Goal: Task Accomplishment & Management: Manage account settings

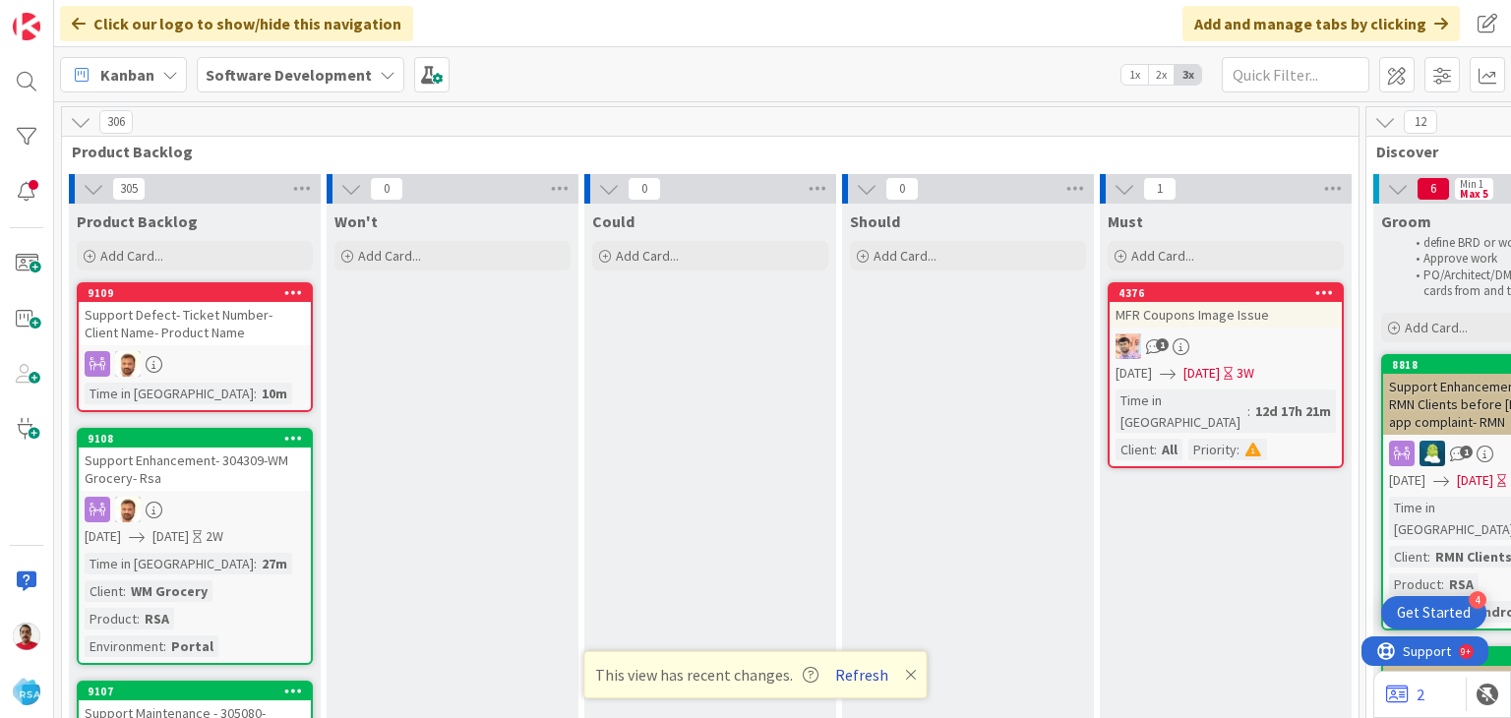
click at [873, 680] on button "Refresh" at bounding box center [862, 675] width 67 height 26
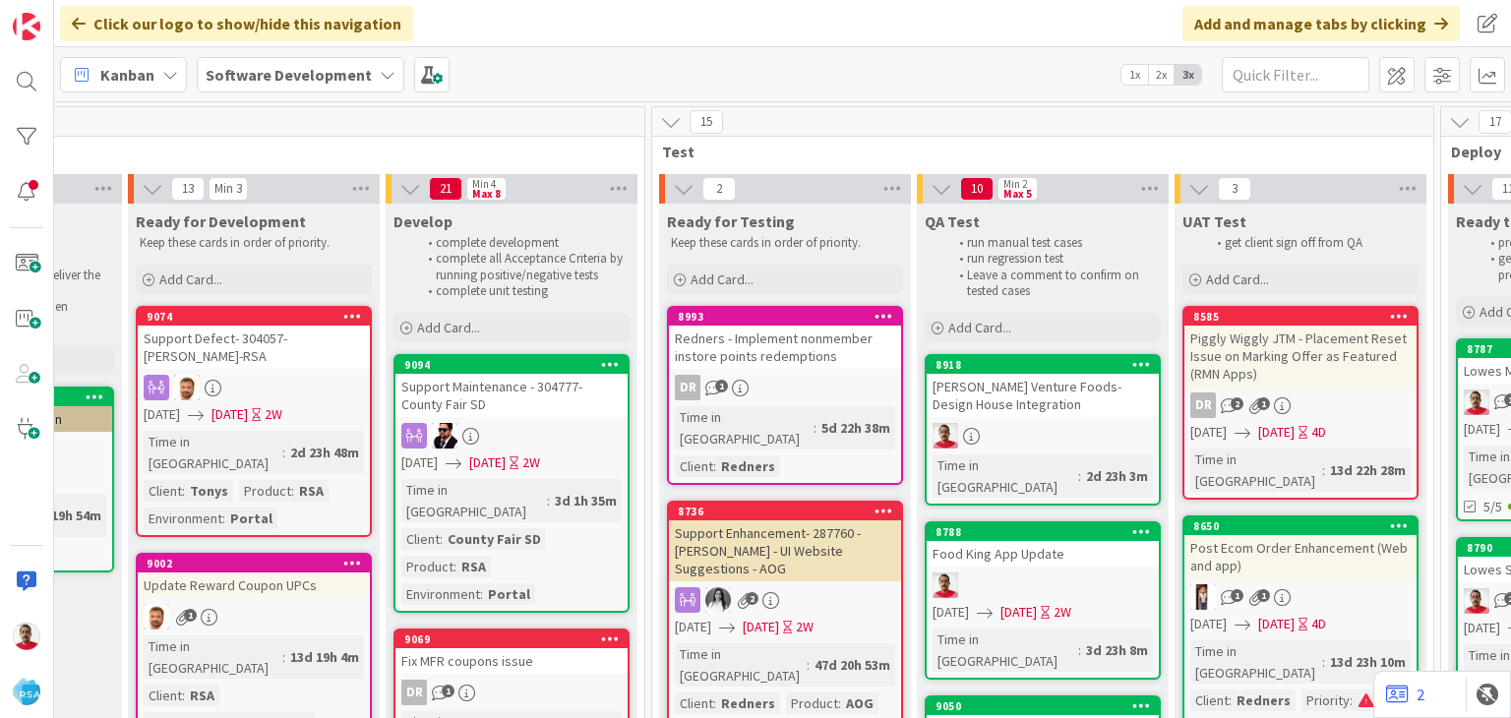
scroll to position [0, 2617]
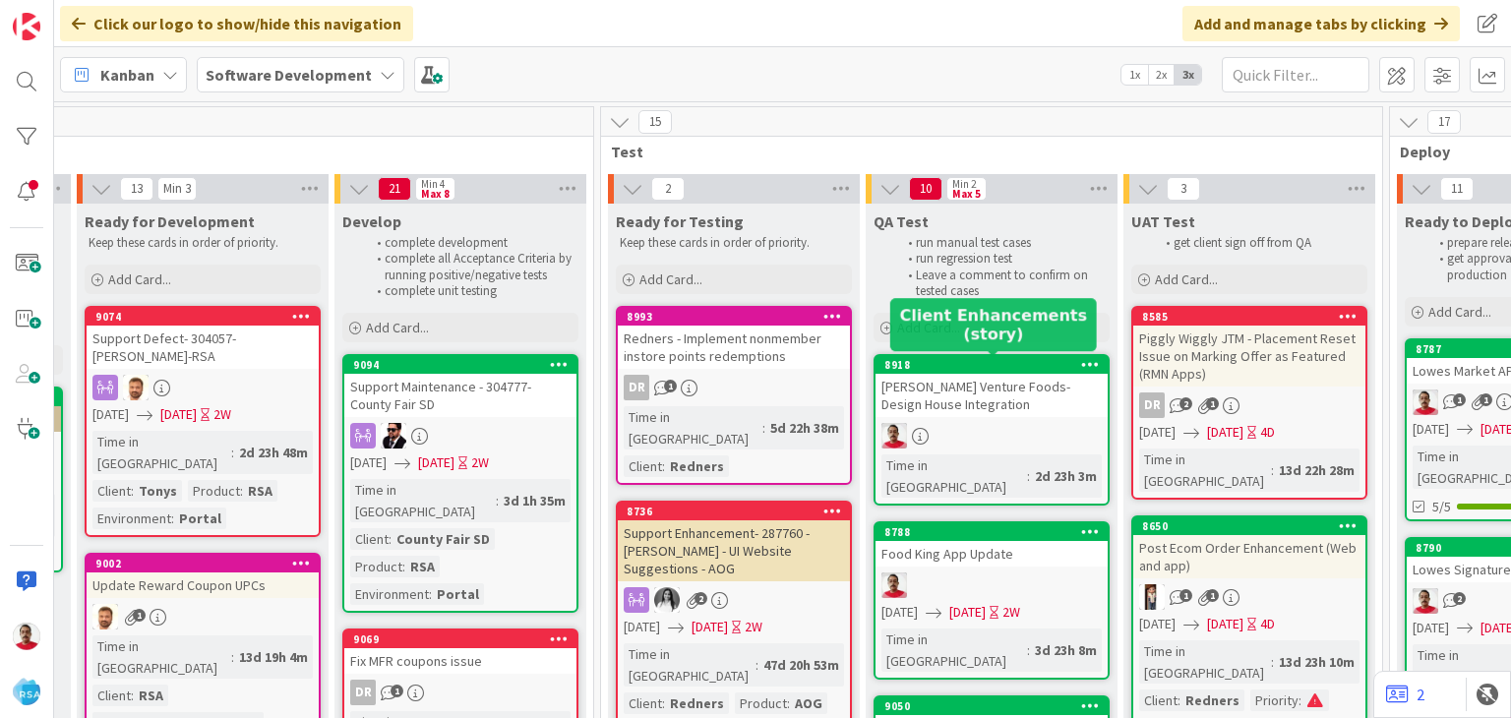
click at [974, 363] on div "8918" at bounding box center [996, 365] width 223 height 14
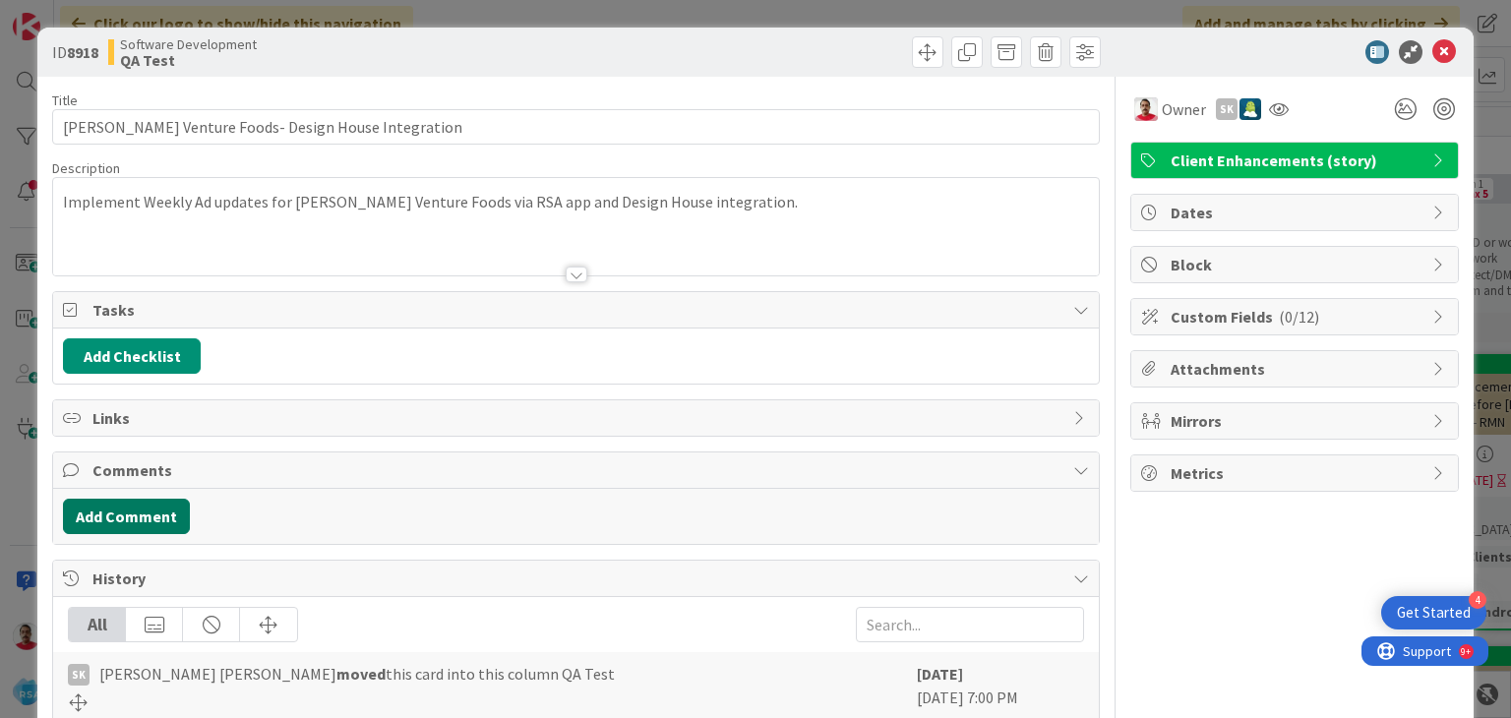
click at [116, 517] on button "Add Comment" at bounding box center [126, 516] width 127 height 35
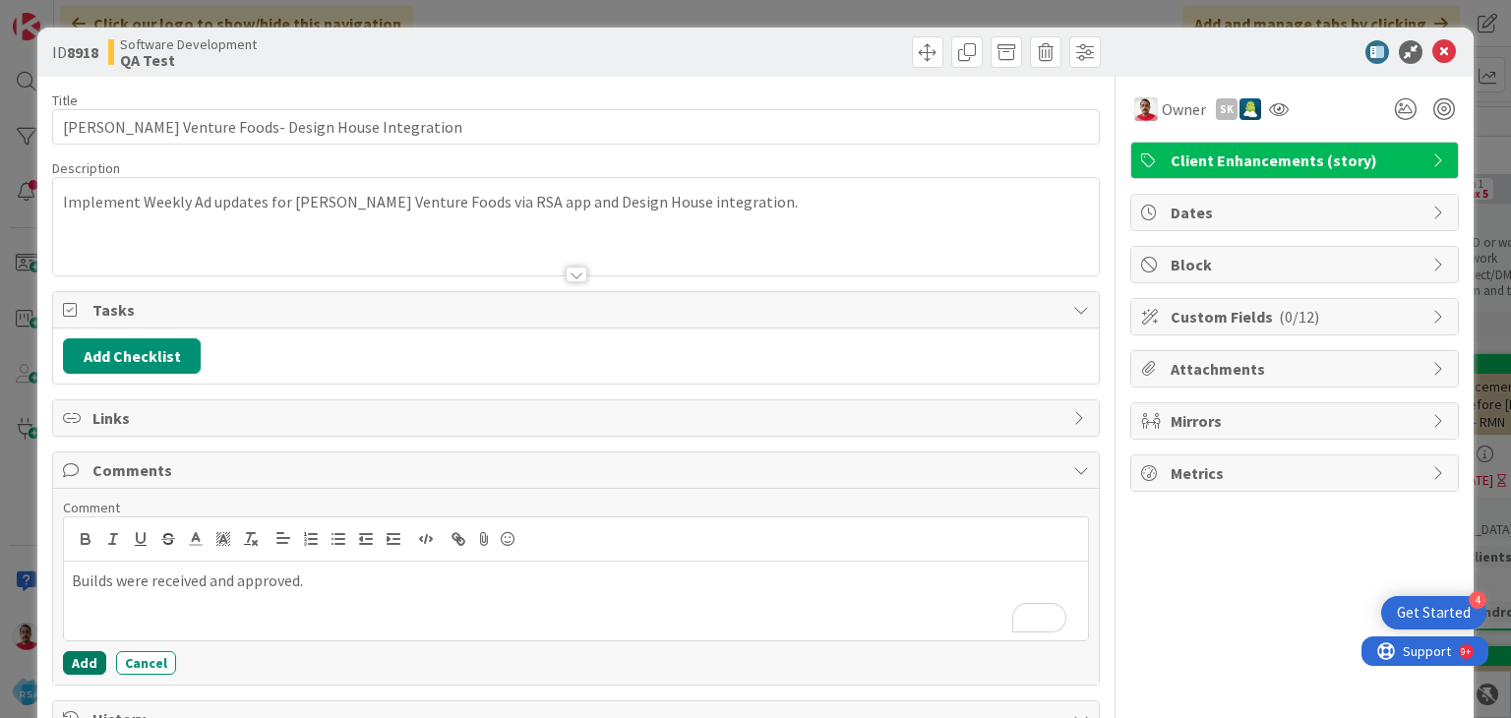
click at [87, 661] on button "Add" at bounding box center [84, 663] width 43 height 24
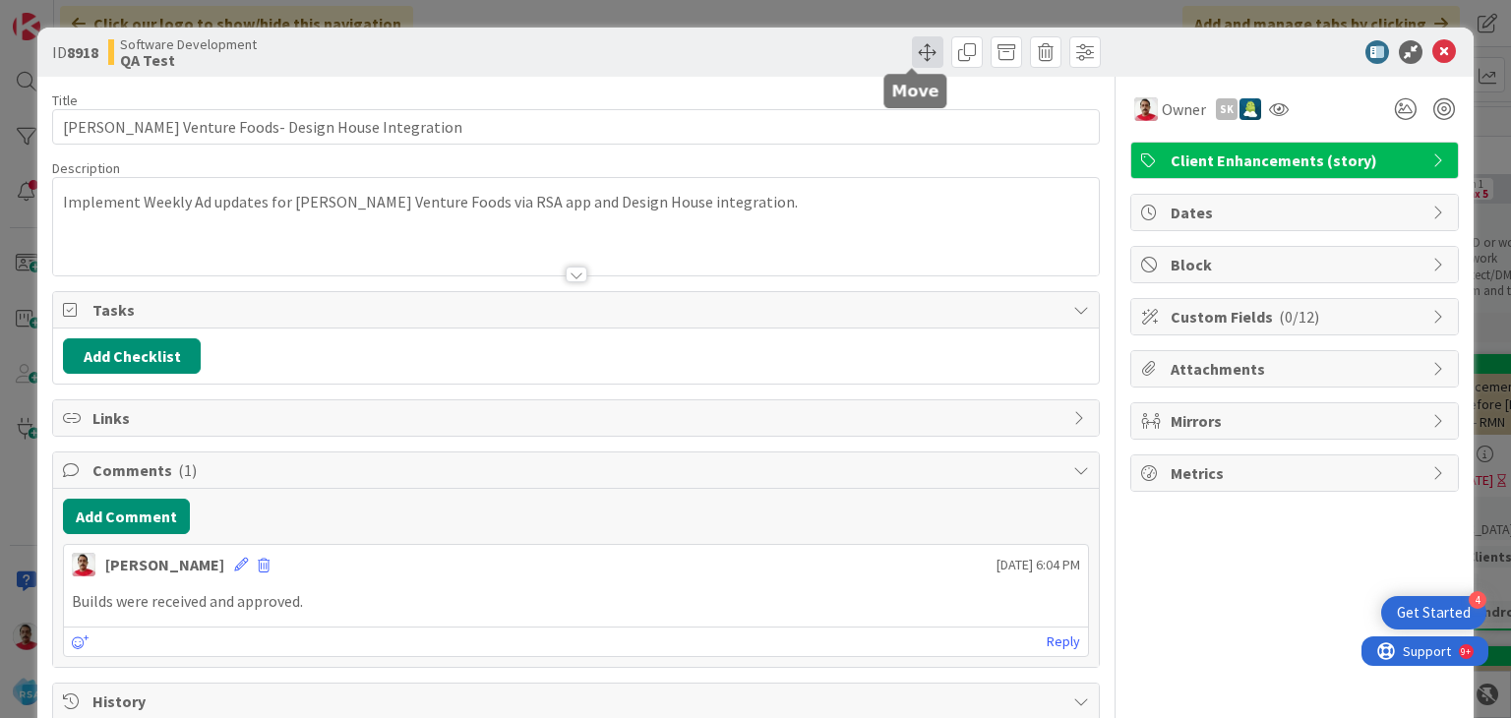
click at [916, 52] on span at bounding box center [927, 51] width 31 height 31
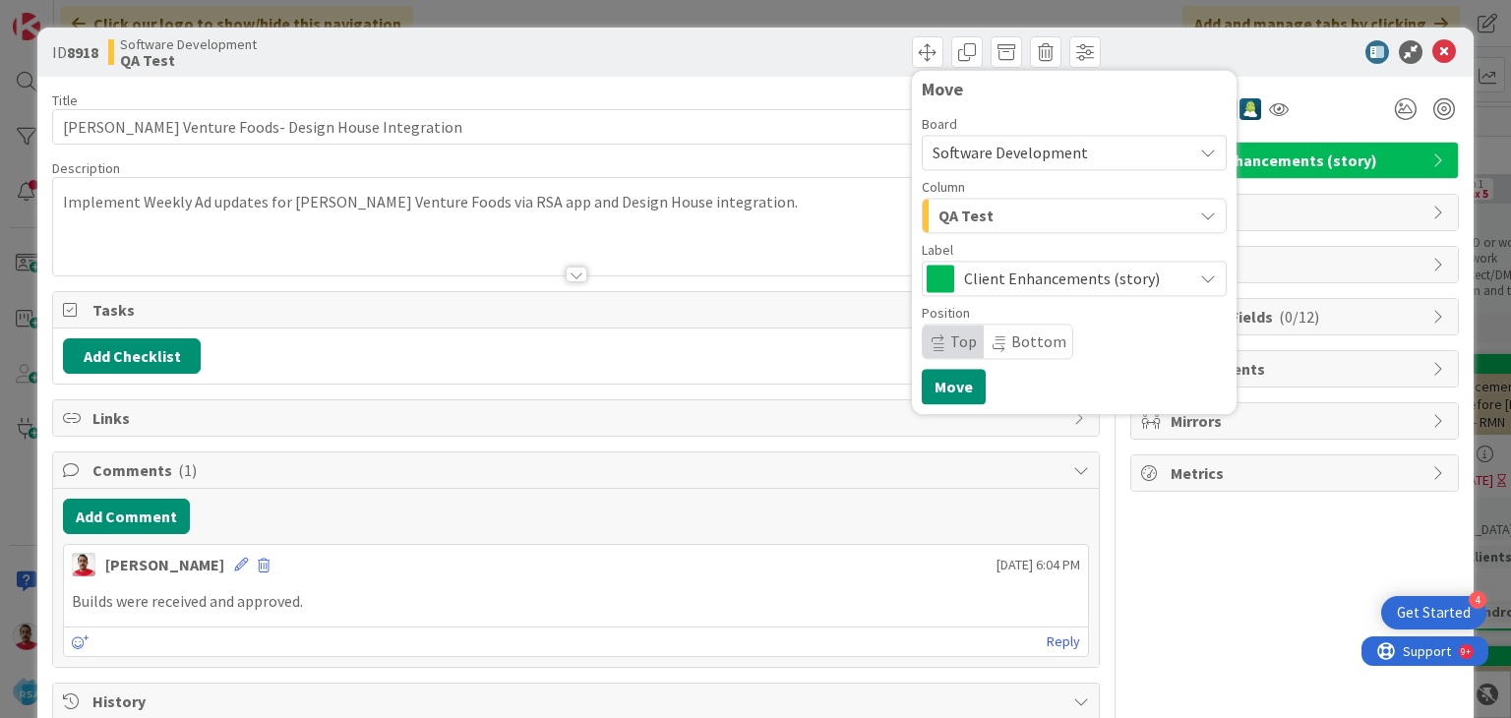
click at [962, 216] on span "QA Test" at bounding box center [966, 216] width 55 height 26
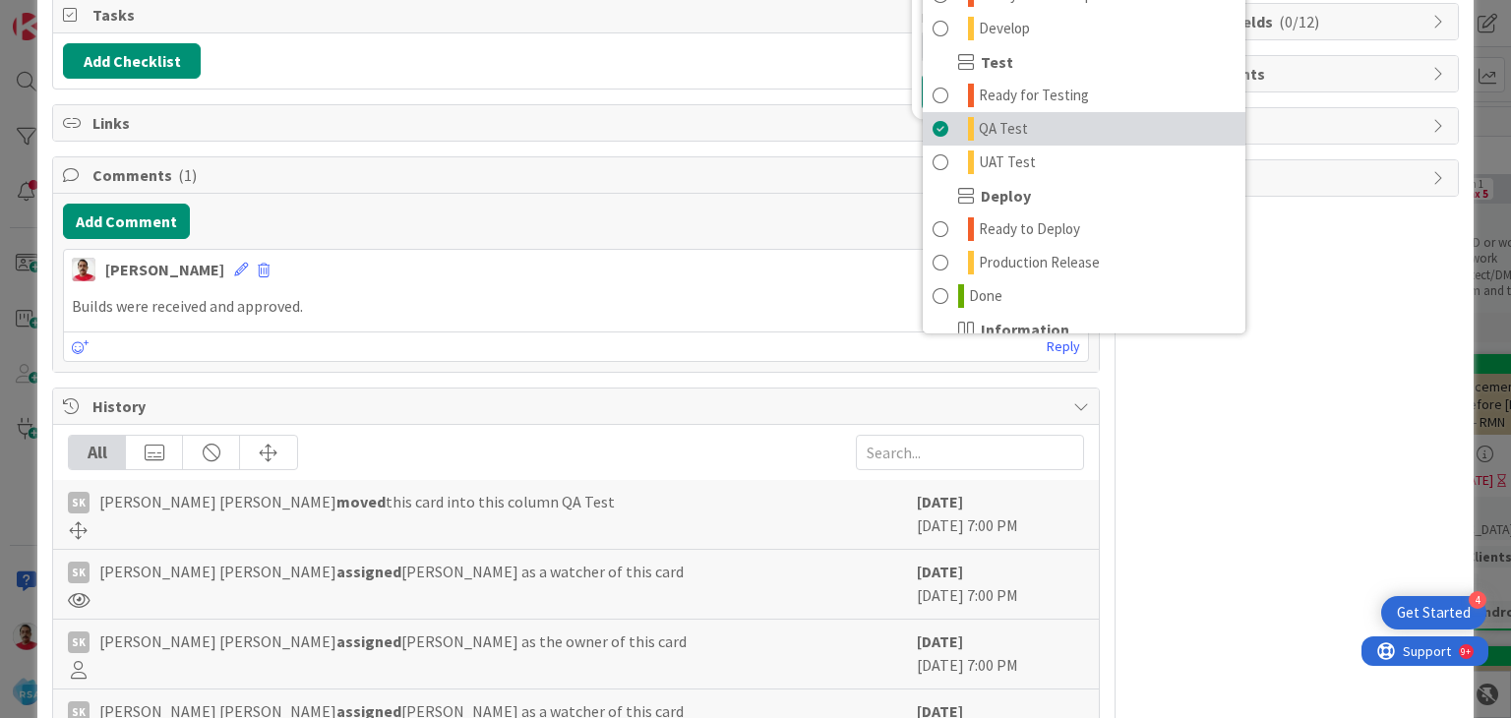
scroll to position [492, 0]
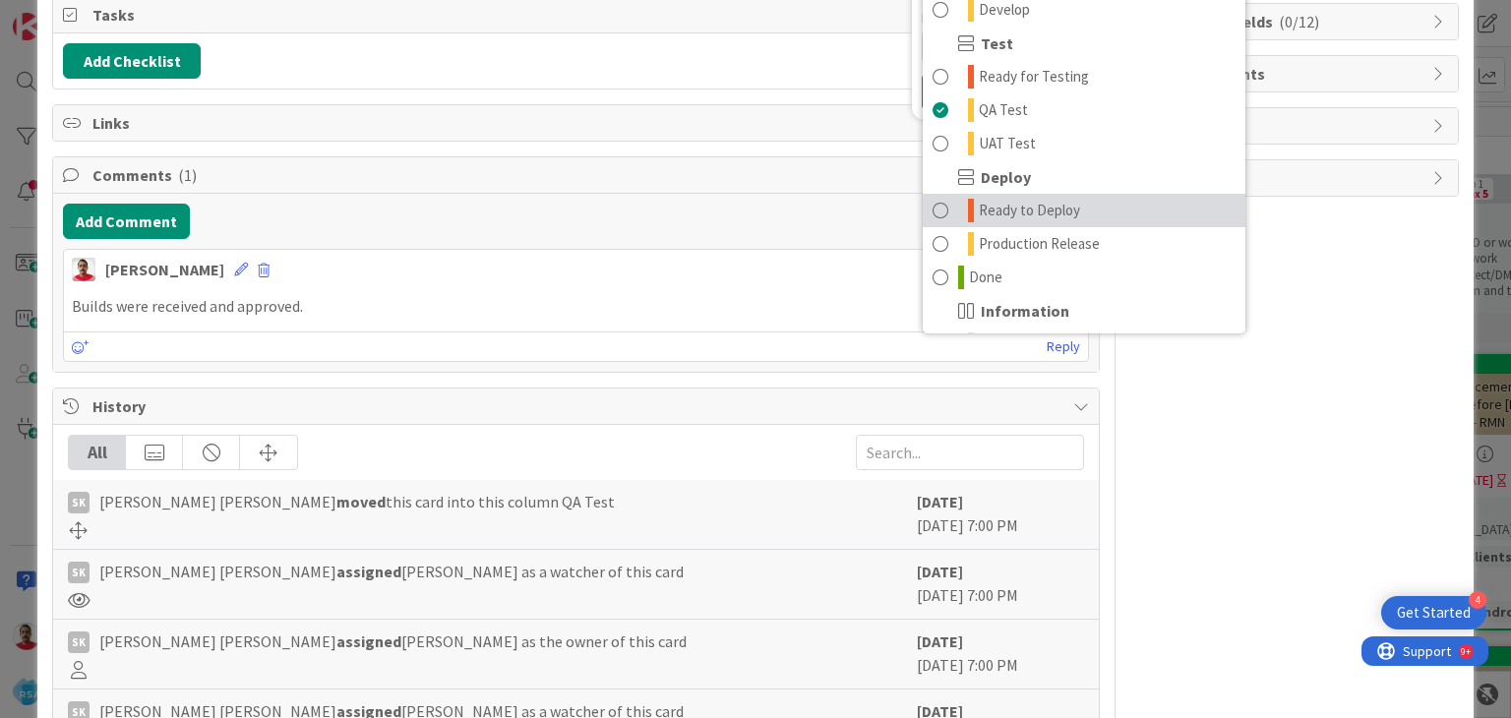
click at [993, 217] on span "Ready to Deploy" at bounding box center [1029, 211] width 101 height 24
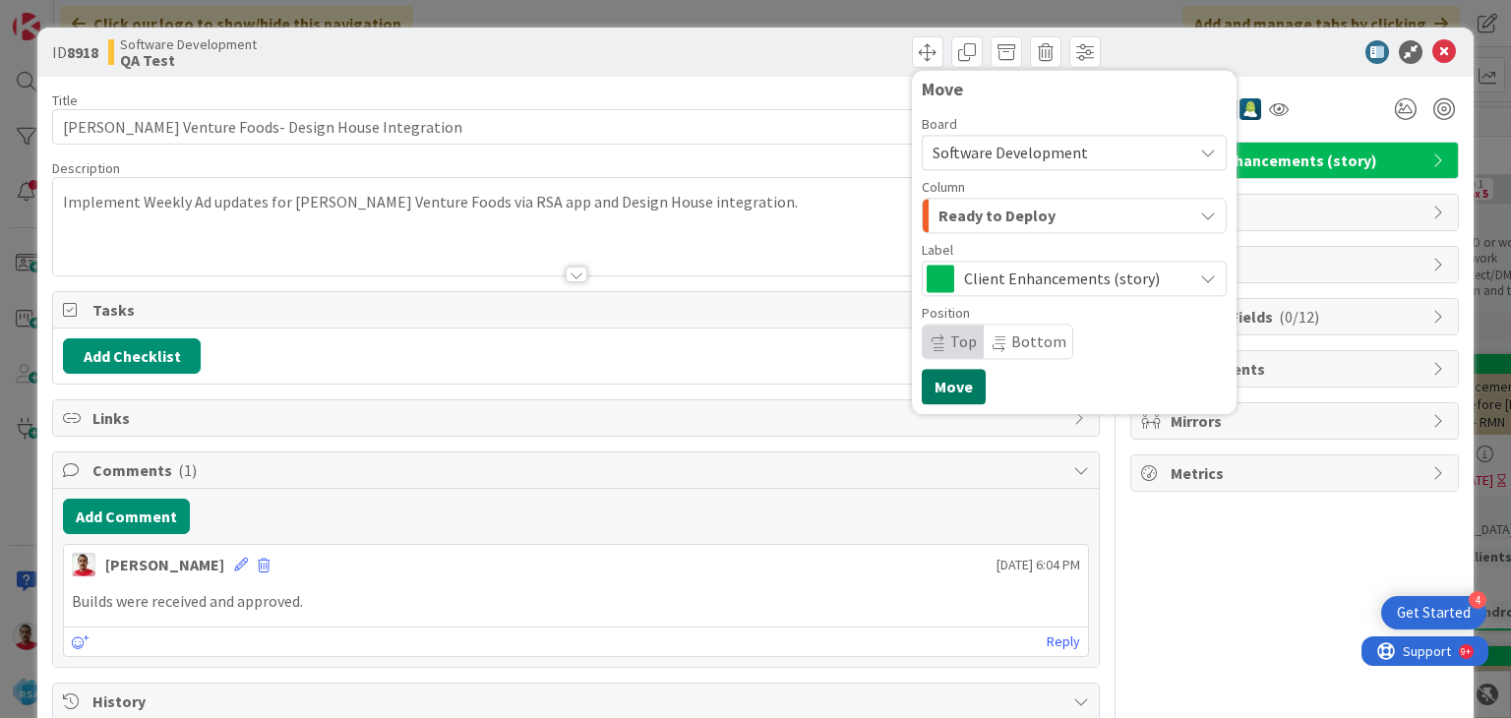
click at [935, 380] on button "Move" at bounding box center [954, 386] width 64 height 35
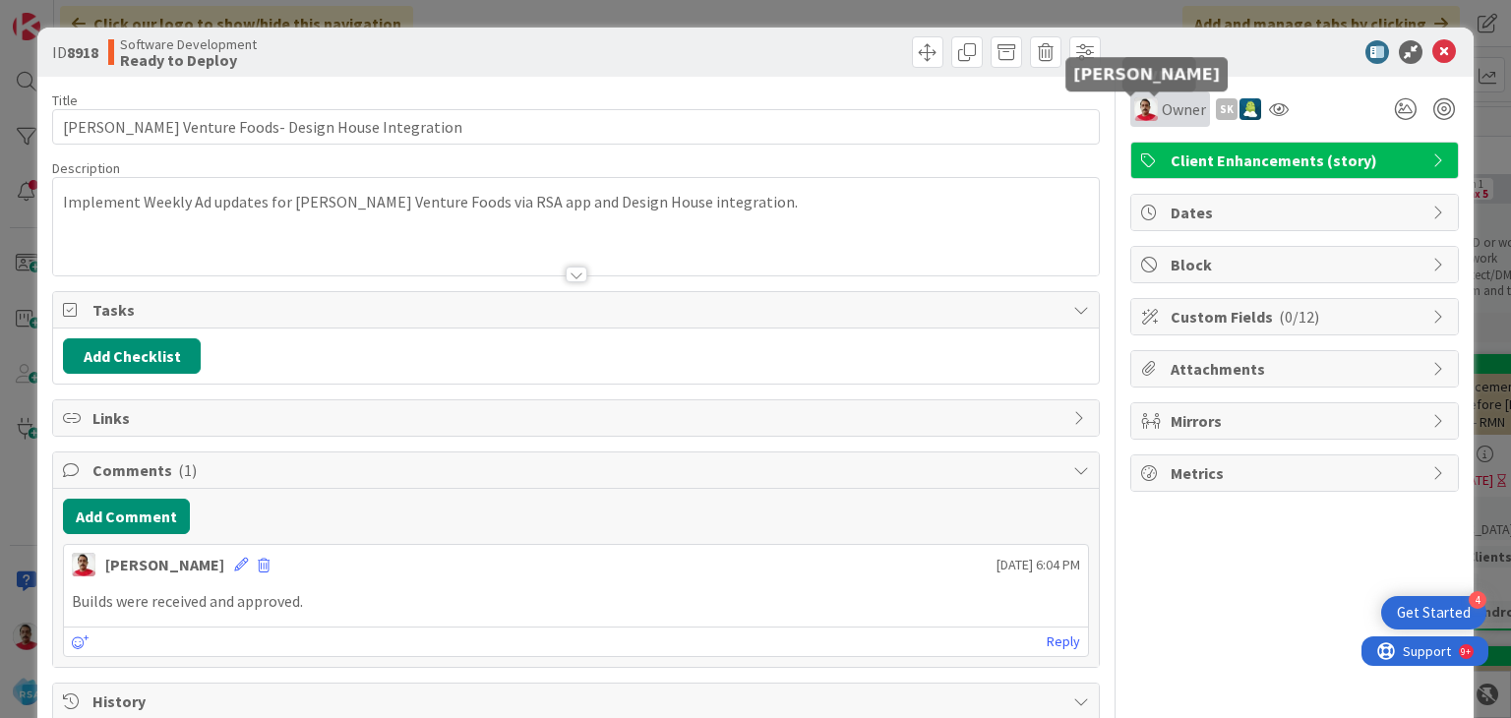
click at [1141, 112] on img at bounding box center [1147, 109] width 24 height 24
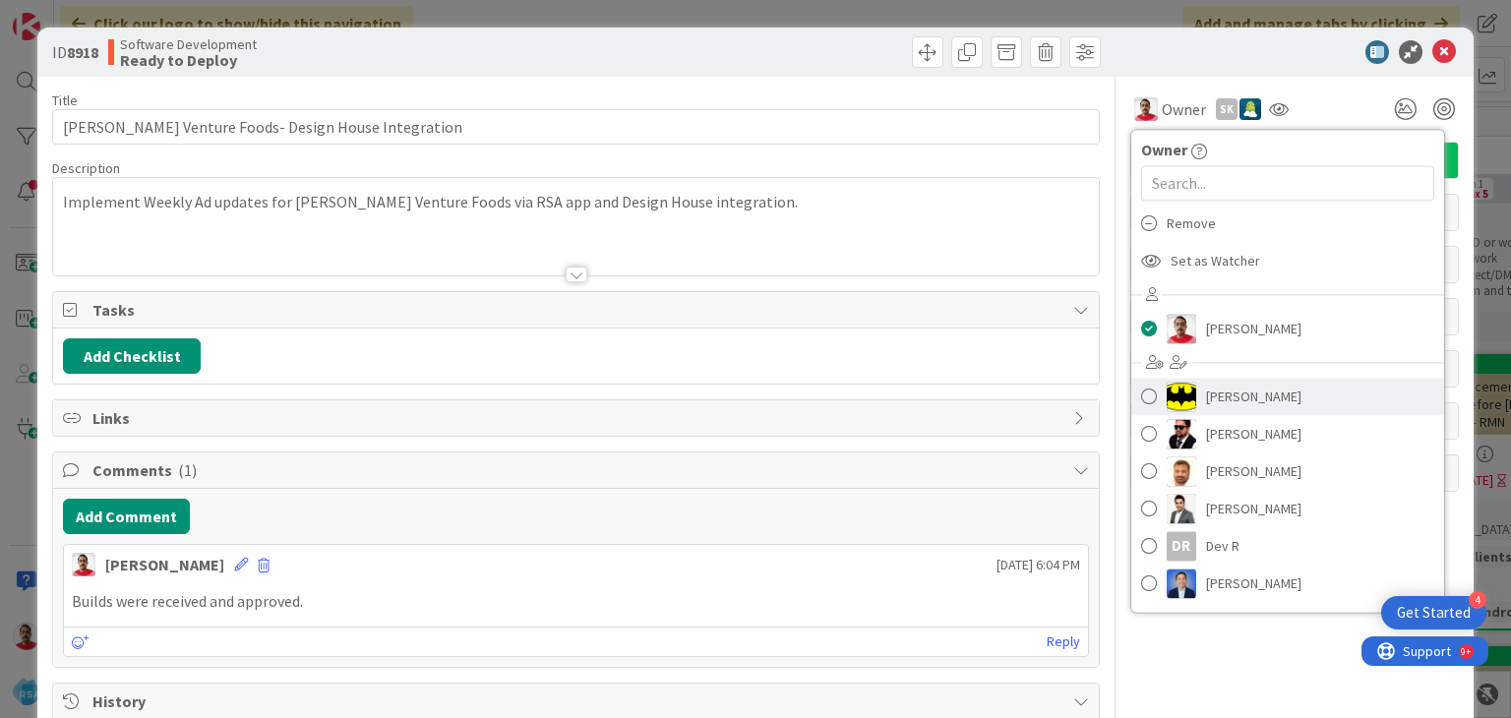
click at [1141, 395] on span at bounding box center [1149, 397] width 16 height 30
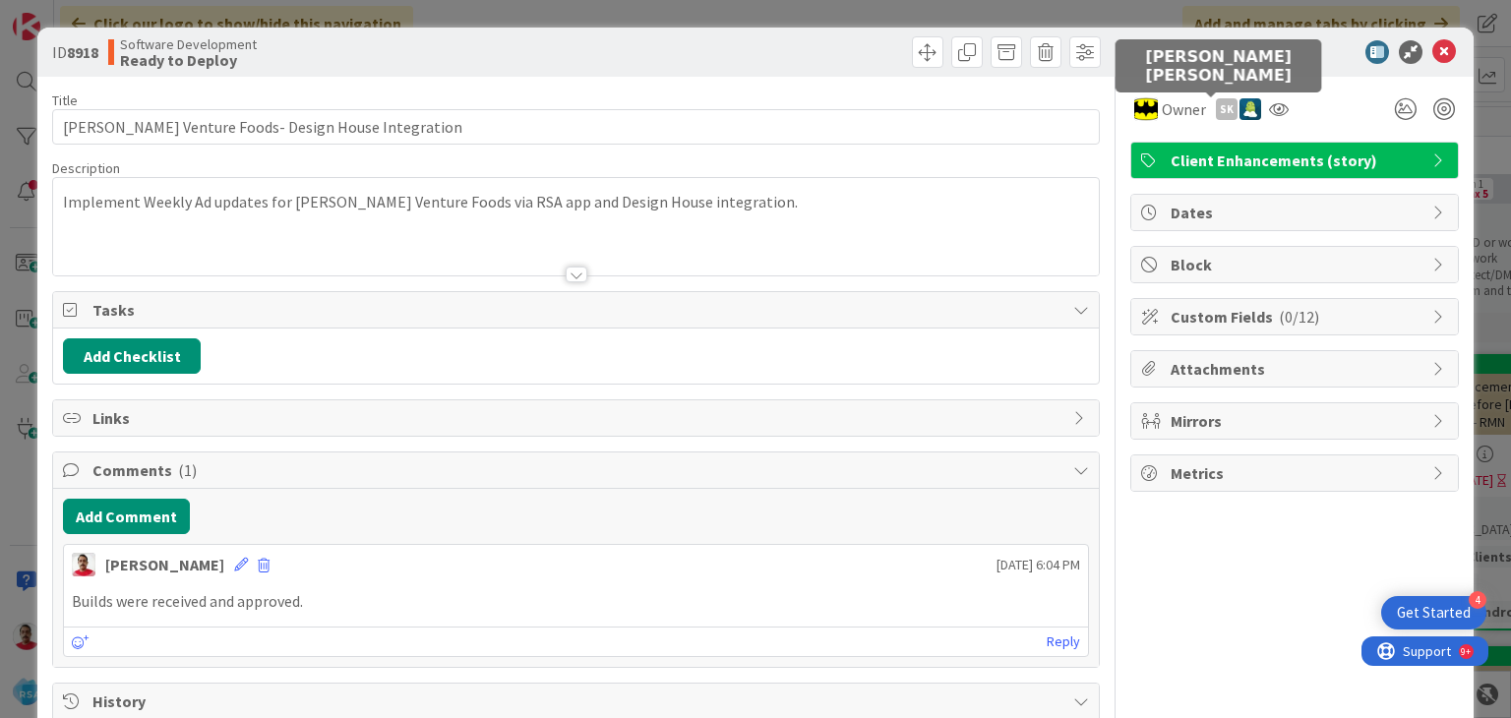
click at [1216, 111] on div "sk" at bounding box center [1227, 109] width 22 height 22
click at [1132, 178] on link "Set as owner" at bounding box center [1158, 177] width 155 height 31
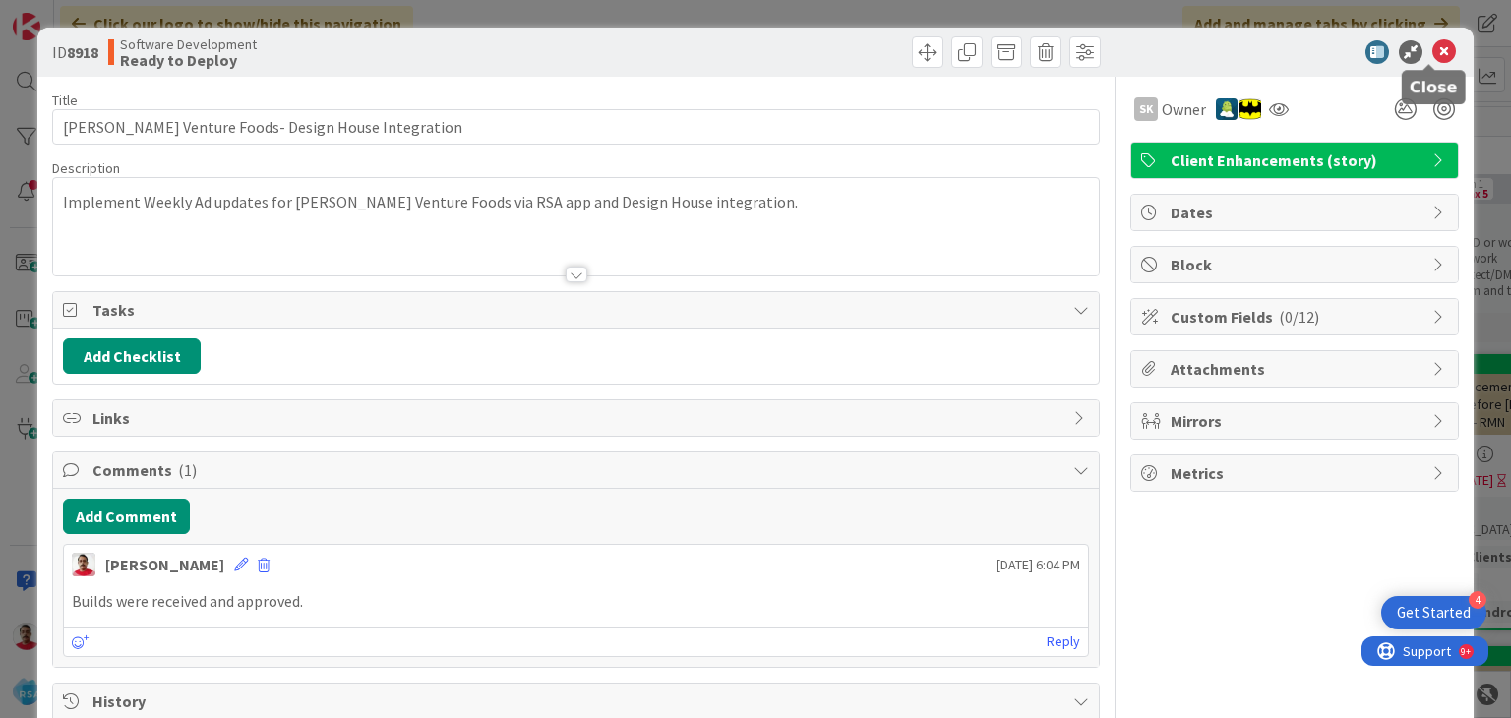
click at [1433, 53] on icon at bounding box center [1445, 52] width 24 height 24
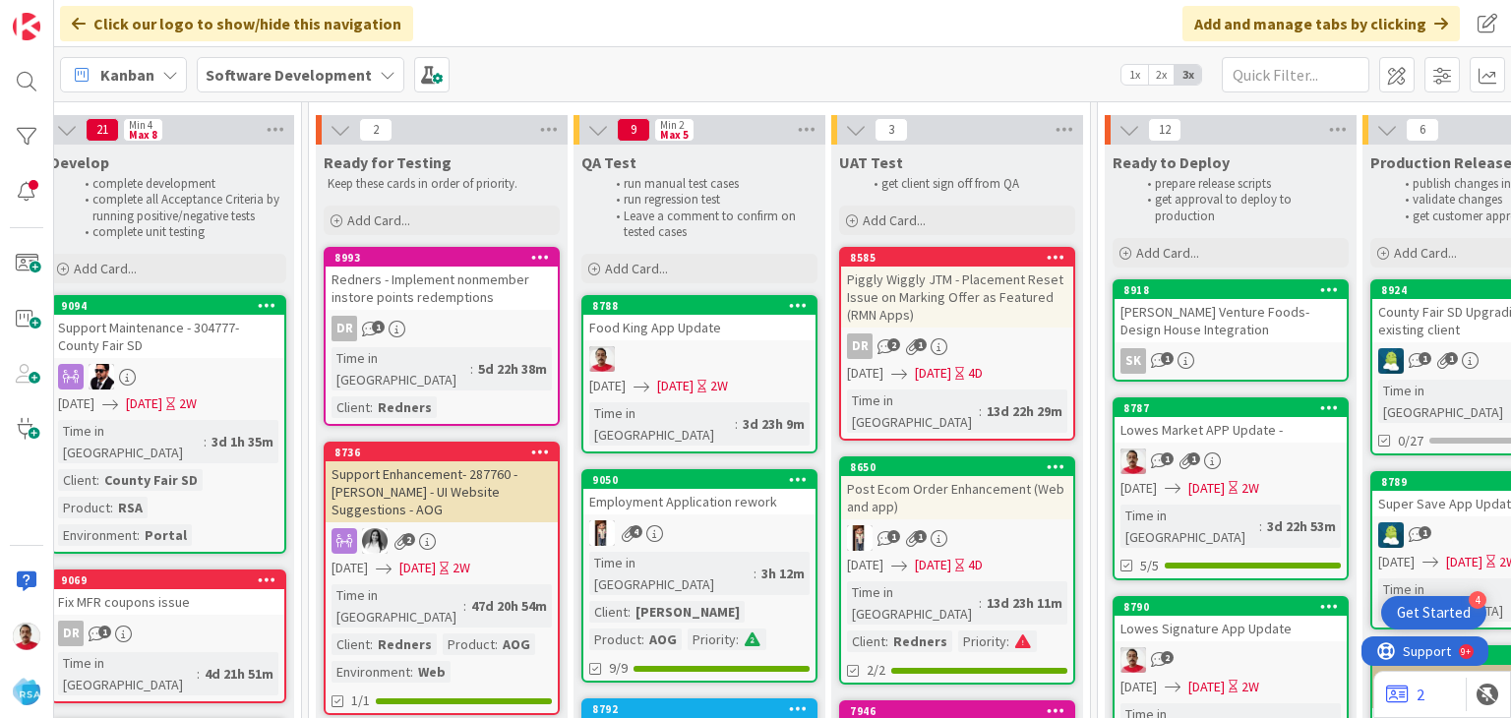
scroll to position [0, 2910]
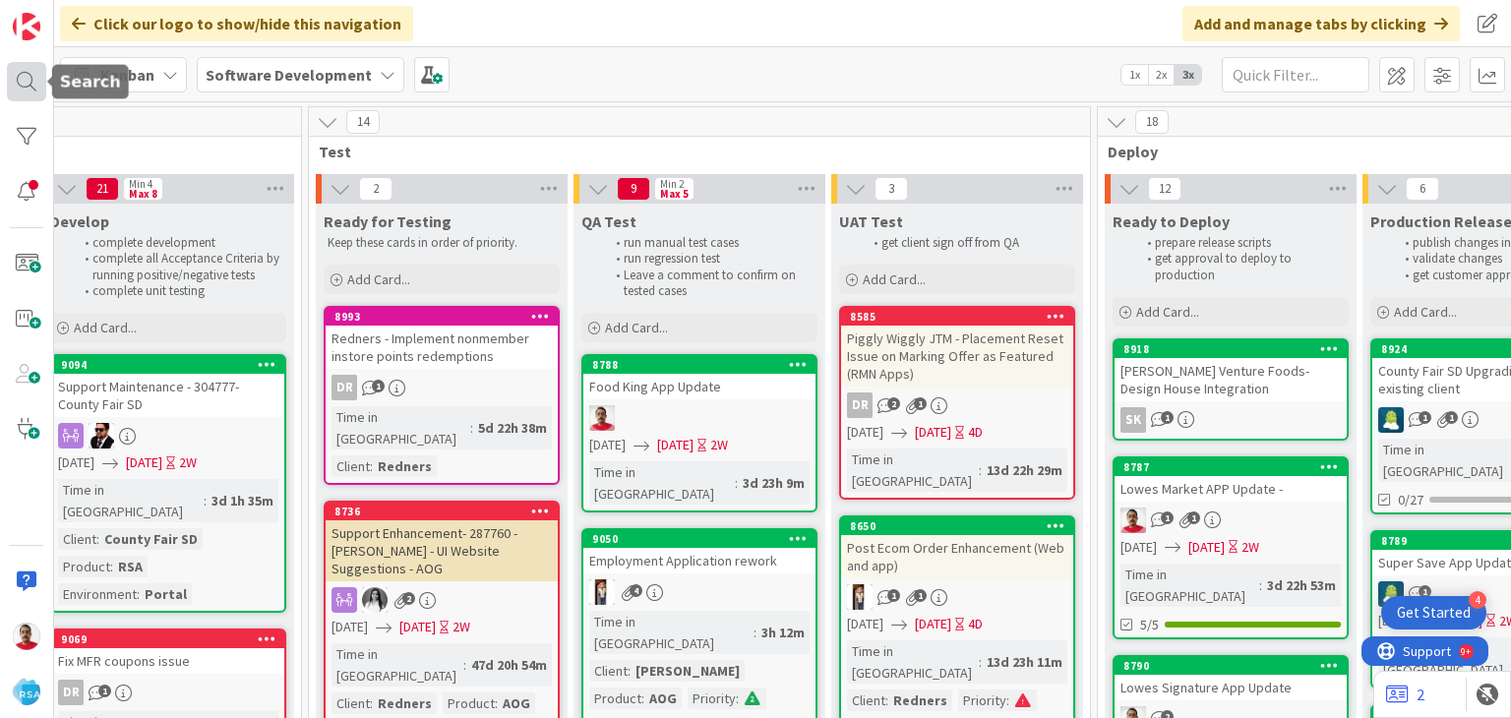
click at [20, 80] on div at bounding box center [26, 81] width 39 height 39
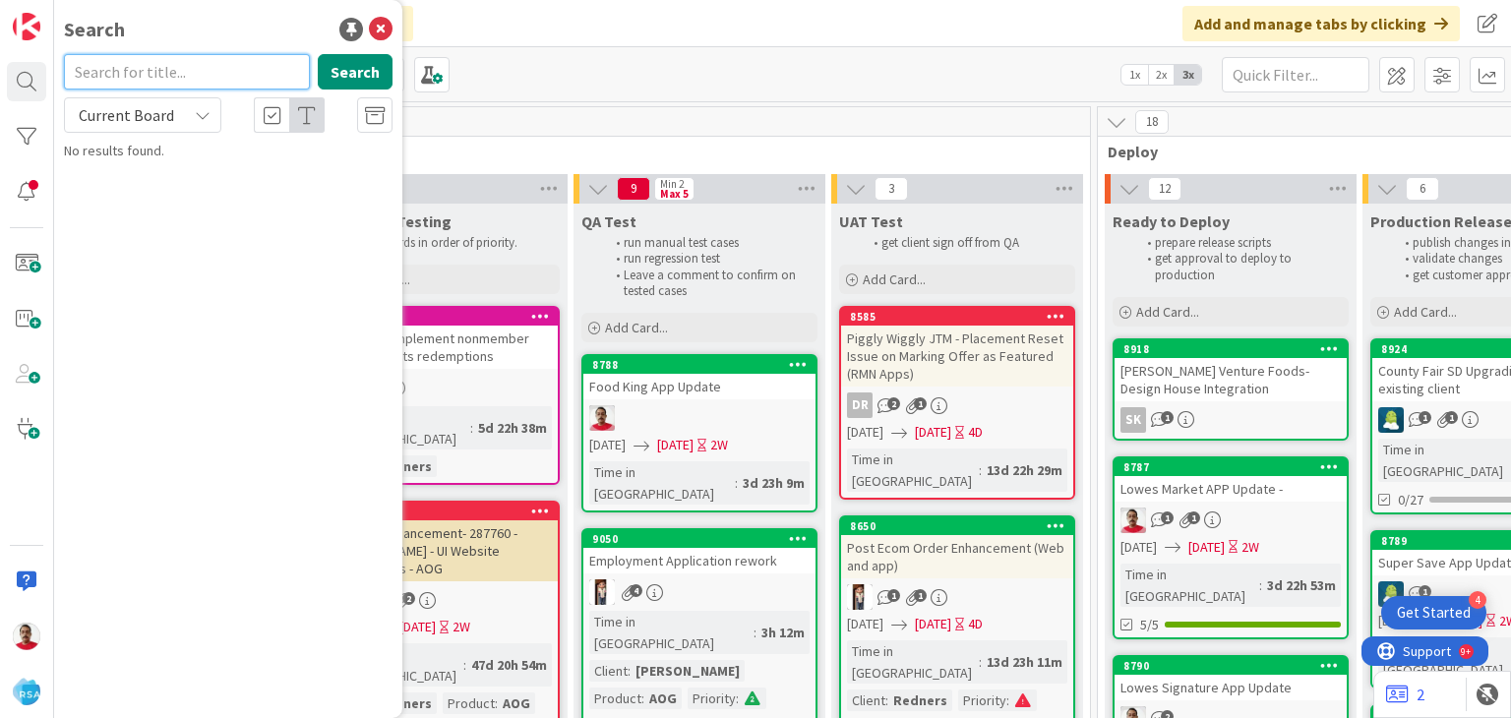
click at [165, 80] on input "text" at bounding box center [187, 71] width 246 height 35
type input "8788"
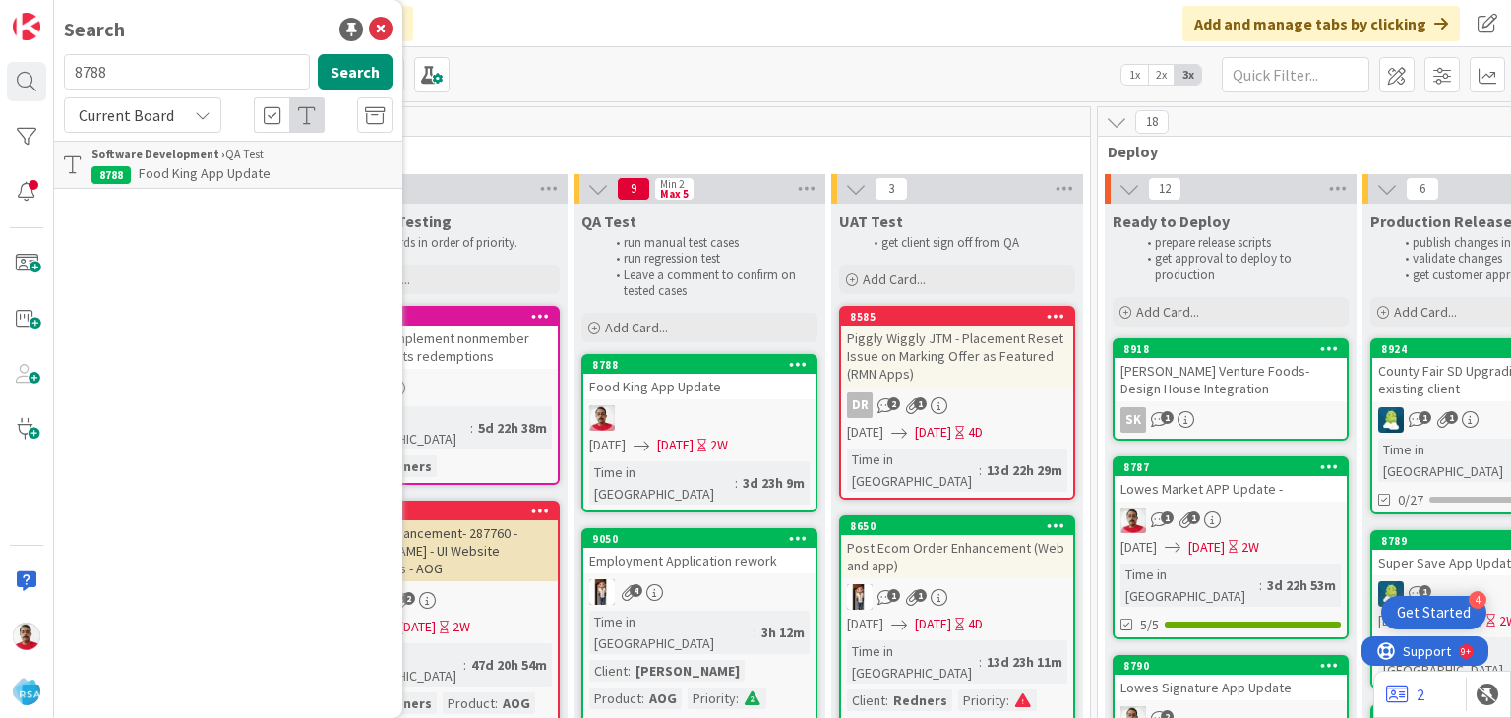
click at [187, 174] on span "Food King App Update" at bounding box center [205, 173] width 132 height 18
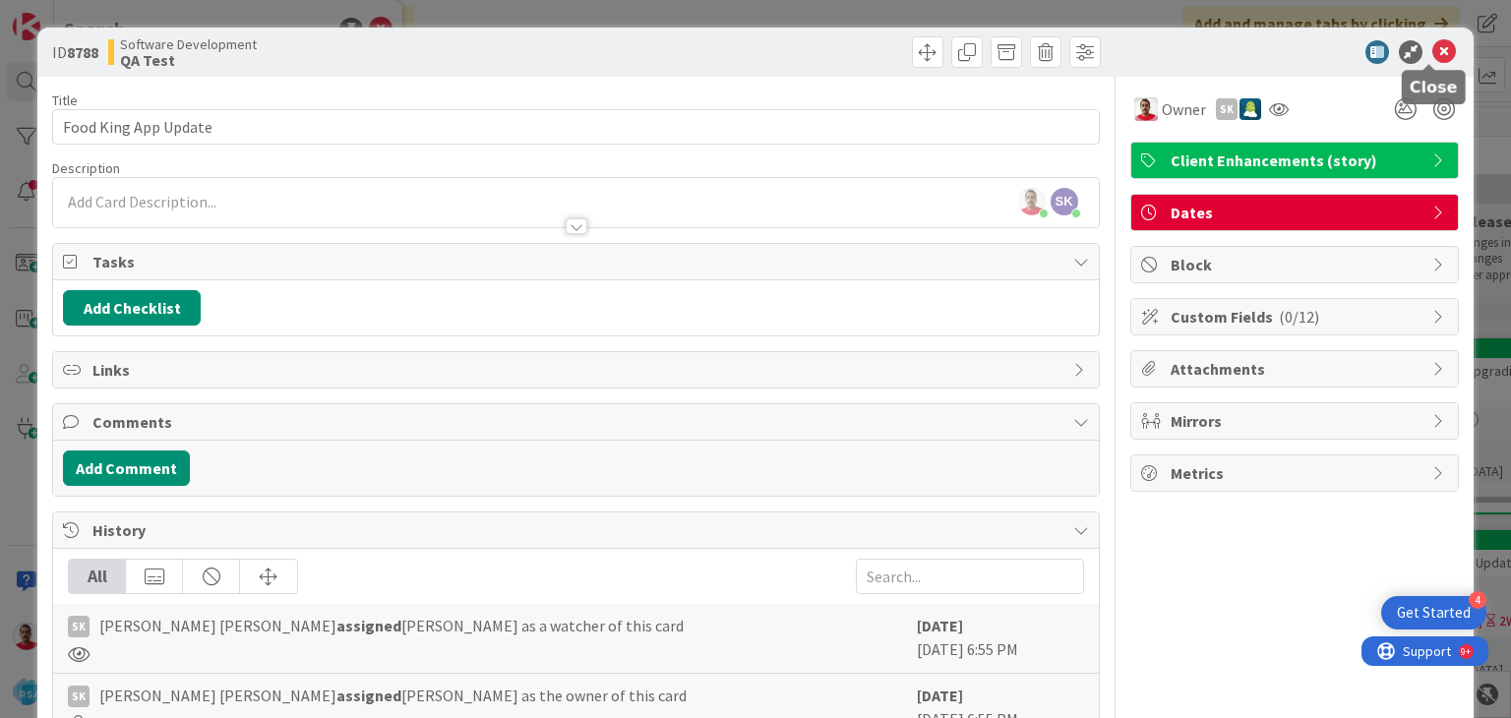
click at [1433, 52] on icon at bounding box center [1445, 52] width 24 height 24
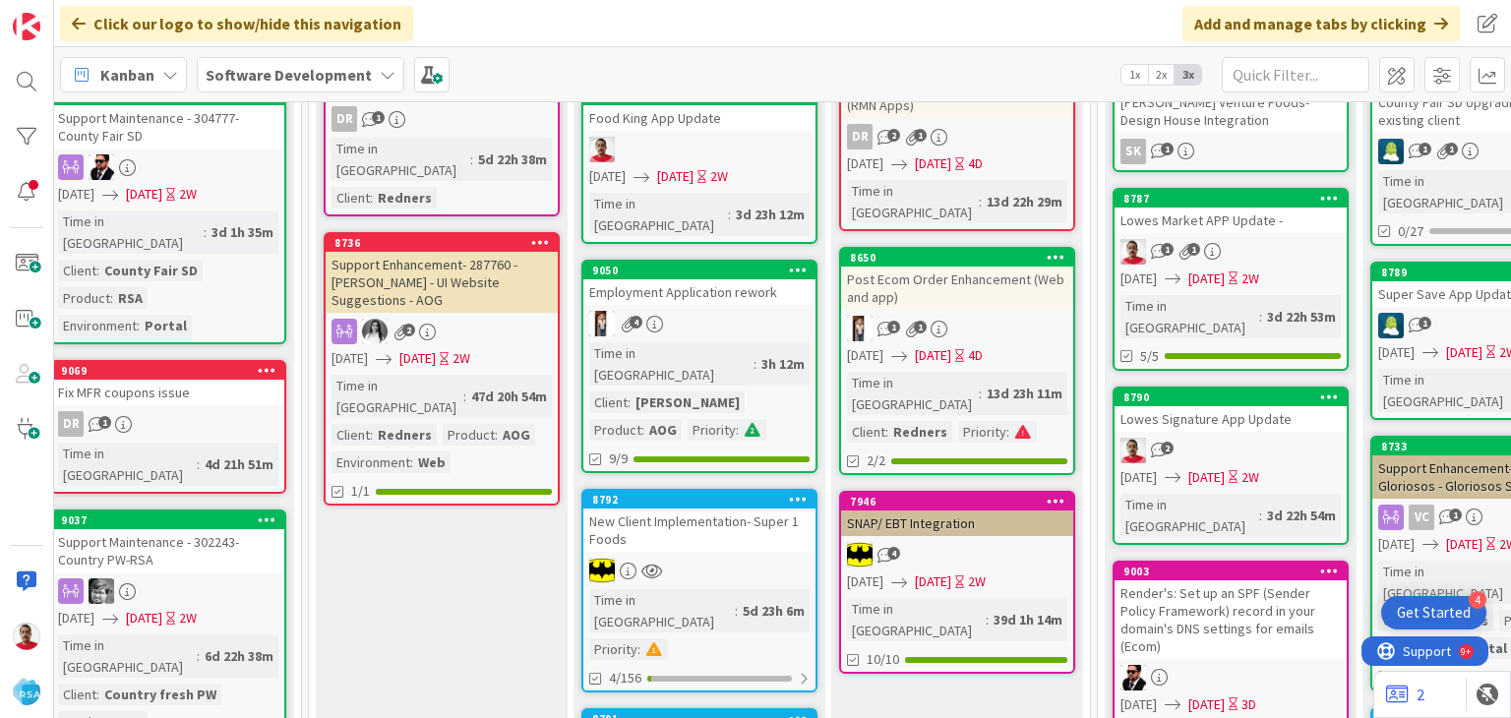
scroll to position [295, 2910]
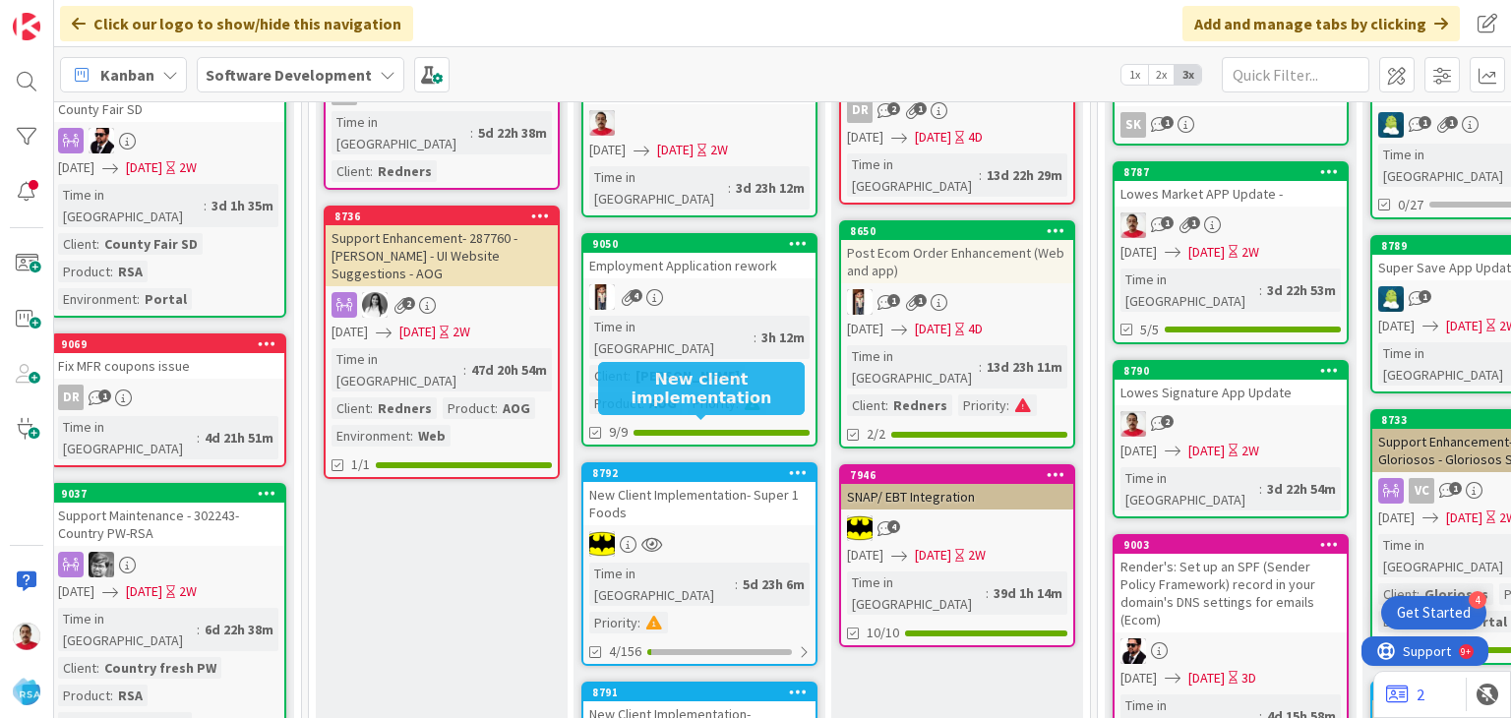
click at [673, 466] on div "8792" at bounding box center [703, 473] width 223 height 14
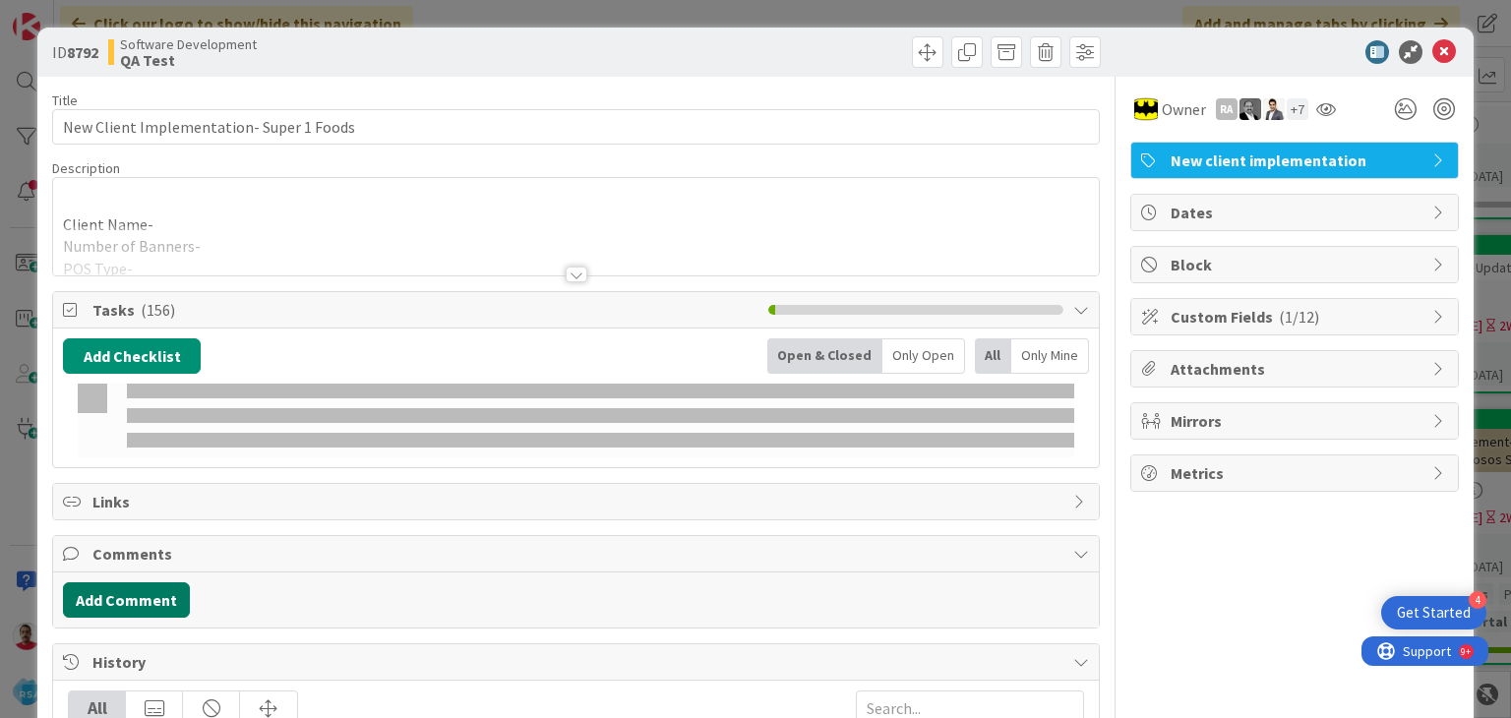
click at [112, 599] on button "Add Comment" at bounding box center [126, 600] width 127 height 35
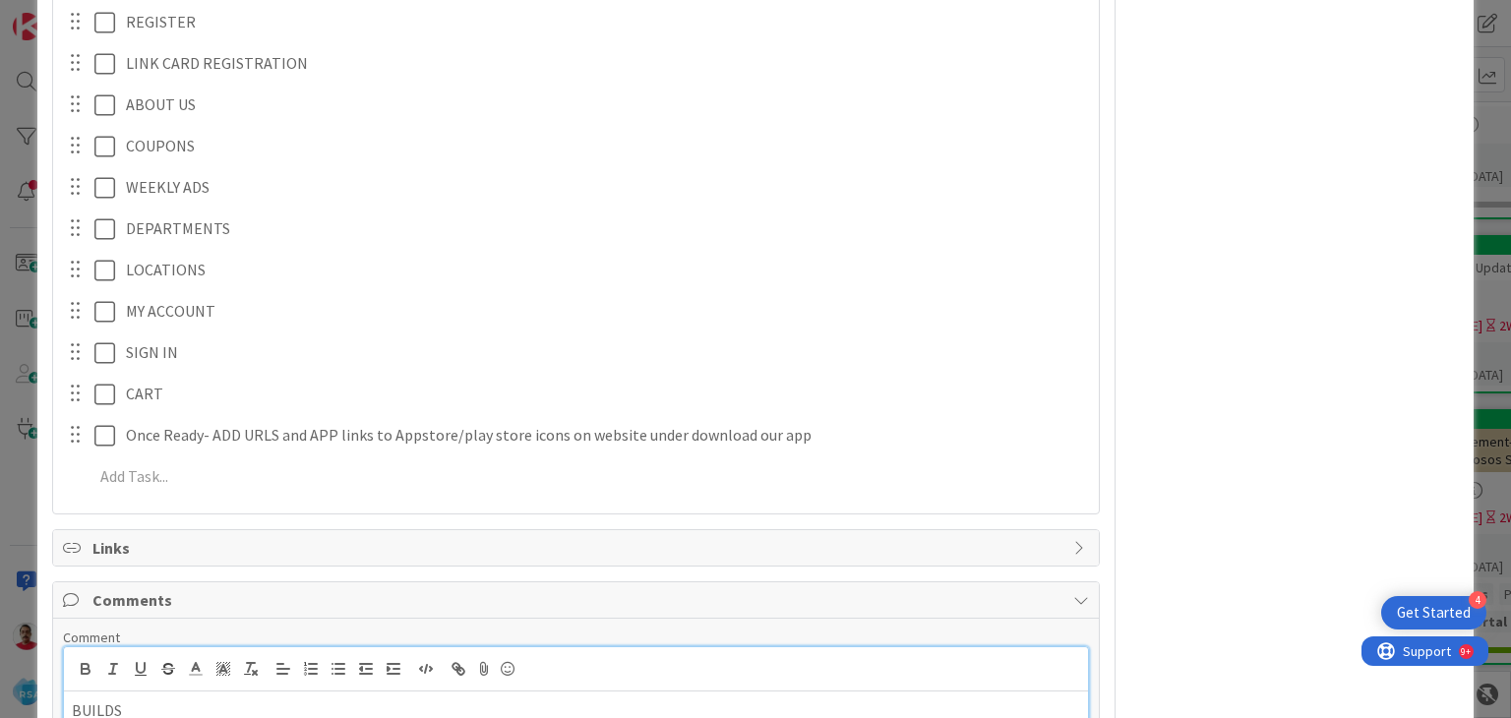
scroll to position [8449, 0]
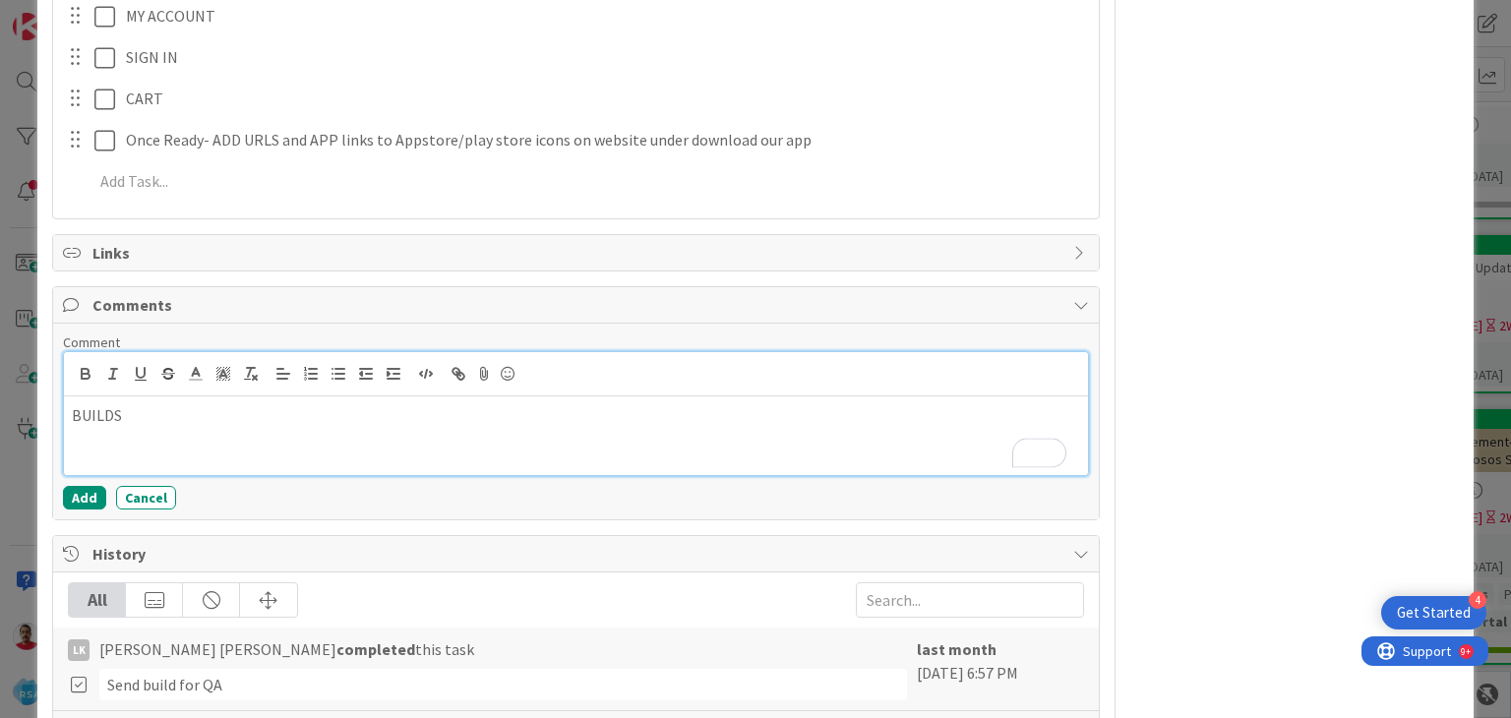
click at [432, 410] on p "BUILDS" at bounding box center [576, 415] width 1008 height 23
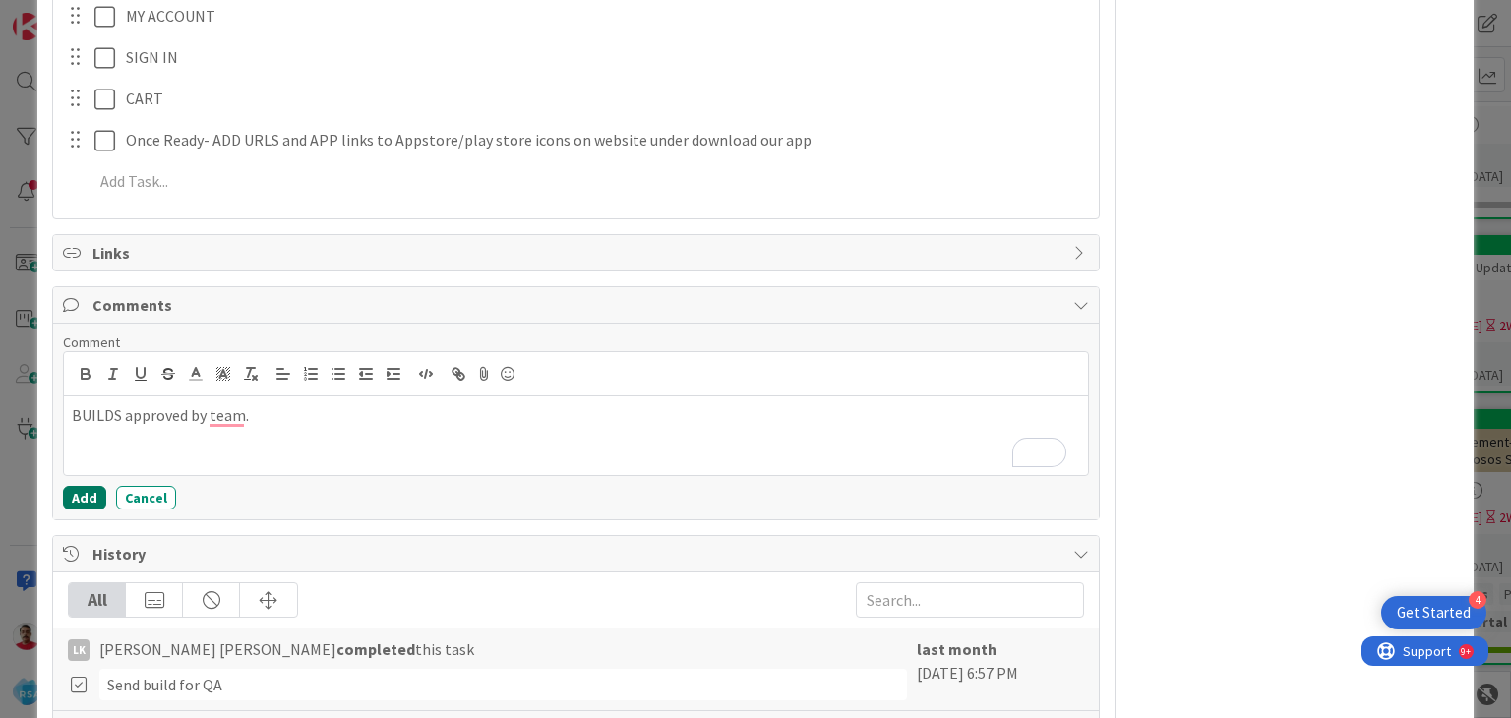
click at [71, 497] on button "Add" at bounding box center [84, 498] width 43 height 24
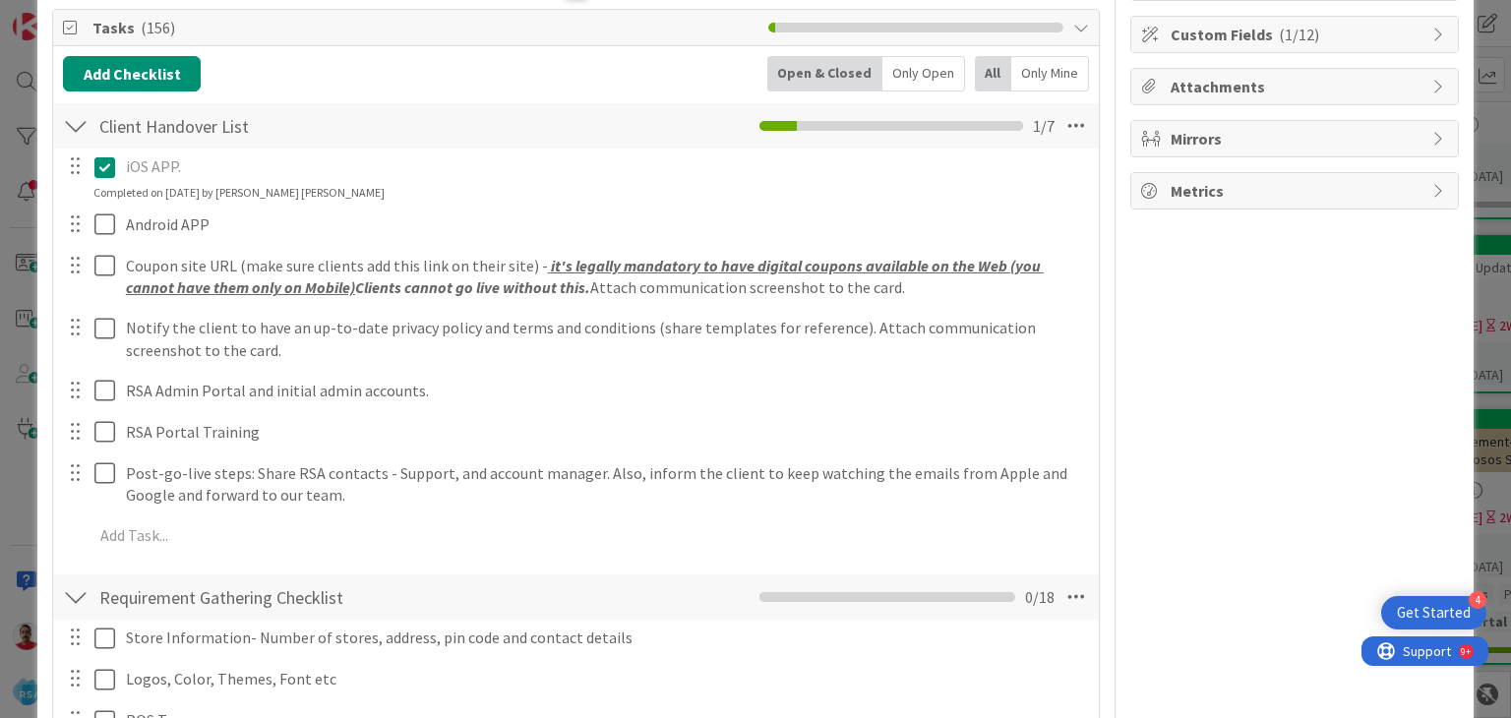
scroll to position [0, 0]
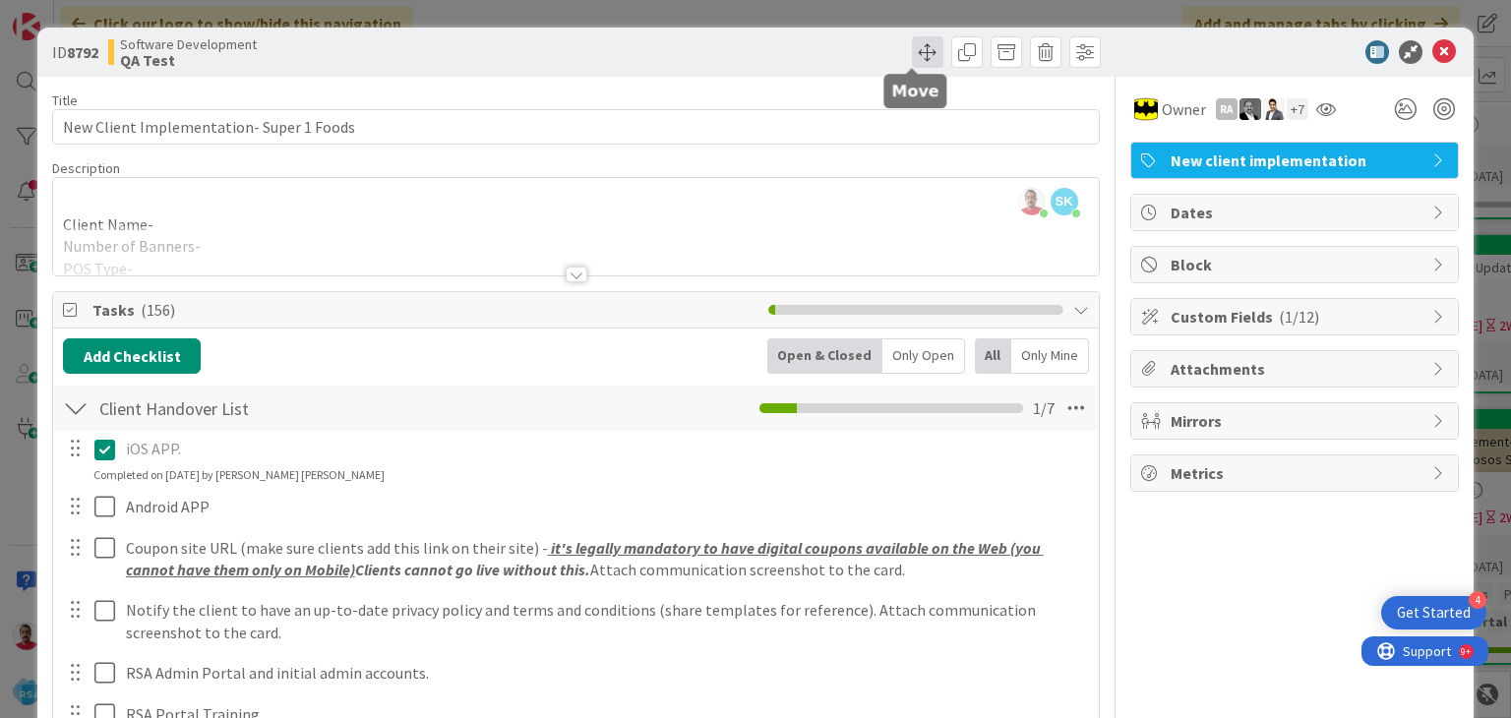
click at [916, 57] on span at bounding box center [927, 51] width 31 height 31
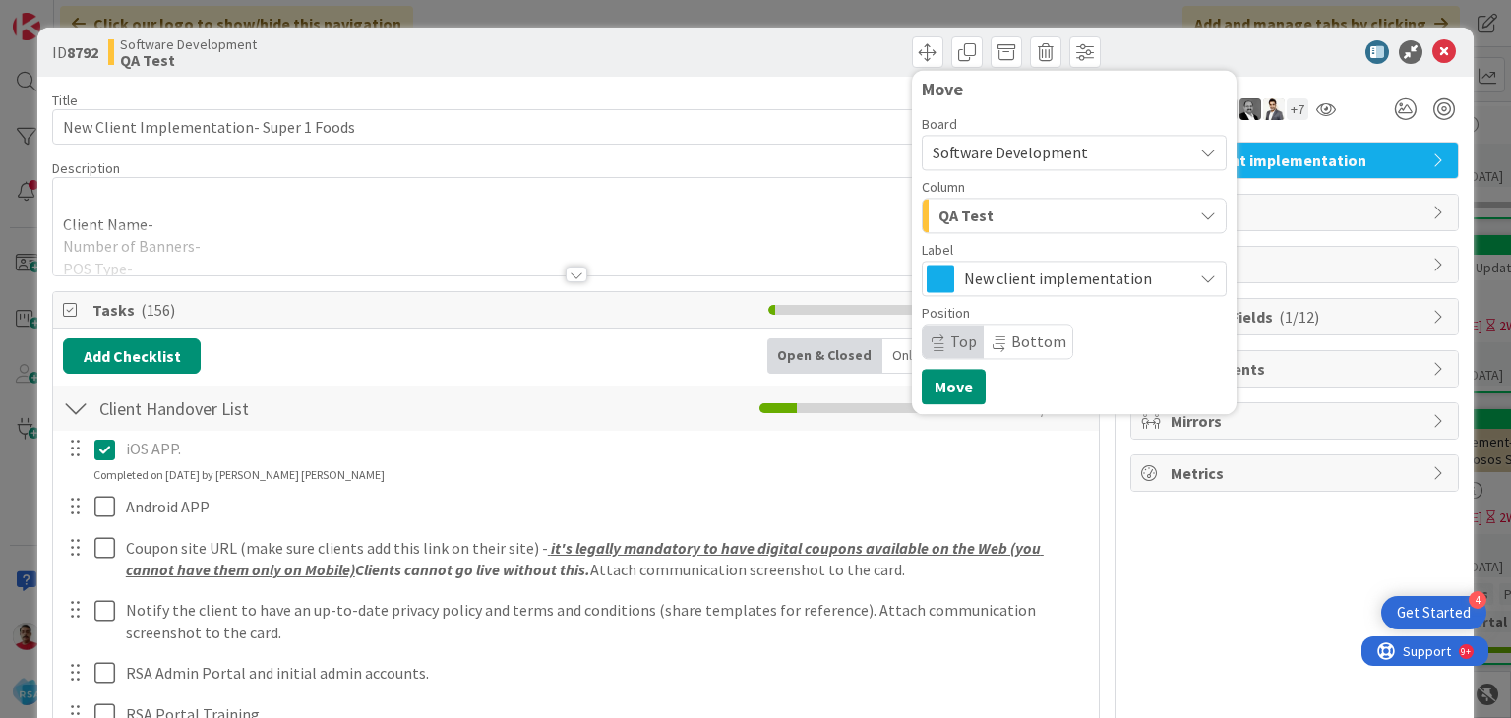
click at [1003, 218] on div "QA Test" at bounding box center [1063, 215] width 259 height 31
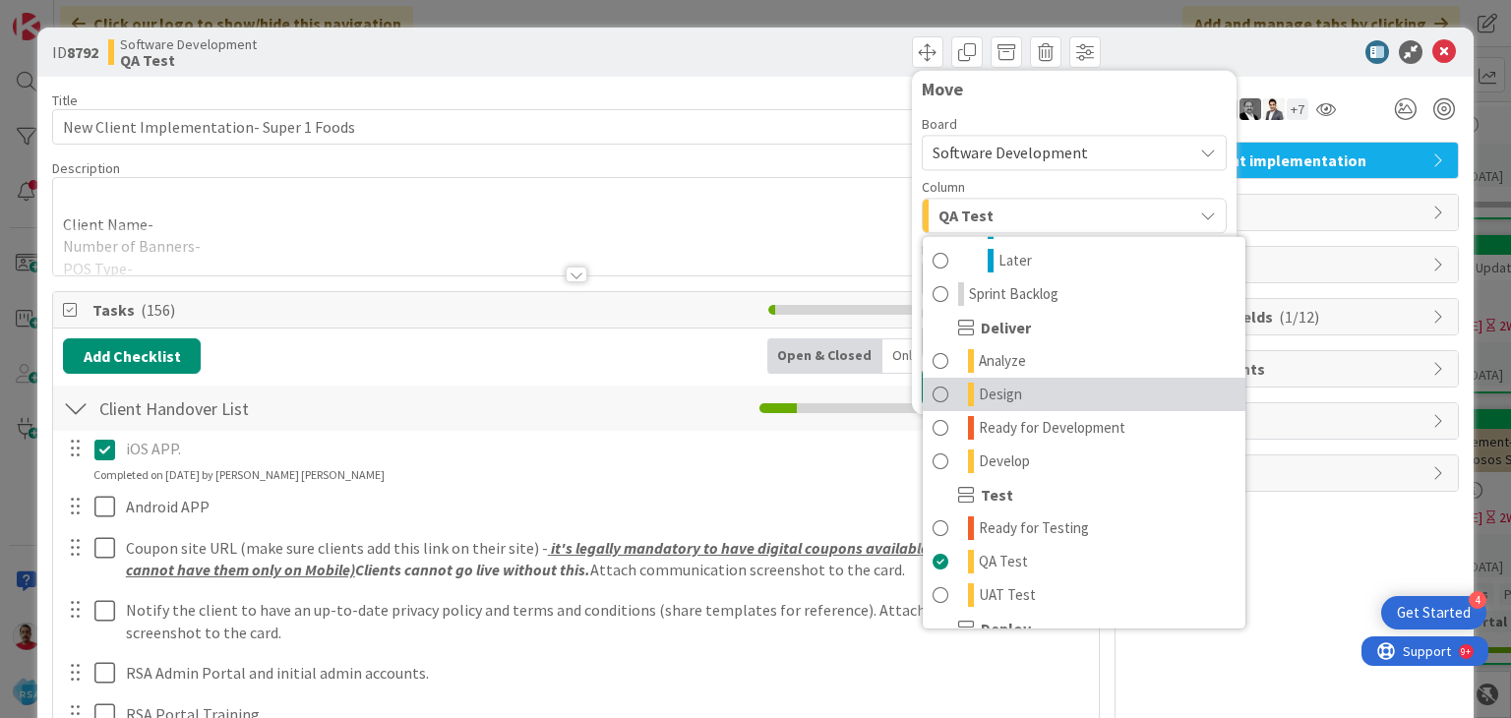
scroll to position [394, 0]
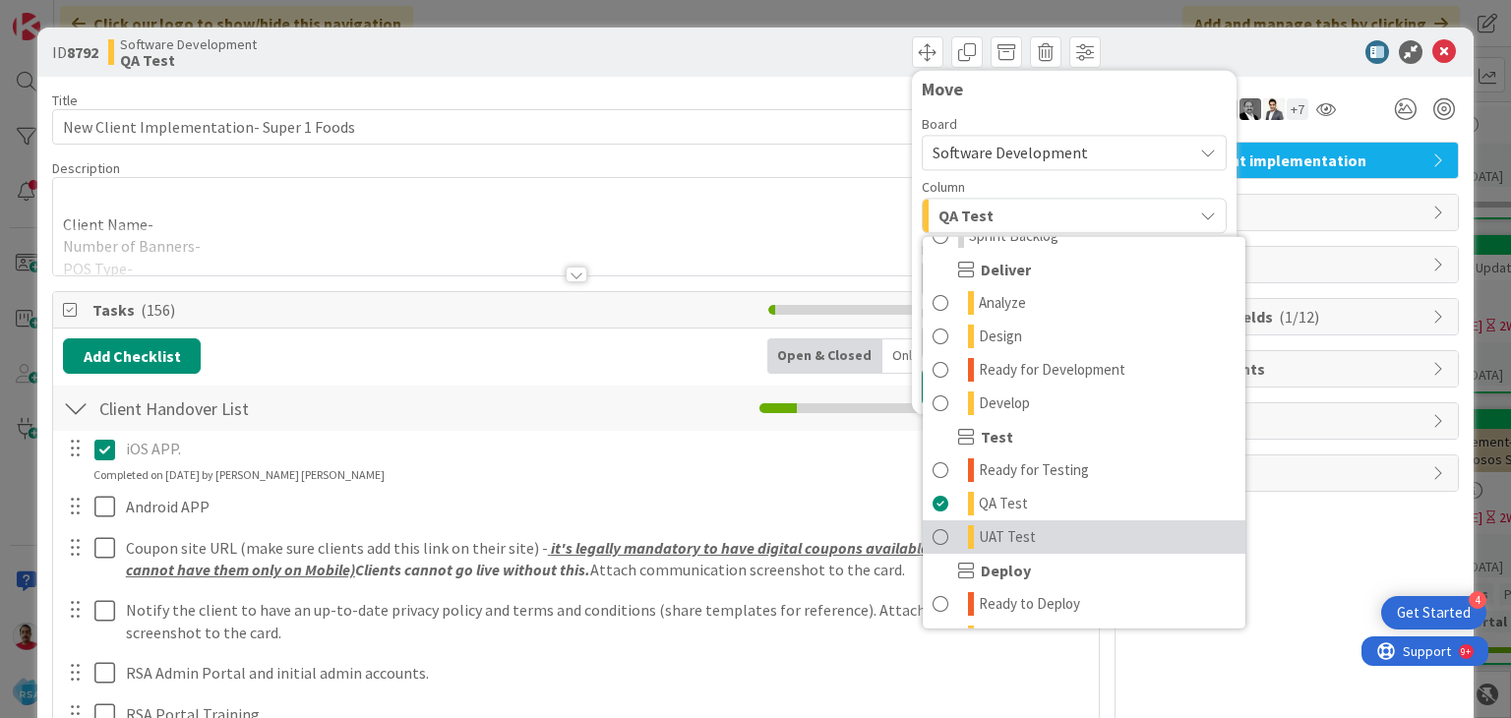
click at [1006, 532] on span "UAT Test" at bounding box center [1007, 537] width 57 height 24
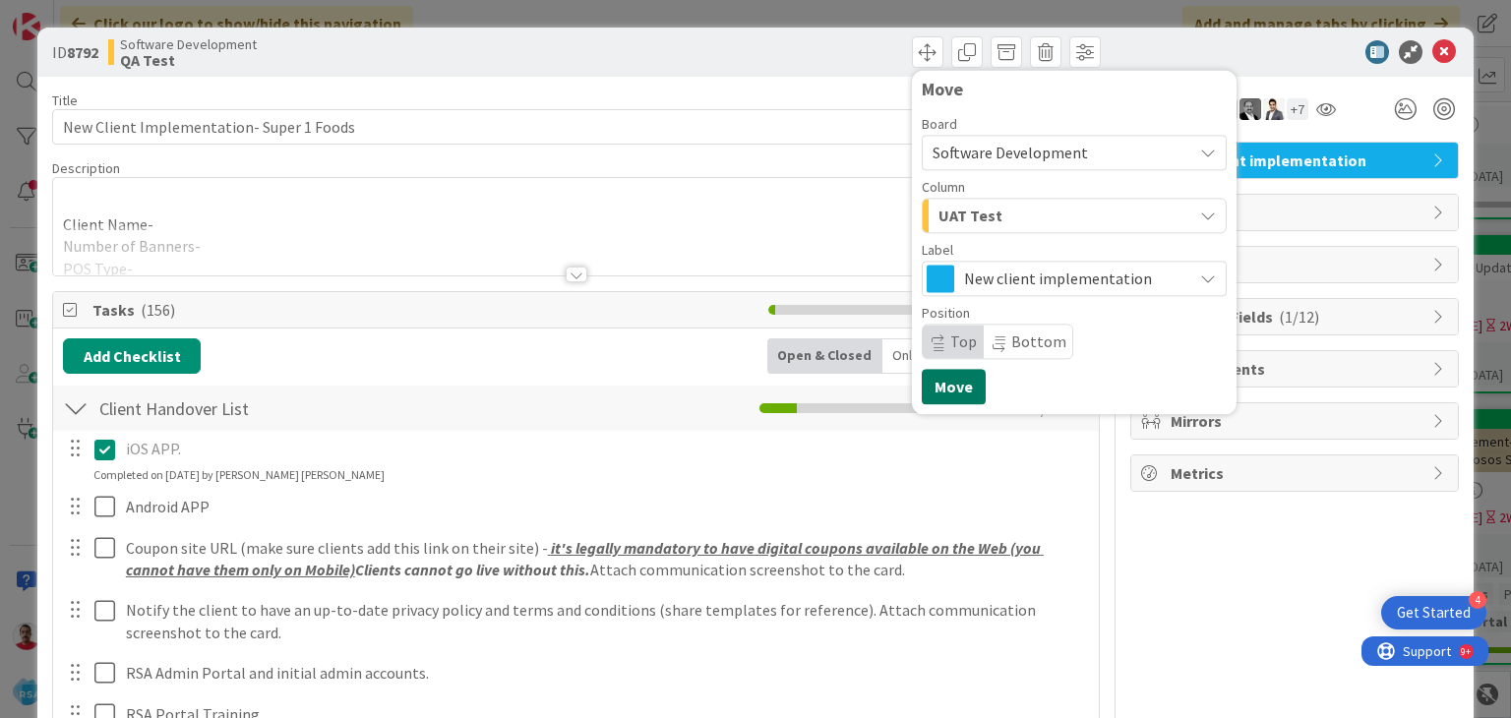
click at [937, 387] on button "Move" at bounding box center [954, 386] width 64 height 35
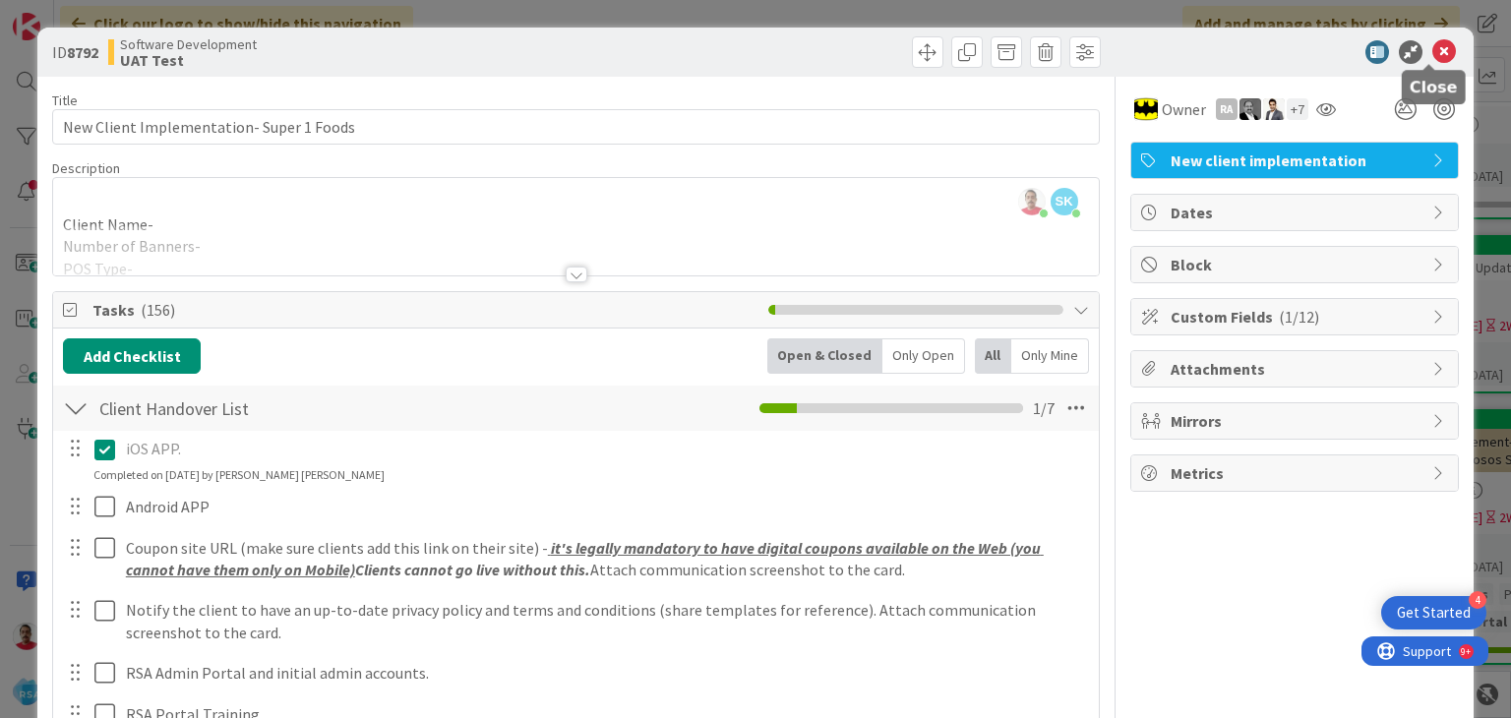
click at [1433, 48] on icon at bounding box center [1445, 52] width 24 height 24
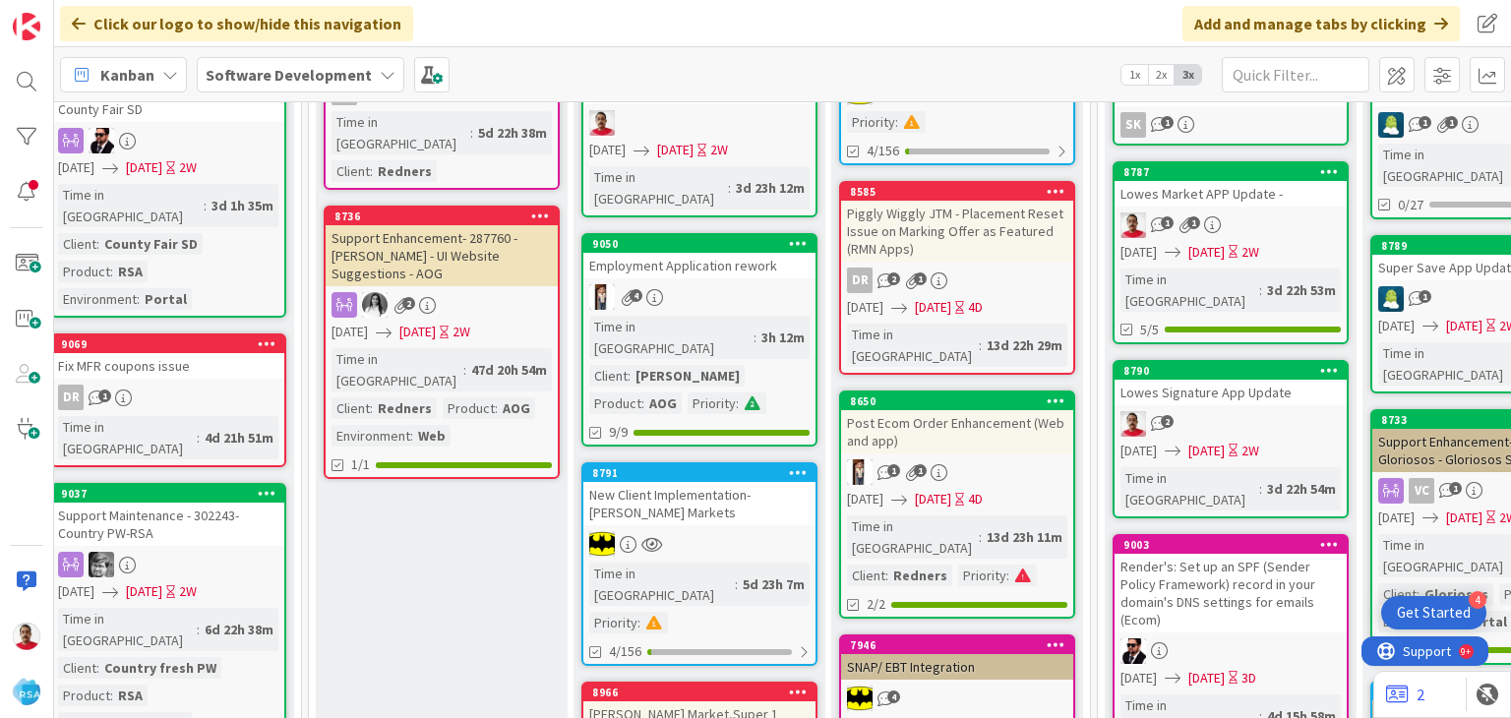
click at [691, 466] on div "8791" at bounding box center [703, 473] width 223 height 14
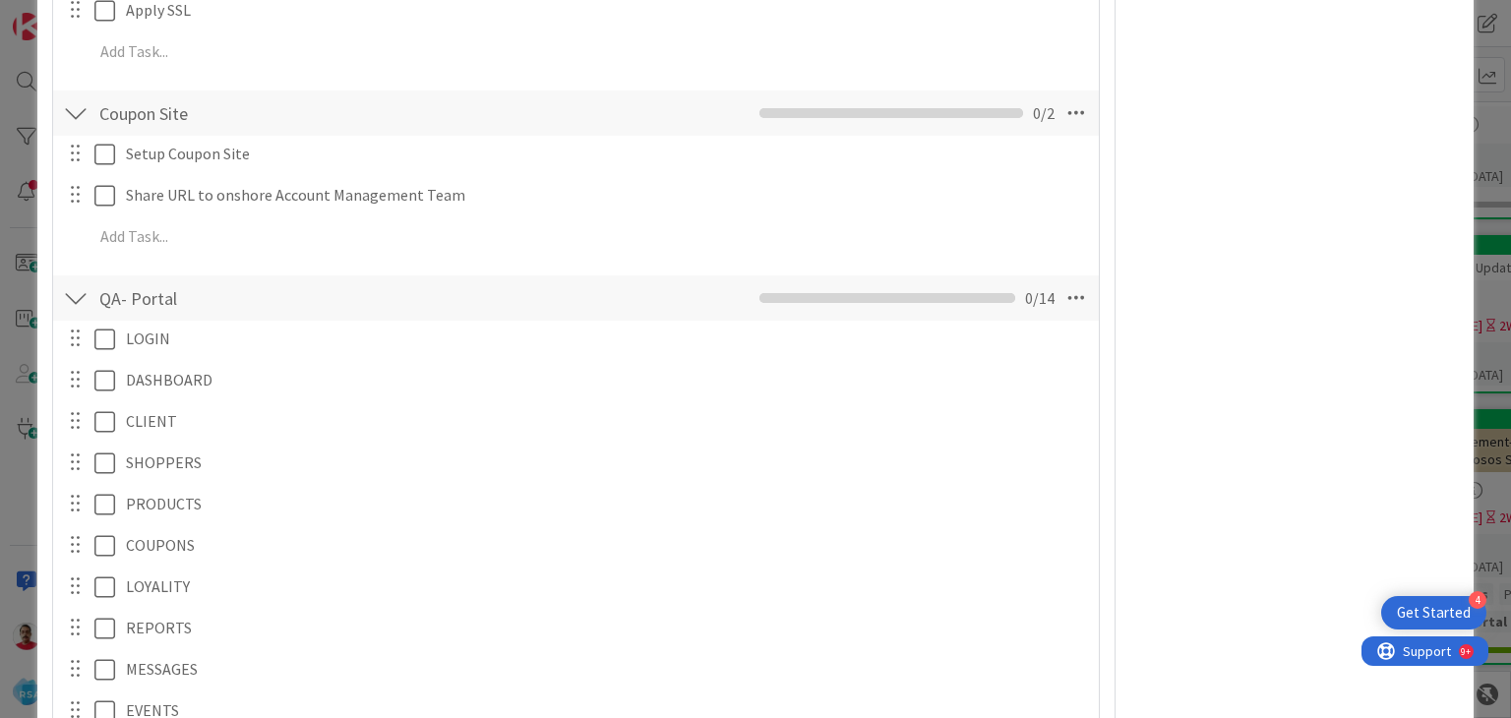
scroll to position [6371, 0]
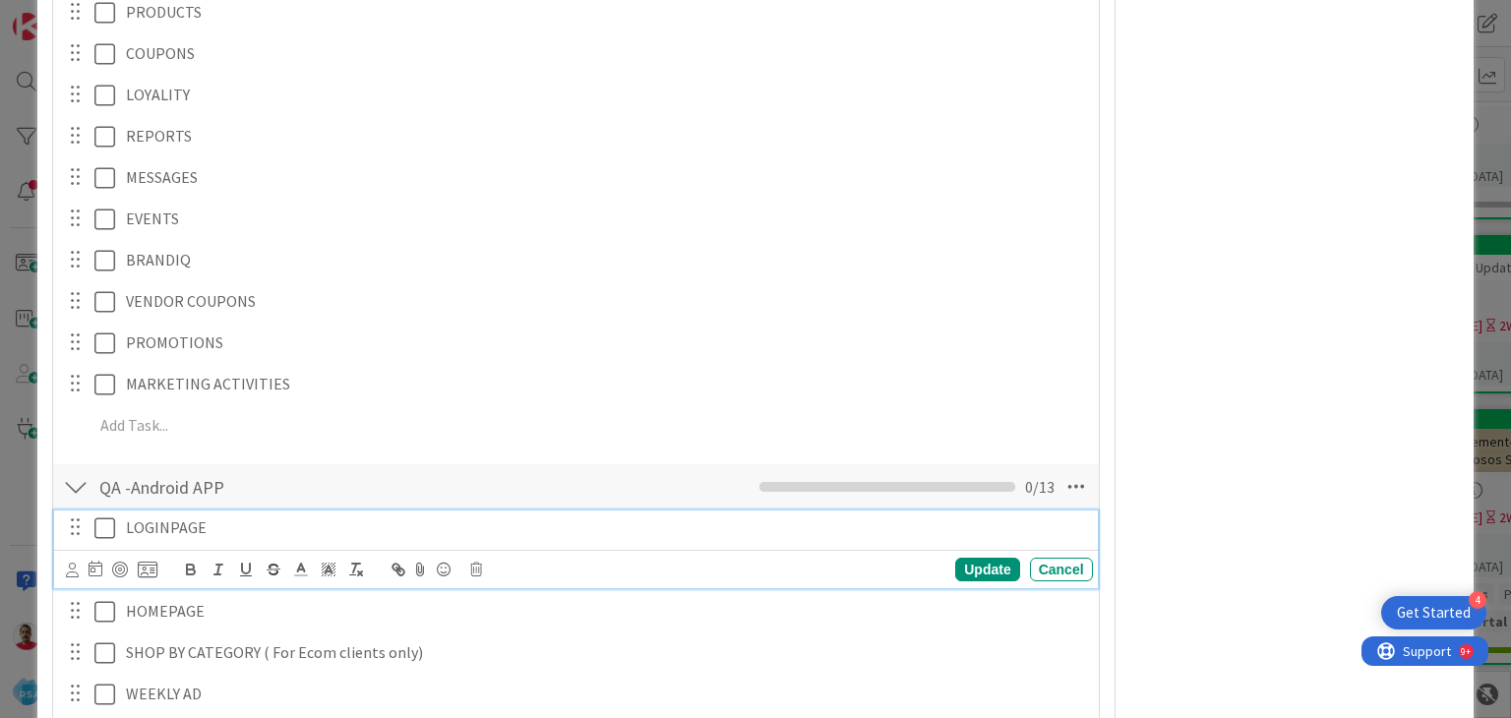
click at [107, 531] on icon at bounding box center [109, 529] width 30 height 24
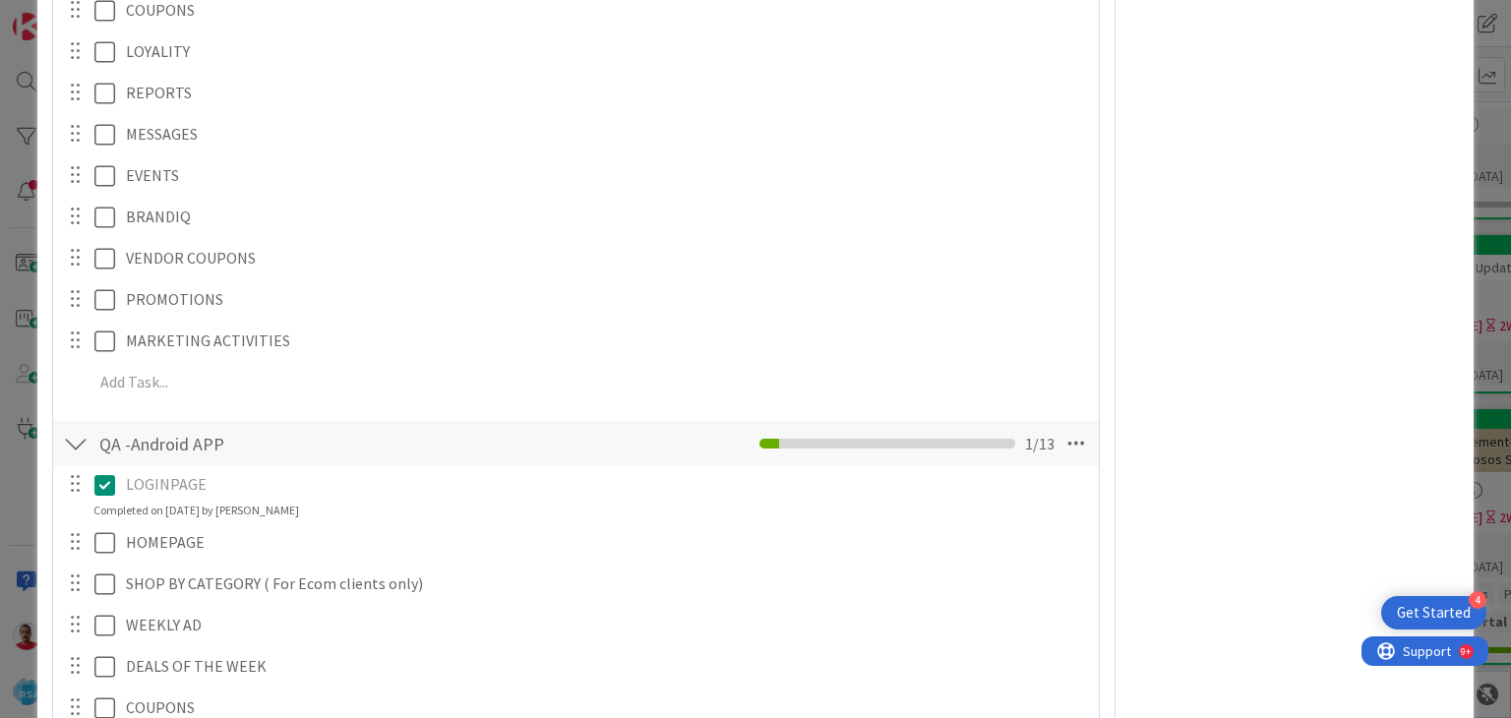
scroll to position [6329, 0]
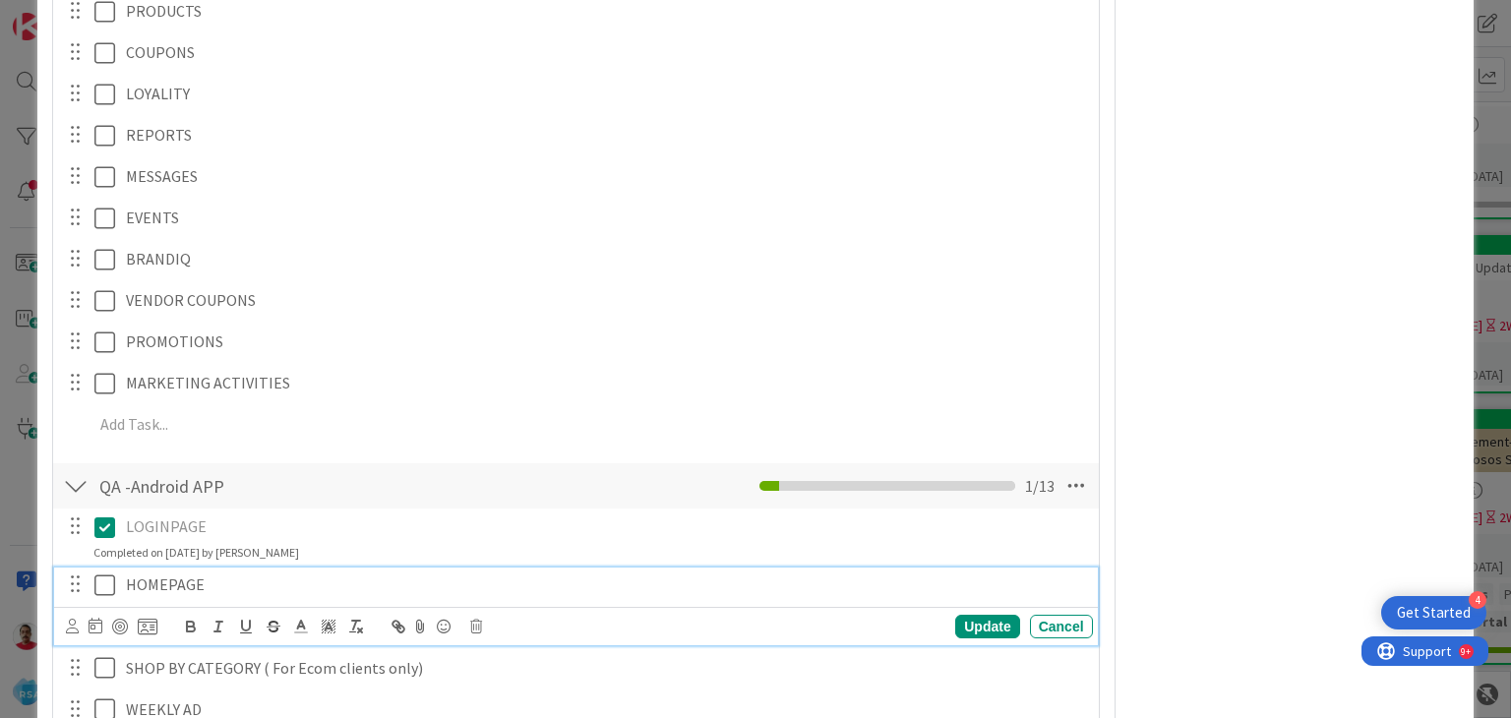
click at [100, 586] on icon at bounding box center [109, 586] width 30 height 24
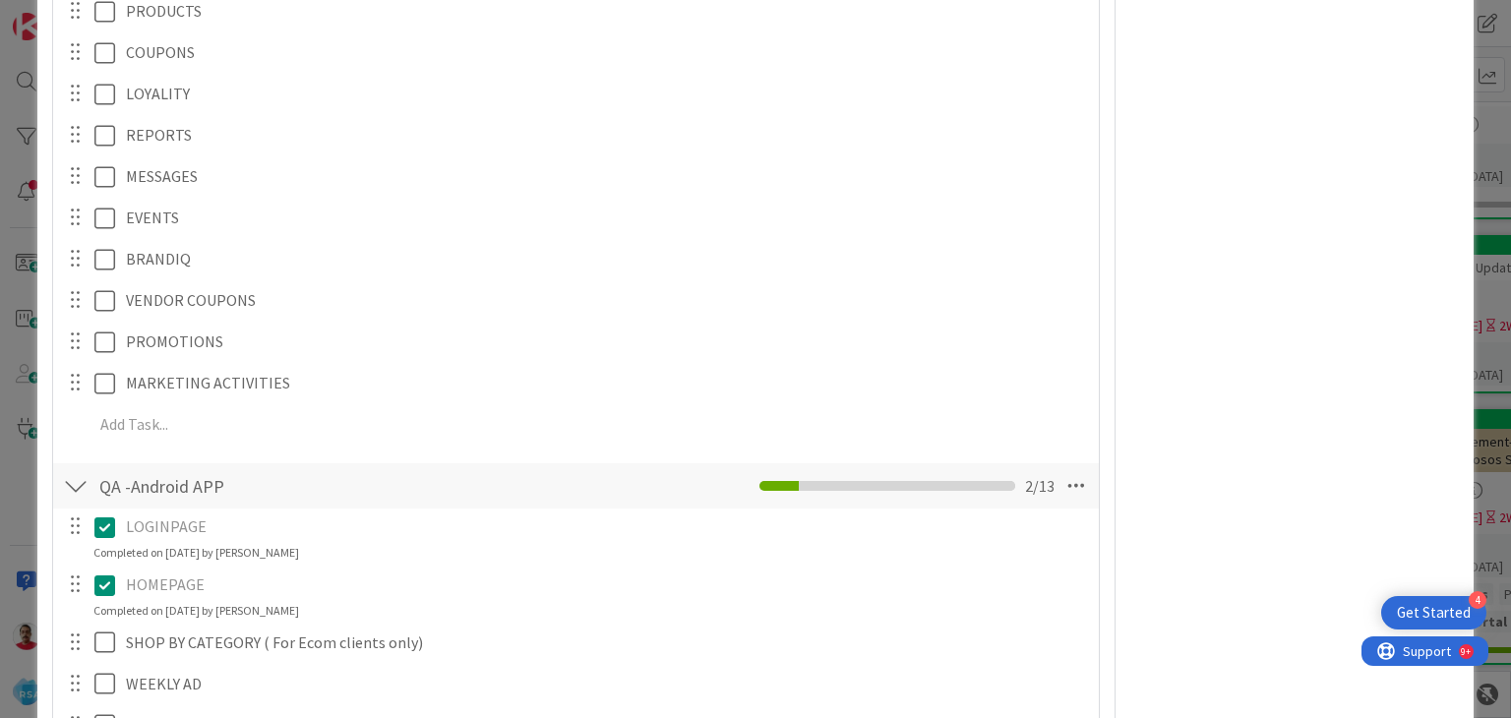
scroll to position [6526, 0]
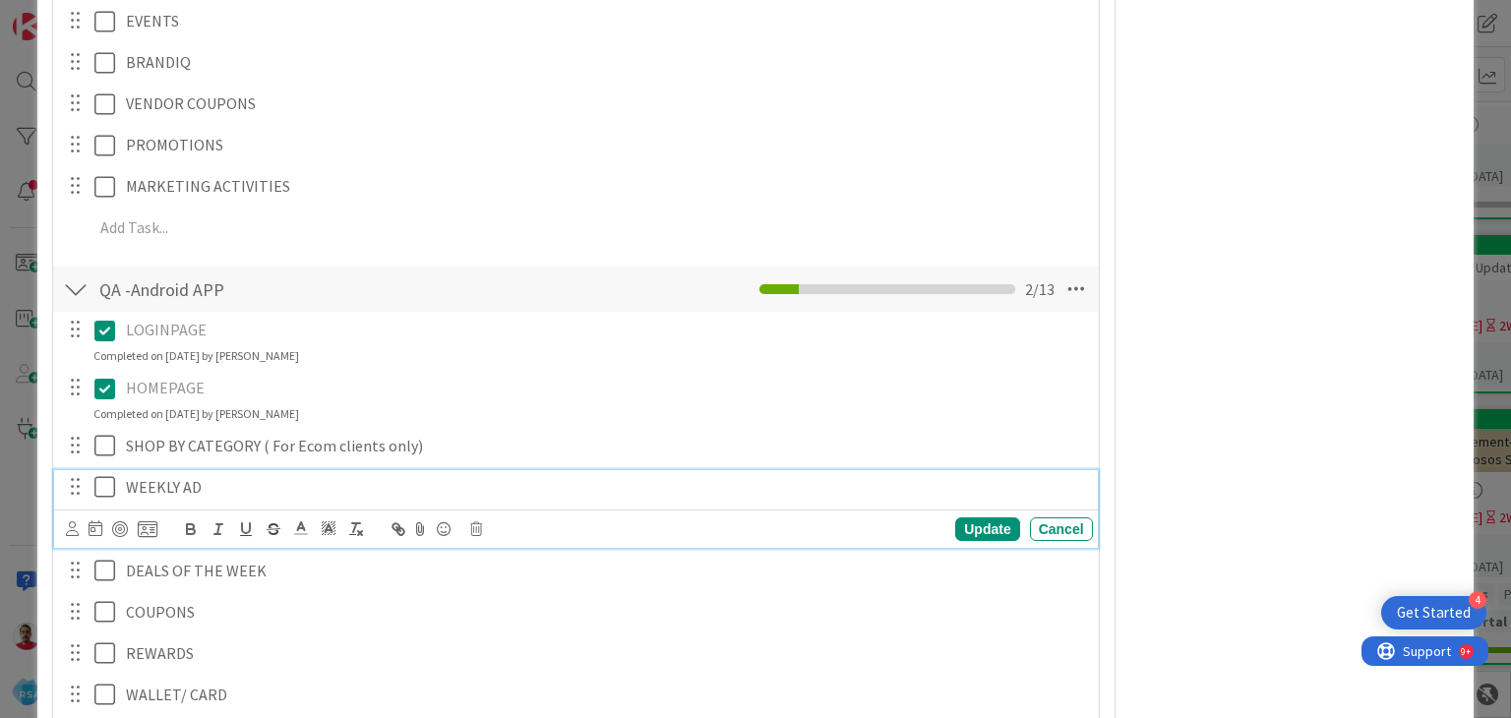
click at [98, 488] on icon at bounding box center [109, 487] width 30 height 24
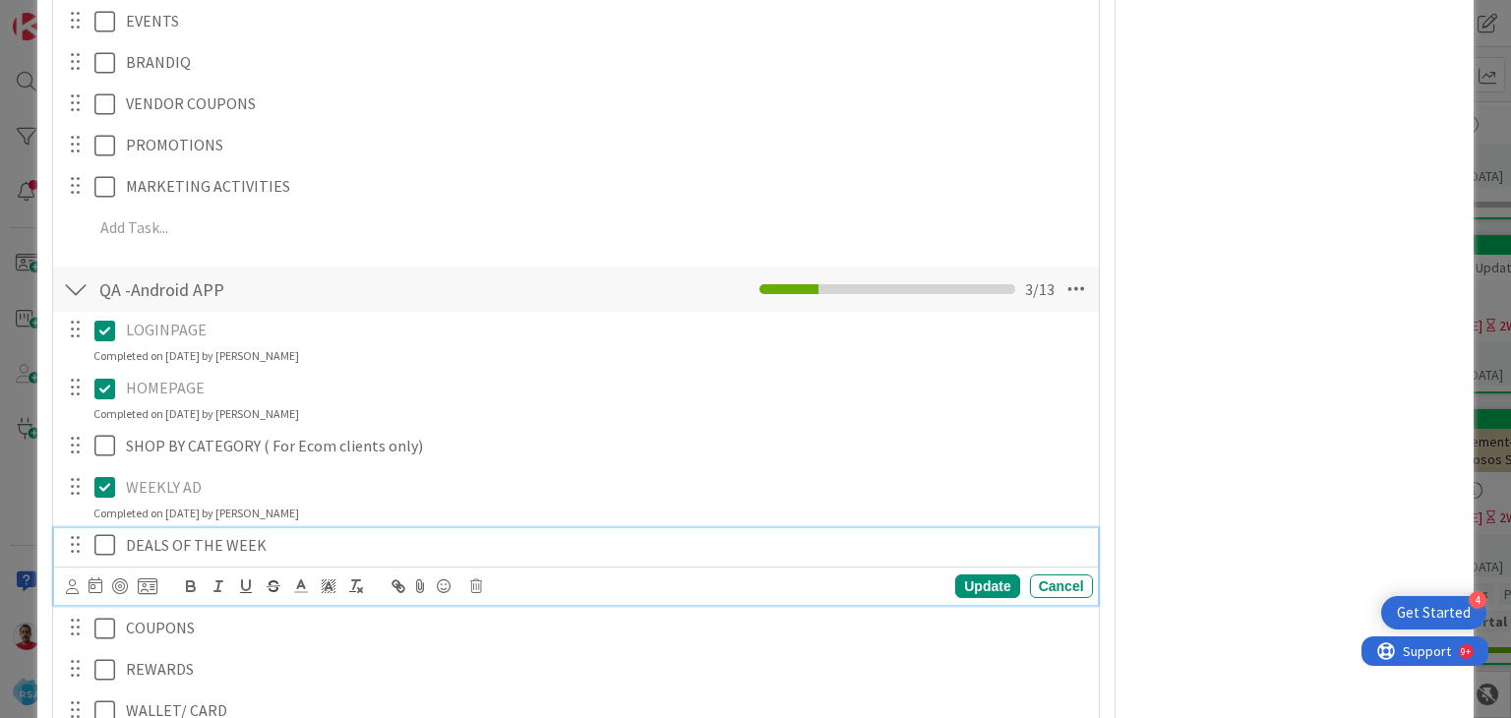
click at [101, 547] on icon at bounding box center [109, 545] width 30 height 24
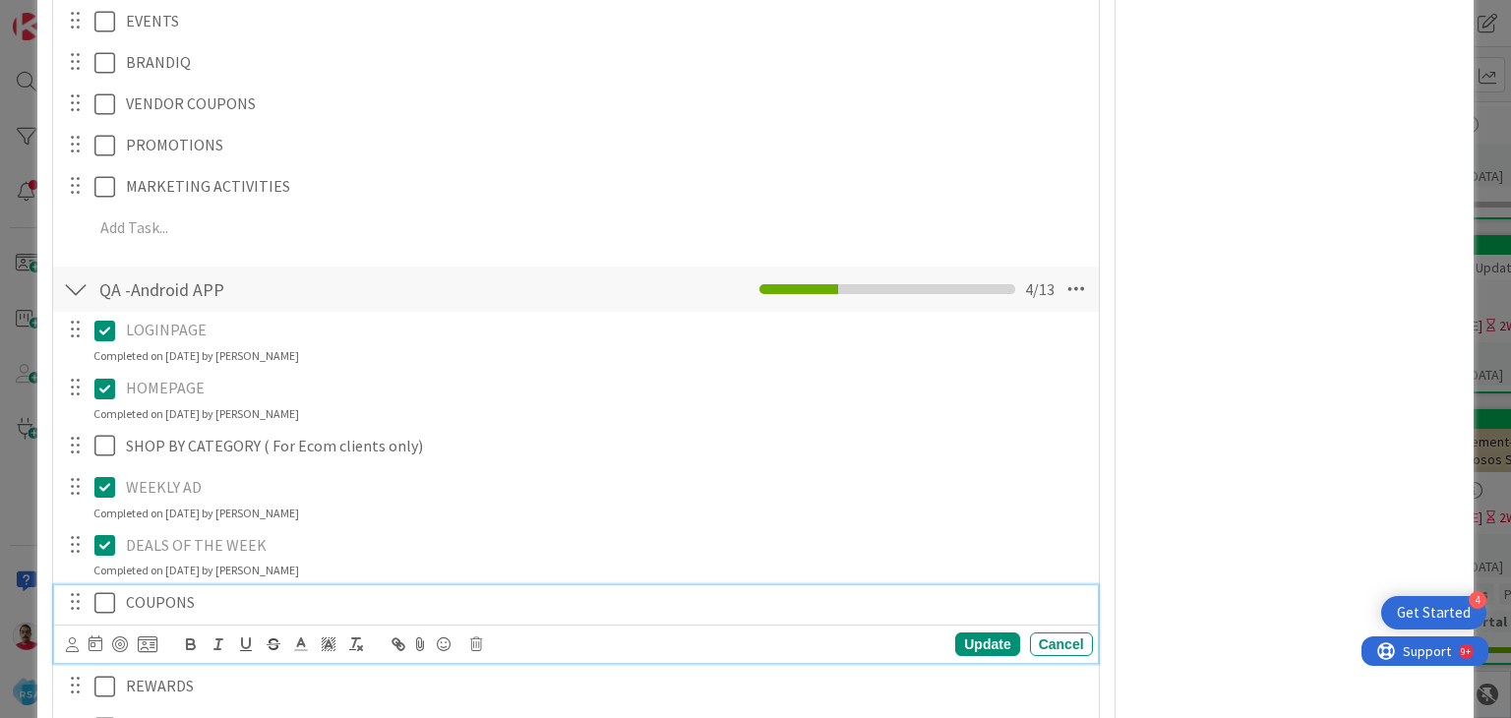
click at [106, 607] on icon at bounding box center [109, 603] width 30 height 24
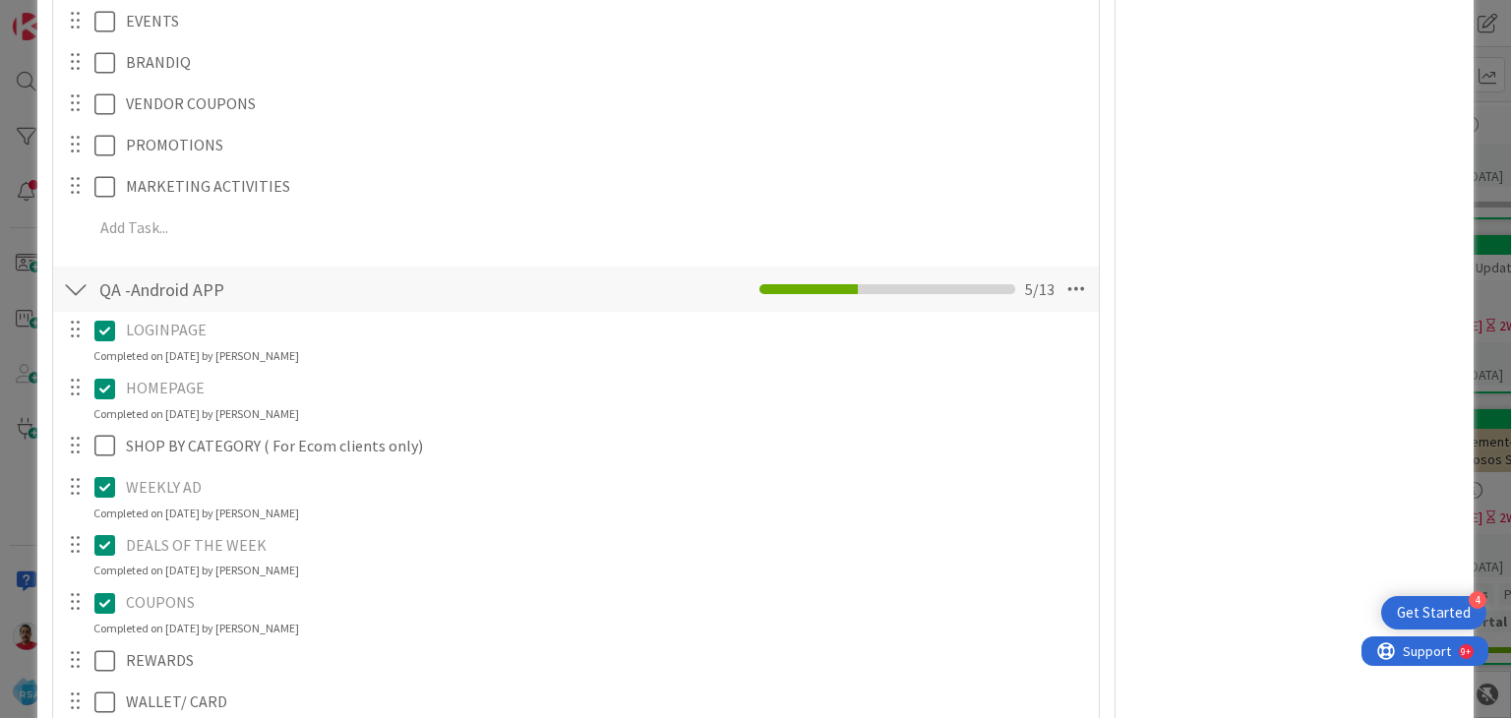
scroll to position [6821, 0]
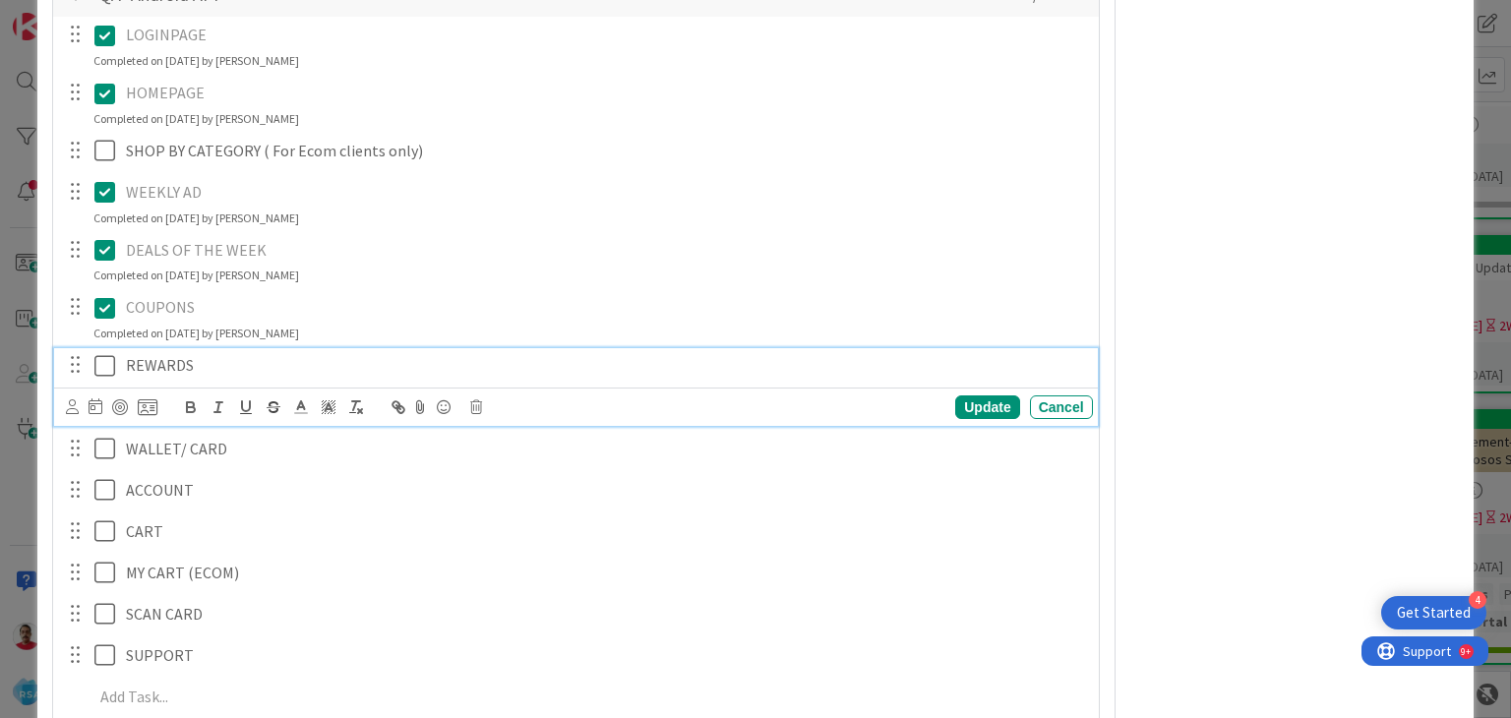
click at [106, 362] on icon at bounding box center [109, 366] width 30 height 24
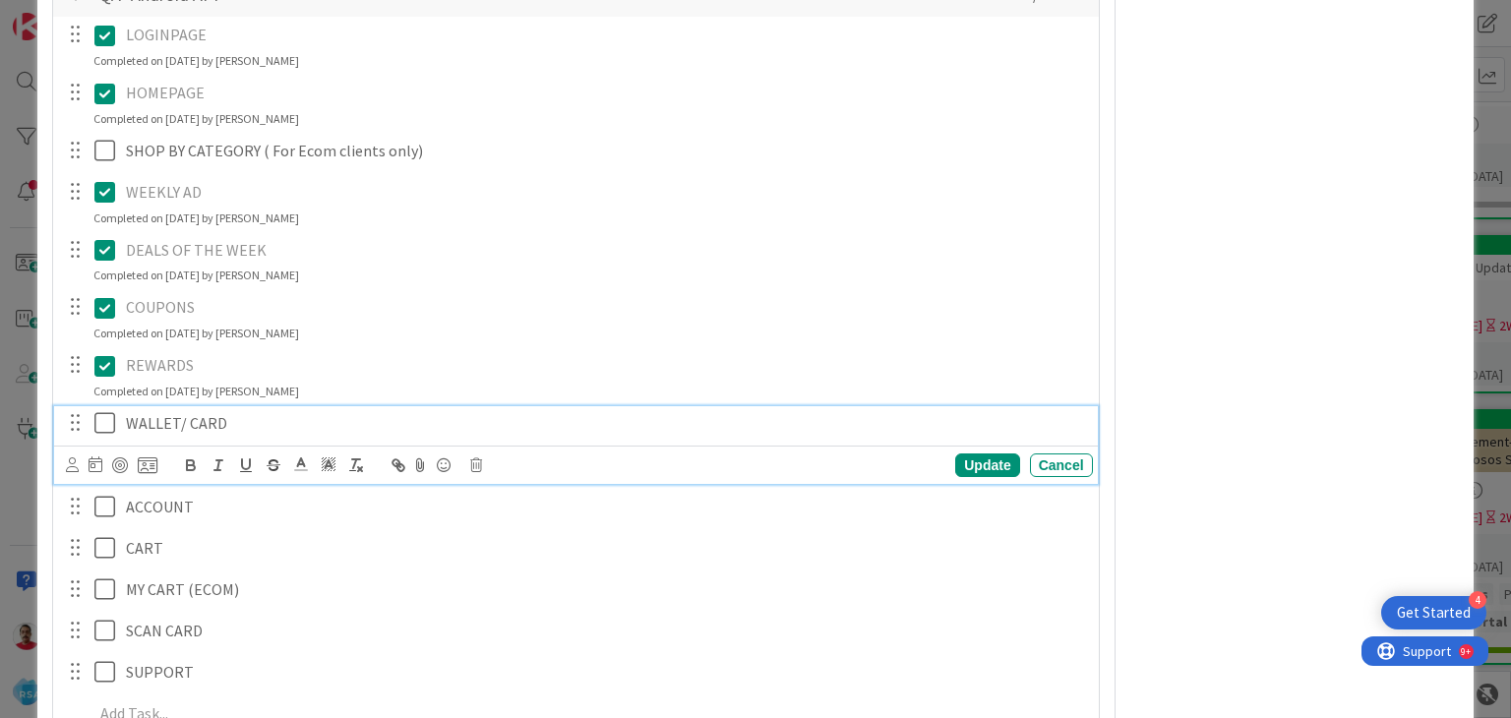
click at [102, 430] on icon at bounding box center [109, 423] width 30 height 24
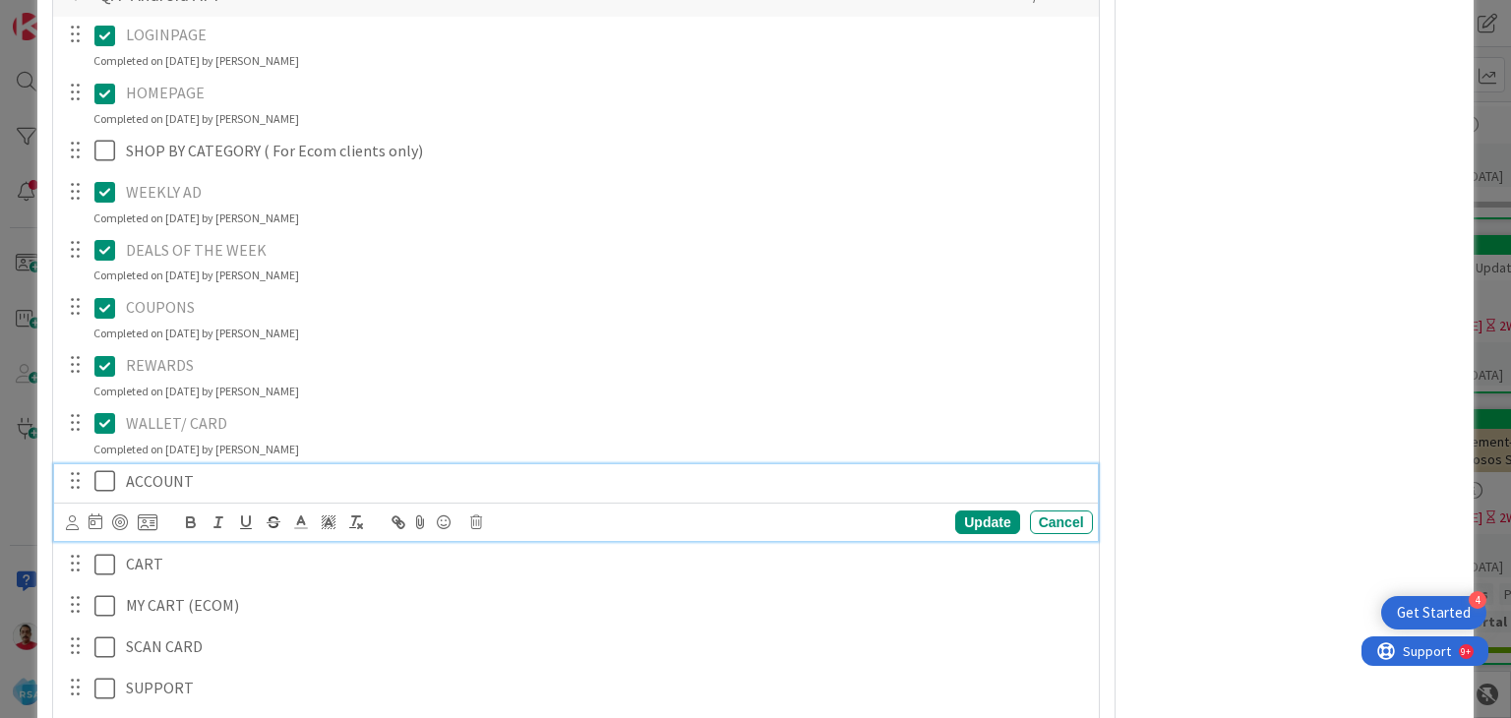
click at [104, 486] on icon at bounding box center [109, 481] width 30 height 24
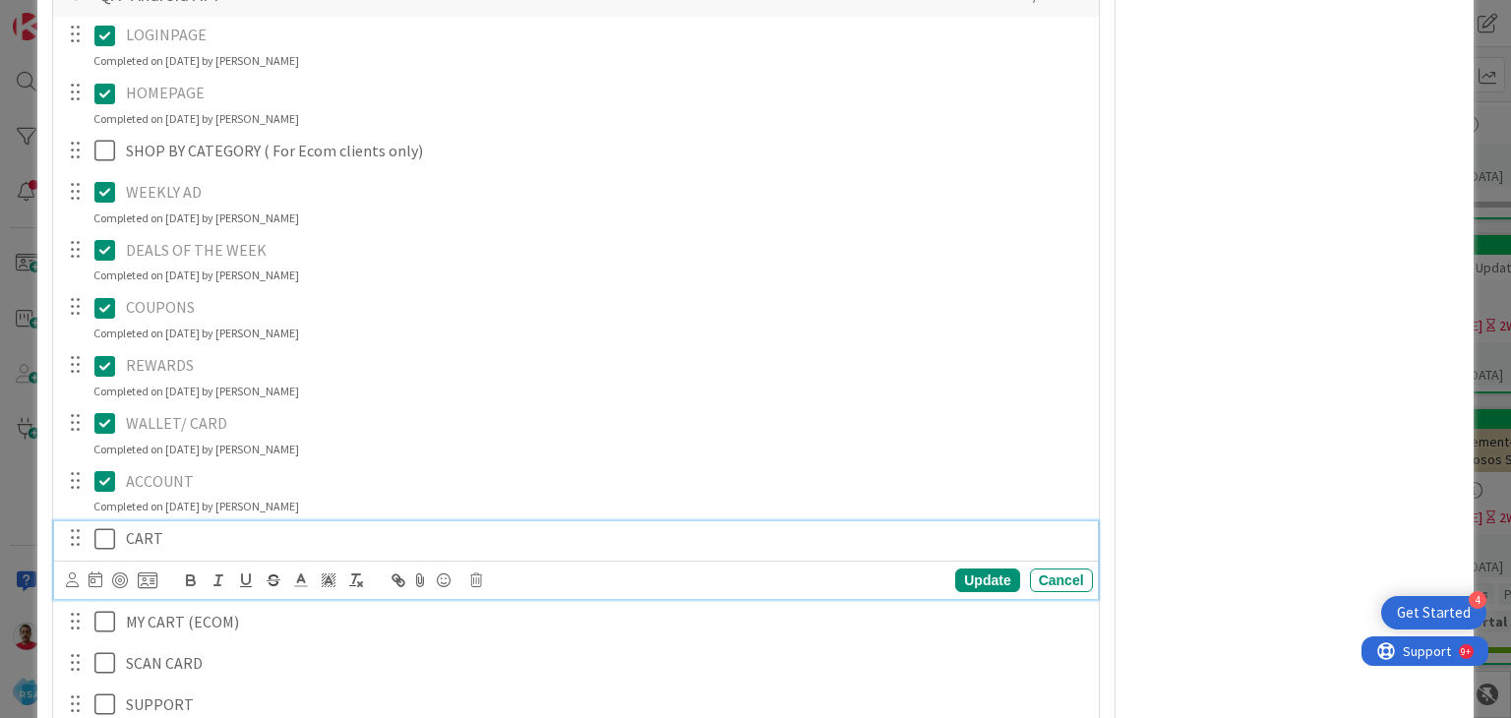
click at [106, 536] on icon at bounding box center [109, 539] width 30 height 24
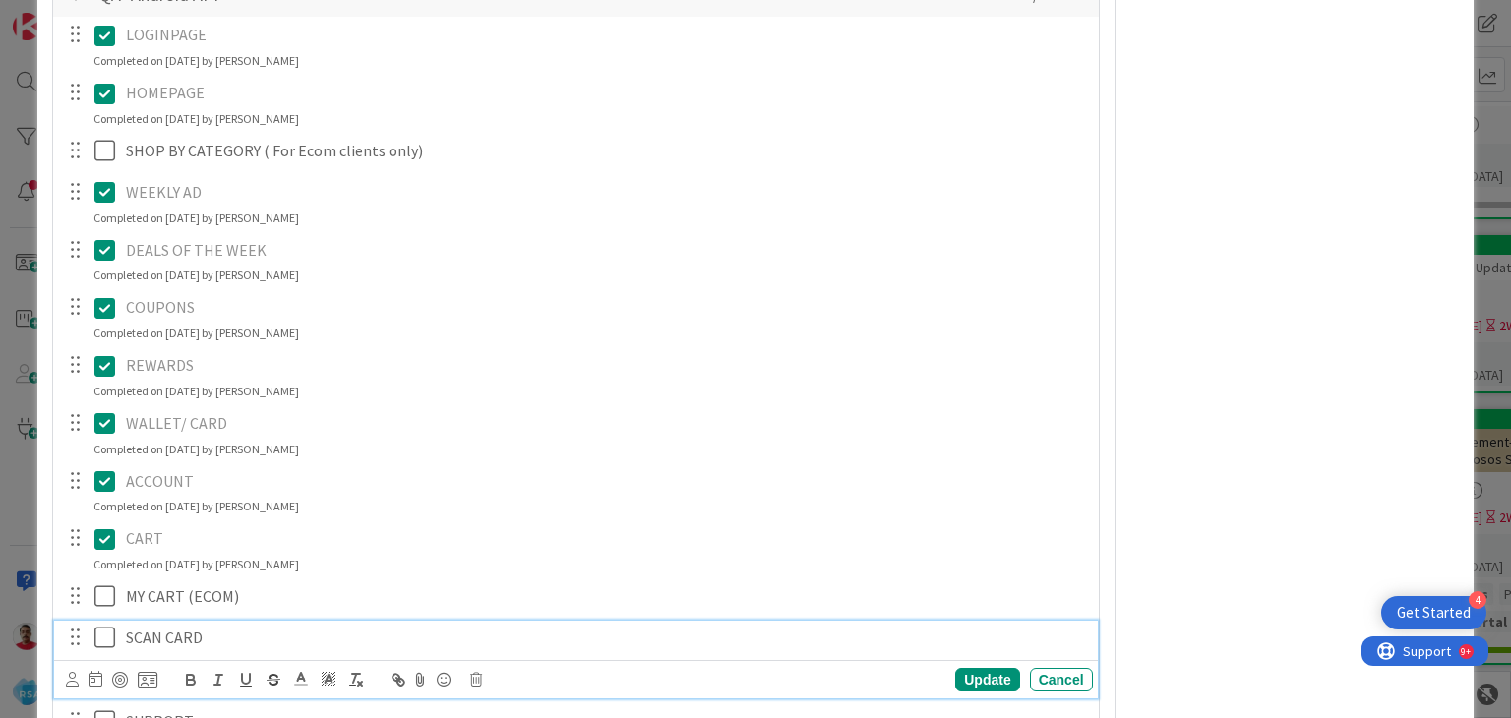
click at [101, 639] on icon at bounding box center [109, 638] width 30 height 24
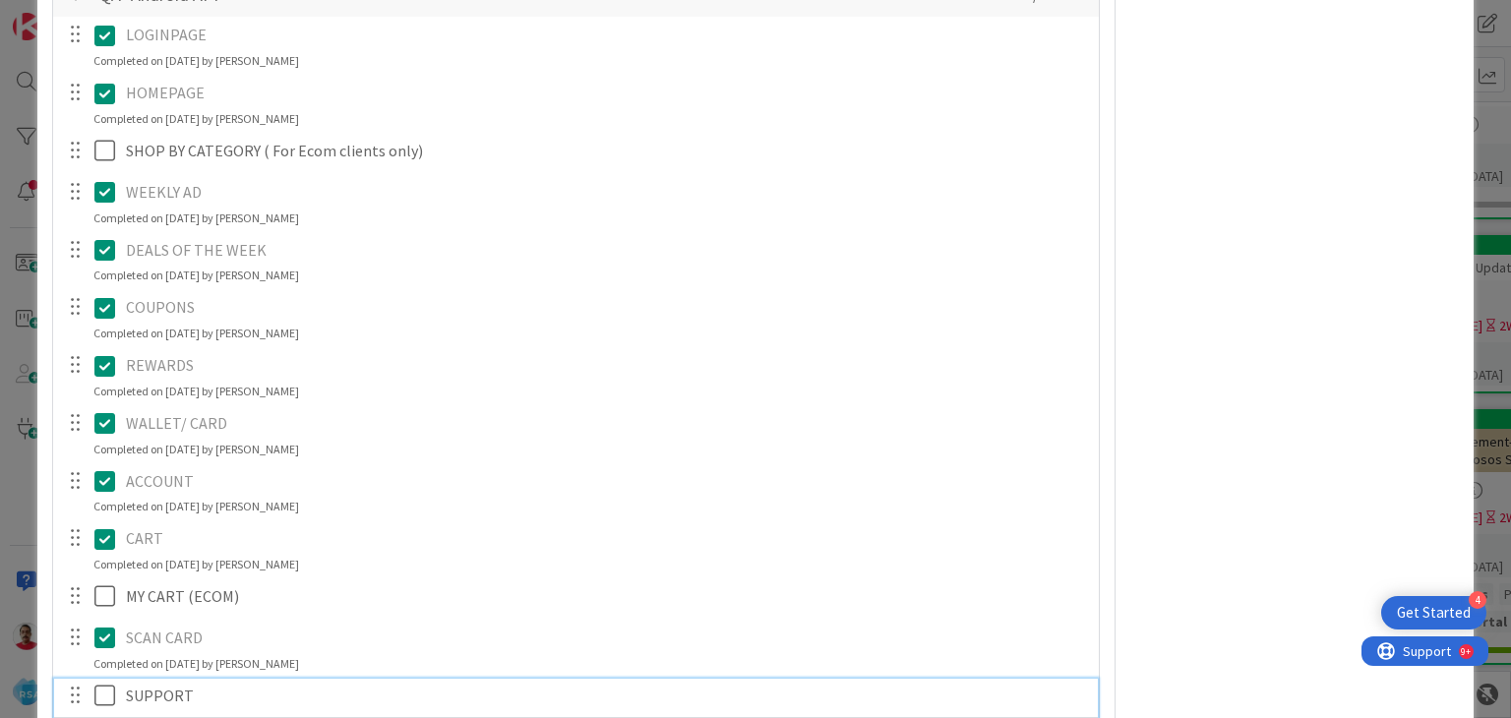
click at [110, 698] on icon at bounding box center [109, 696] width 30 height 24
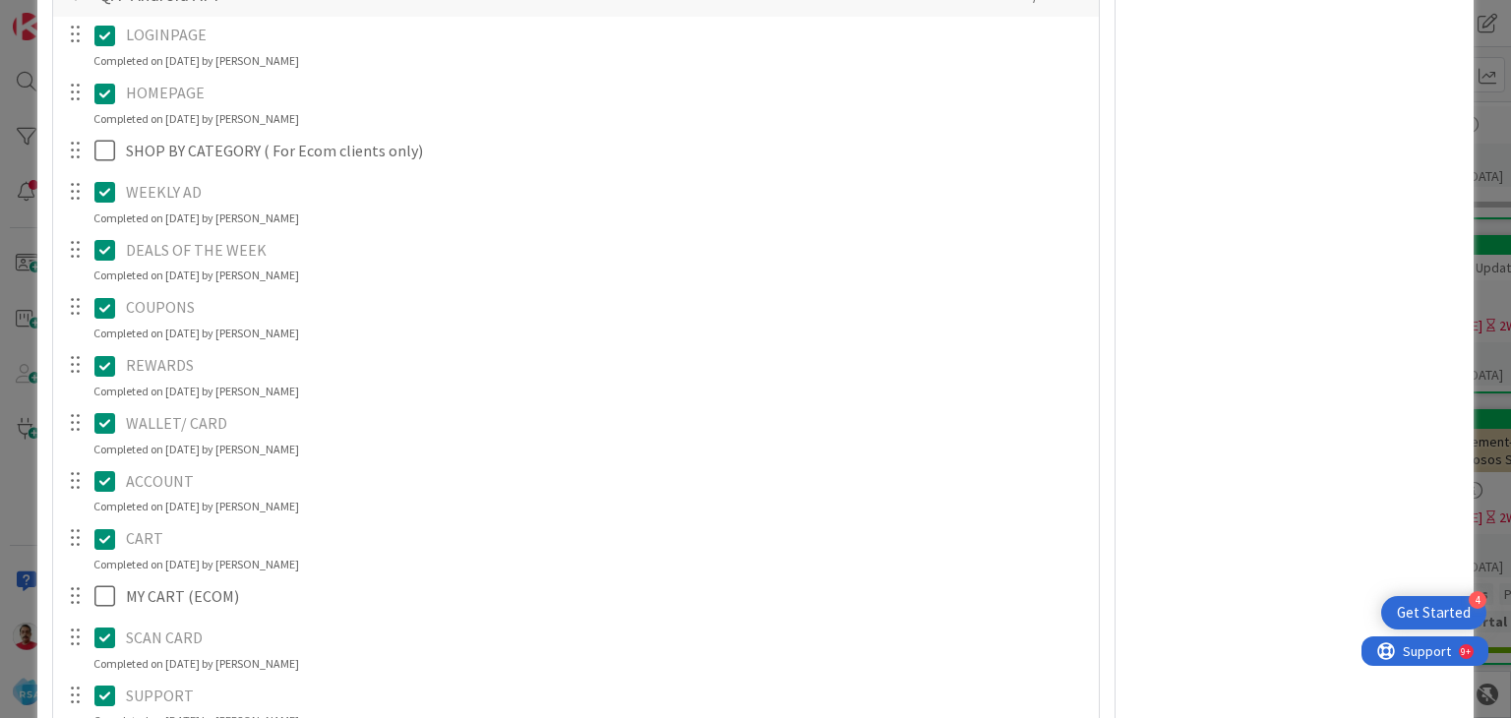
scroll to position [7215, 0]
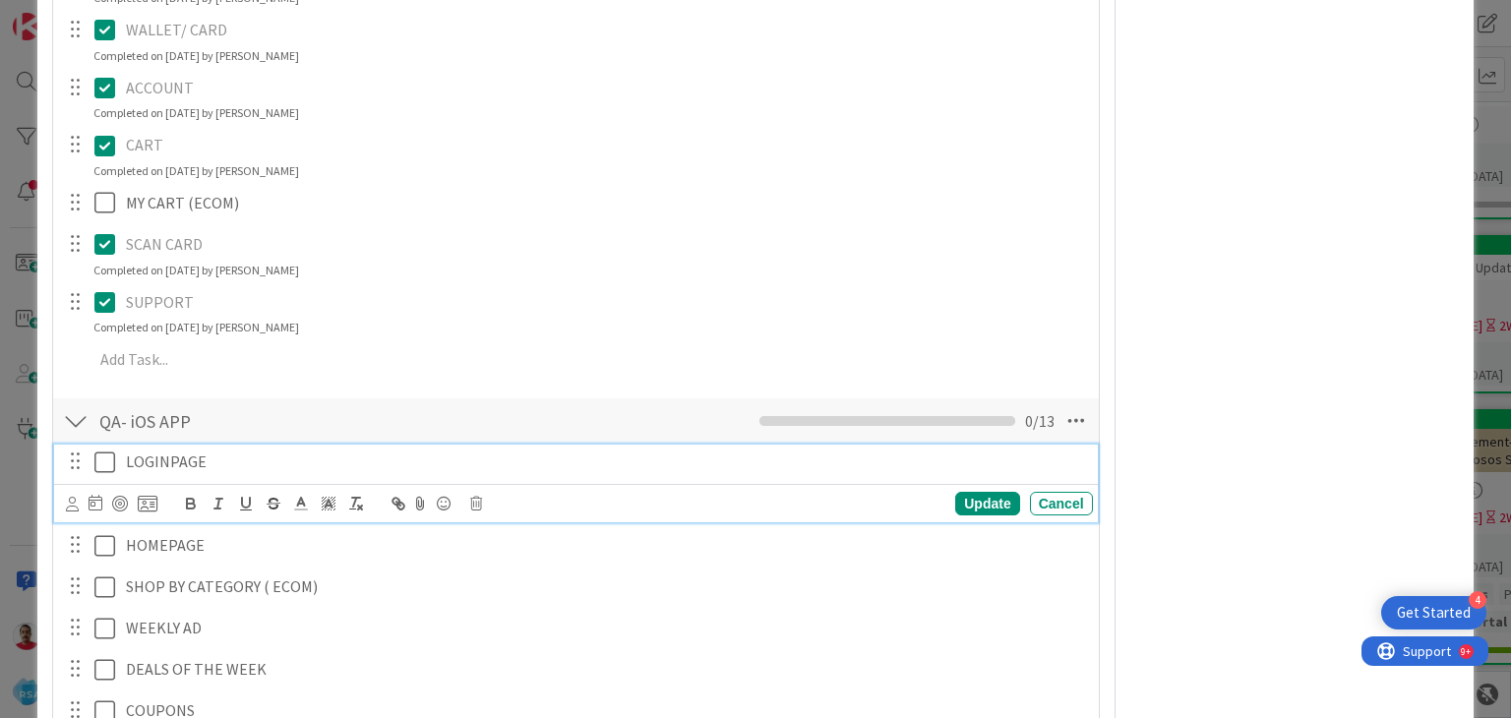
click at [103, 461] on icon at bounding box center [109, 463] width 30 height 24
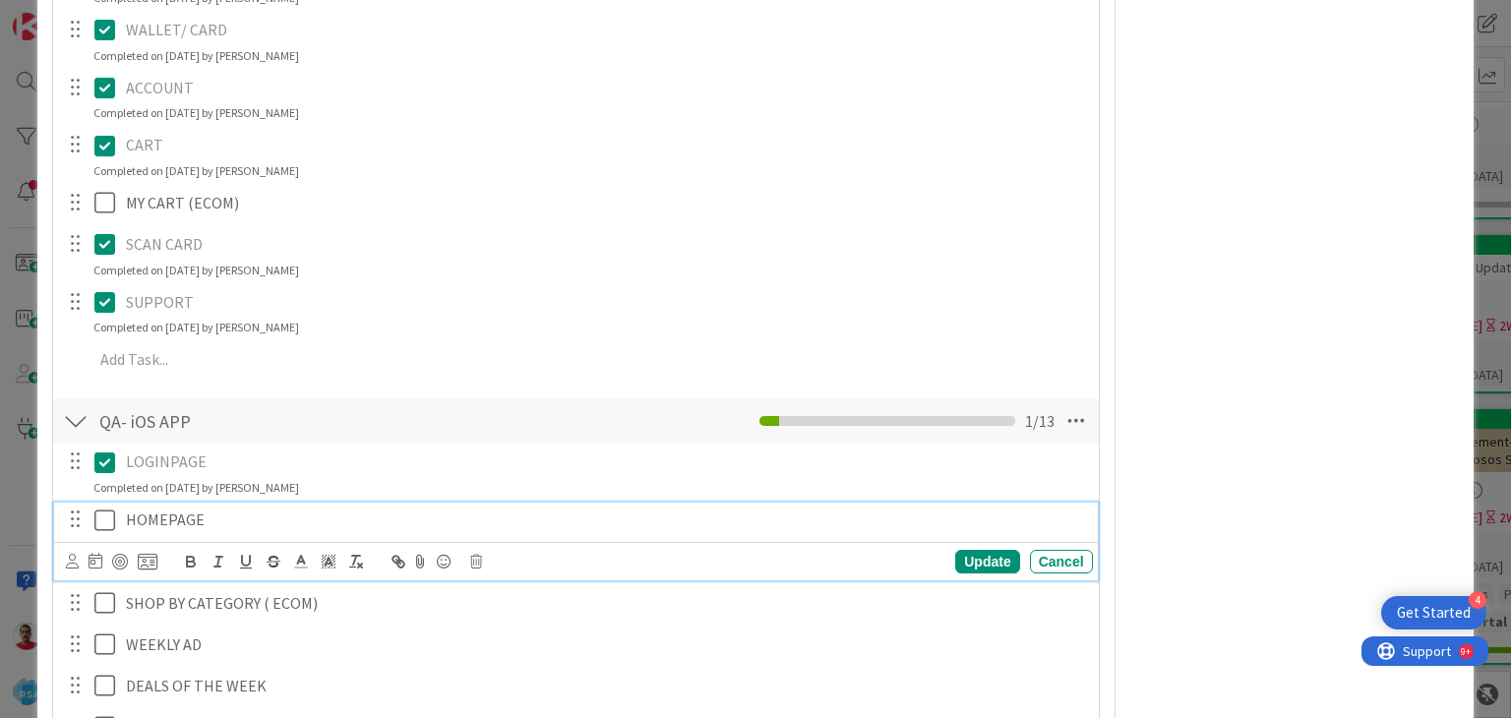
click at [94, 517] on icon at bounding box center [109, 521] width 30 height 24
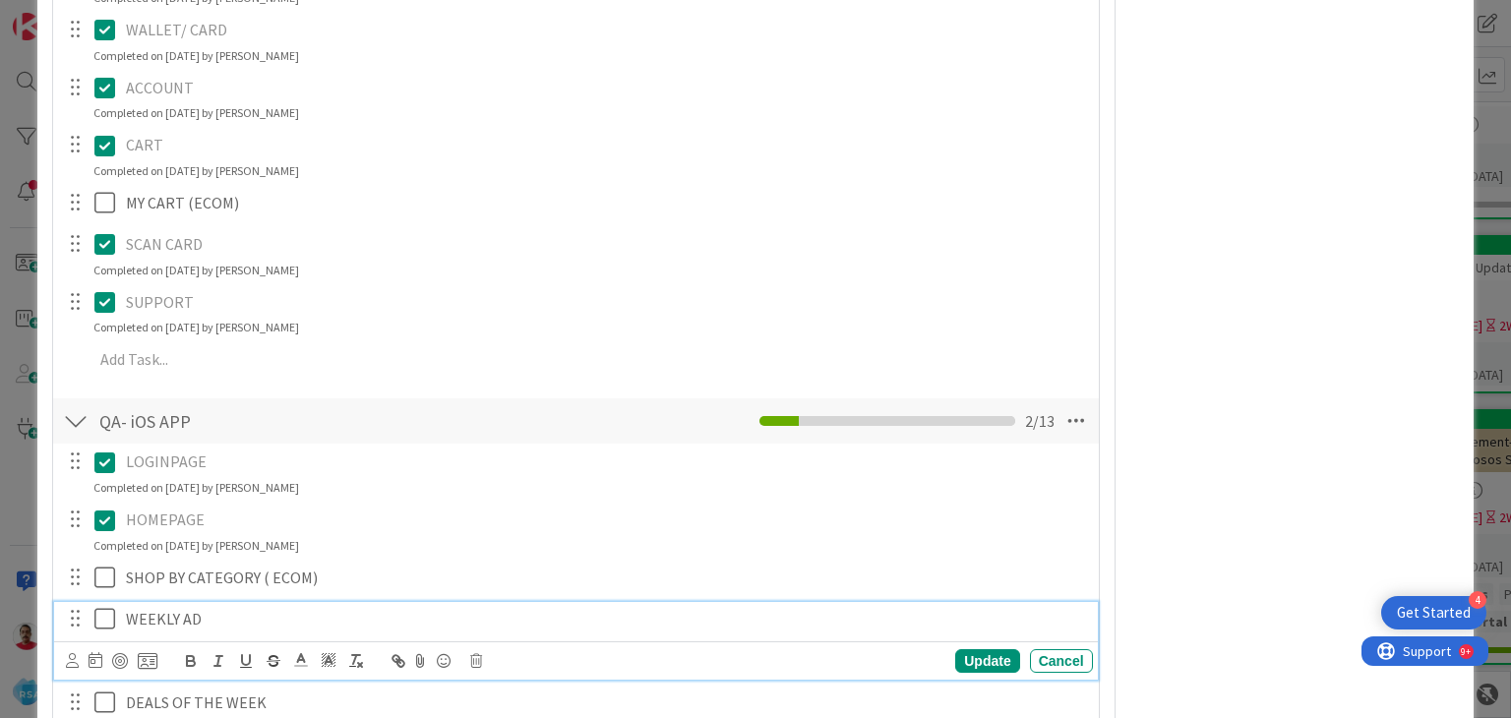
click at [101, 619] on icon at bounding box center [109, 619] width 30 height 24
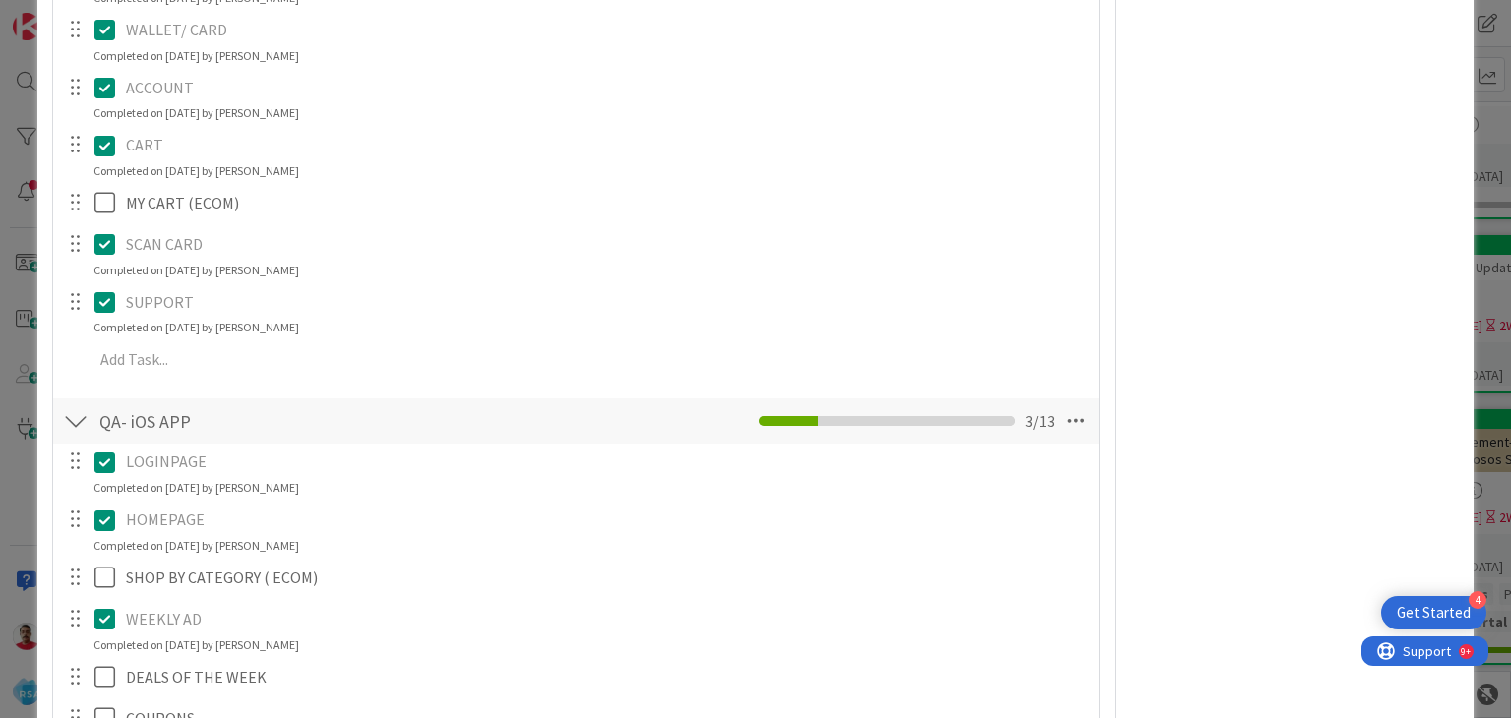
scroll to position [7510, 0]
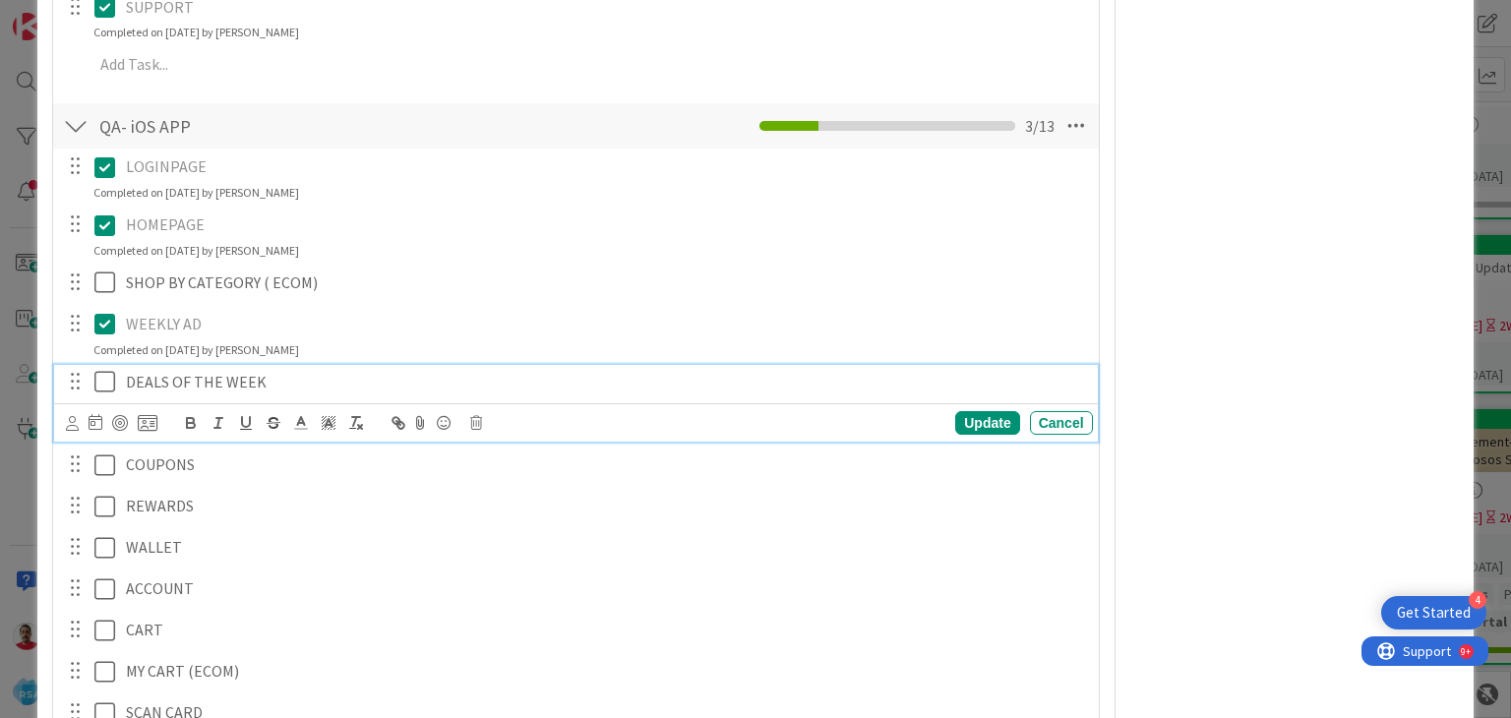
click at [105, 375] on icon at bounding box center [109, 382] width 30 height 24
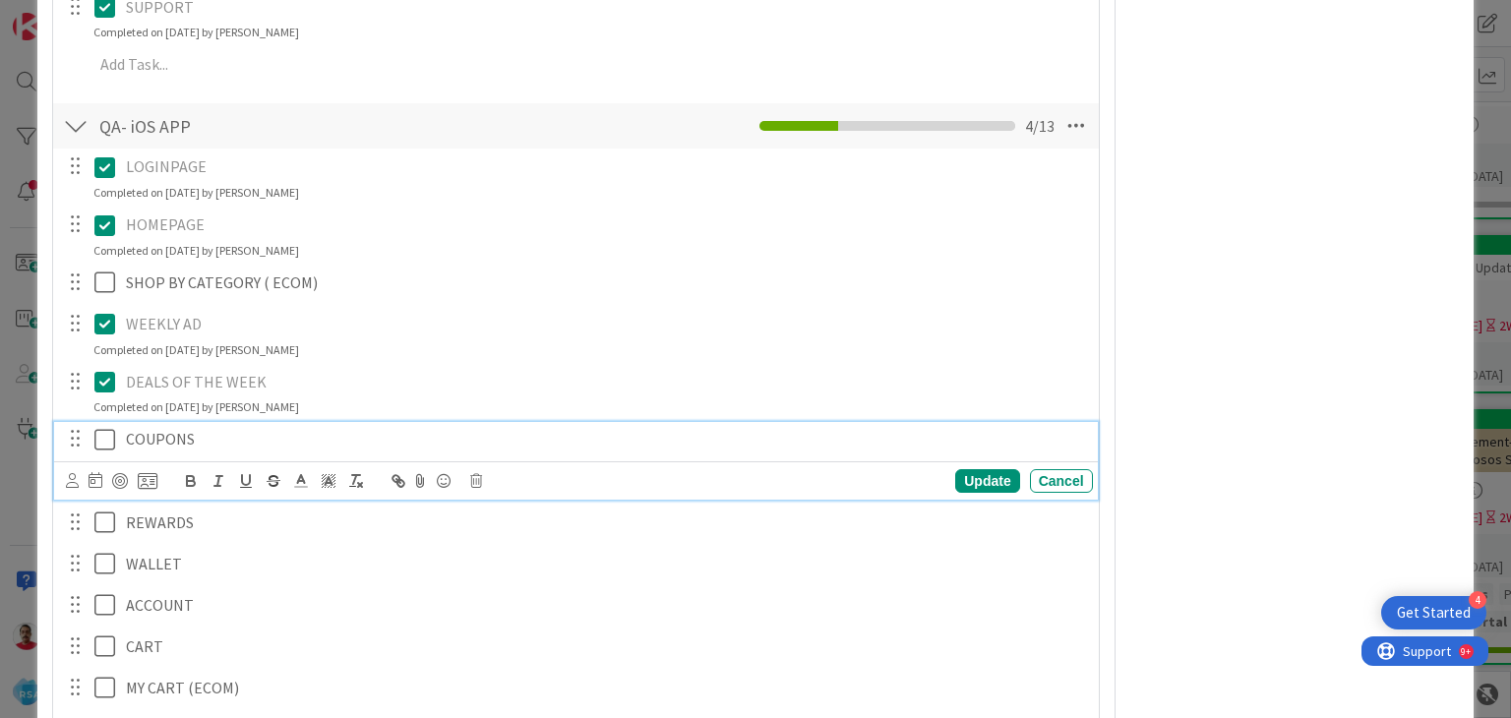
click at [102, 437] on icon at bounding box center [109, 440] width 30 height 24
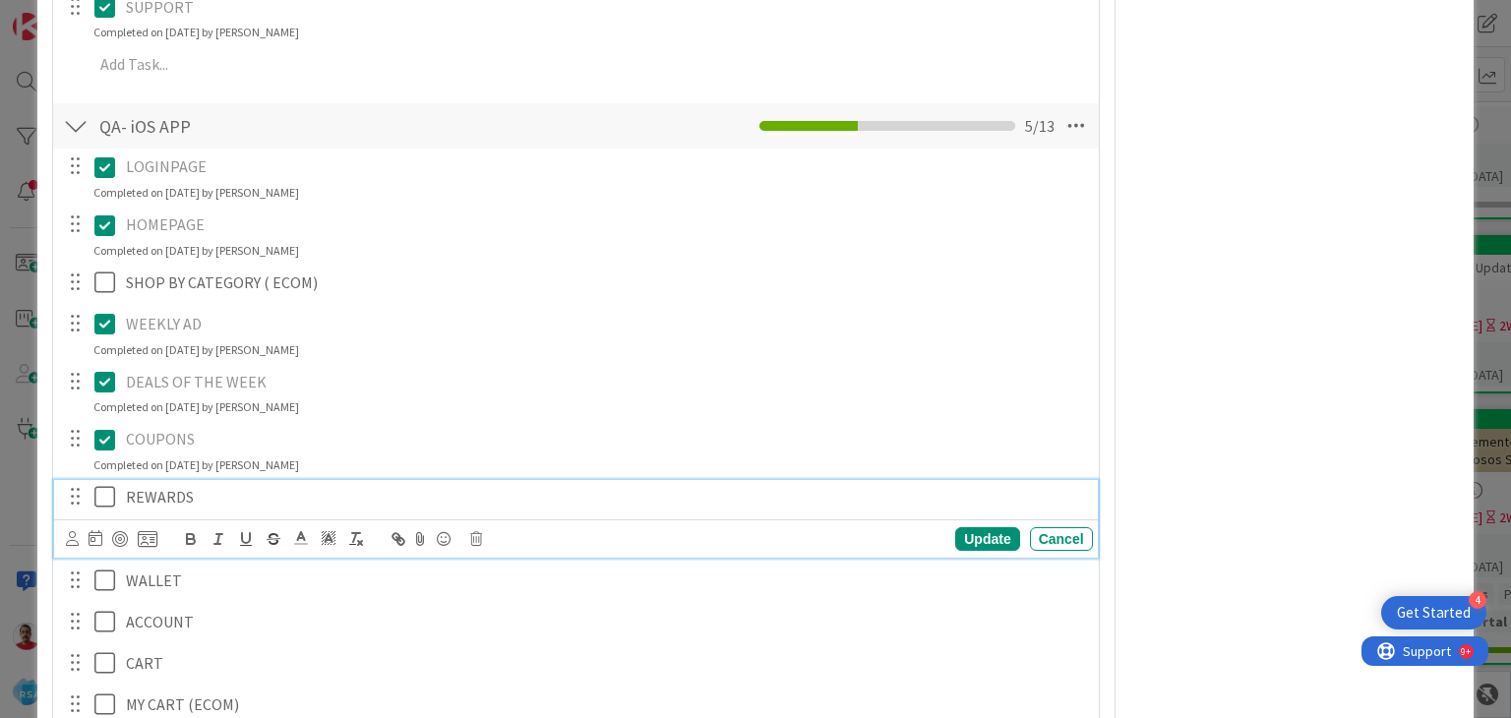
click at [101, 497] on icon at bounding box center [109, 497] width 30 height 24
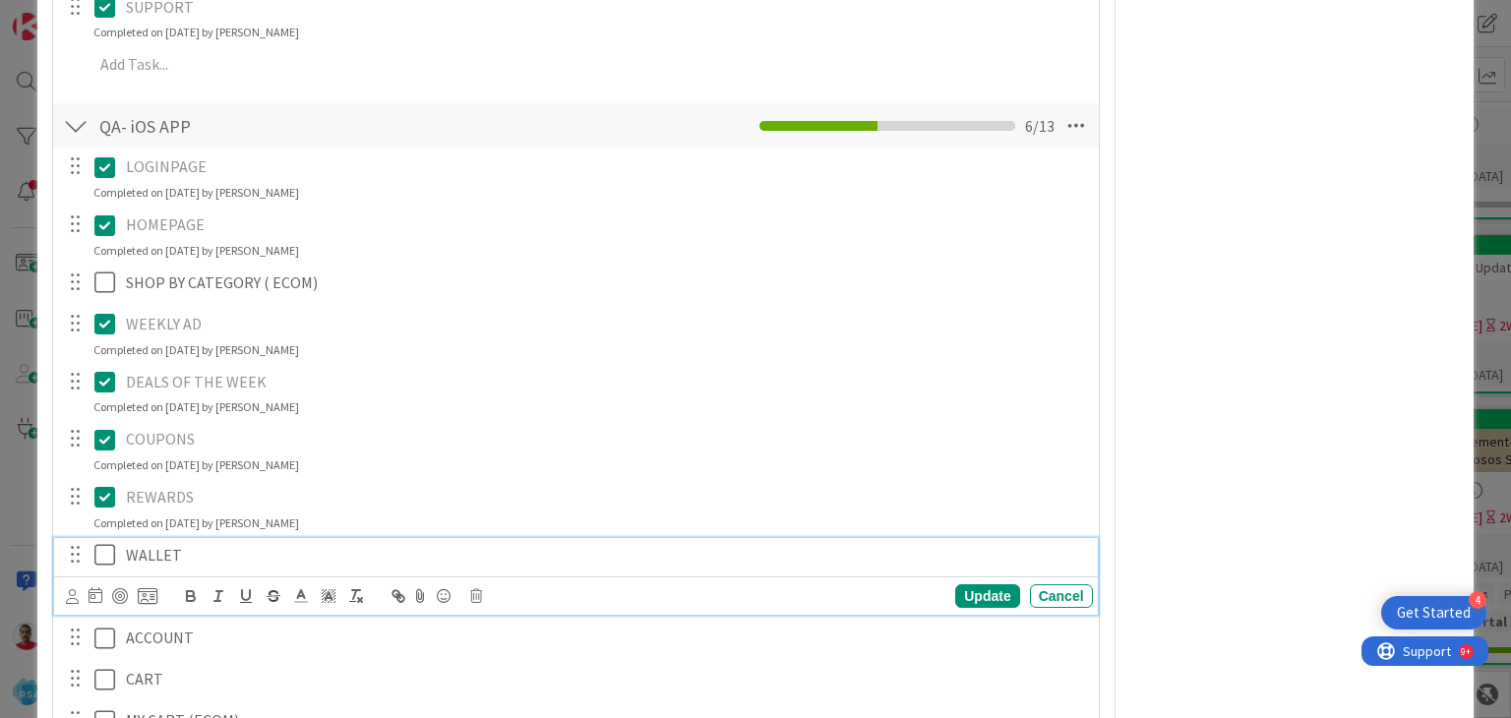
click at [103, 559] on icon at bounding box center [109, 555] width 30 height 24
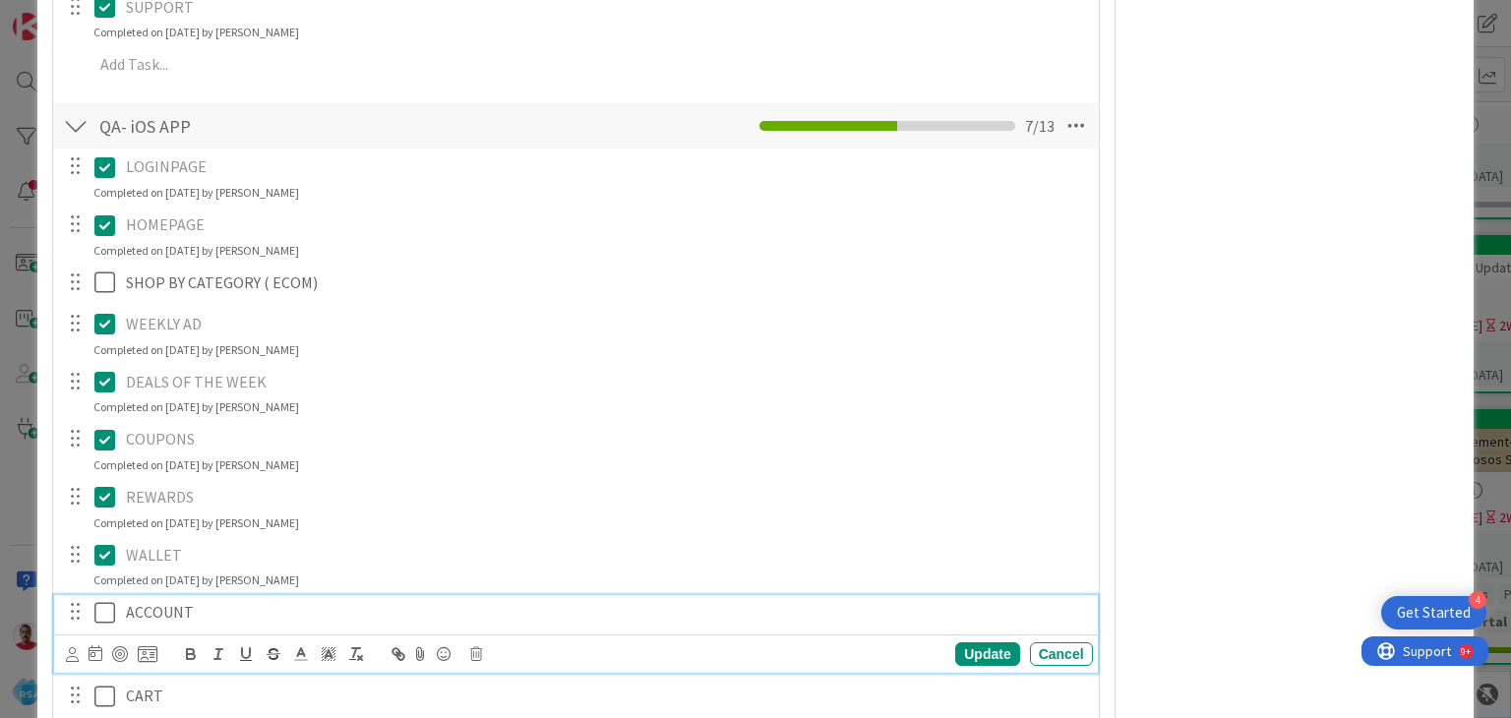
click at [105, 605] on icon at bounding box center [109, 613] width 30 height 24
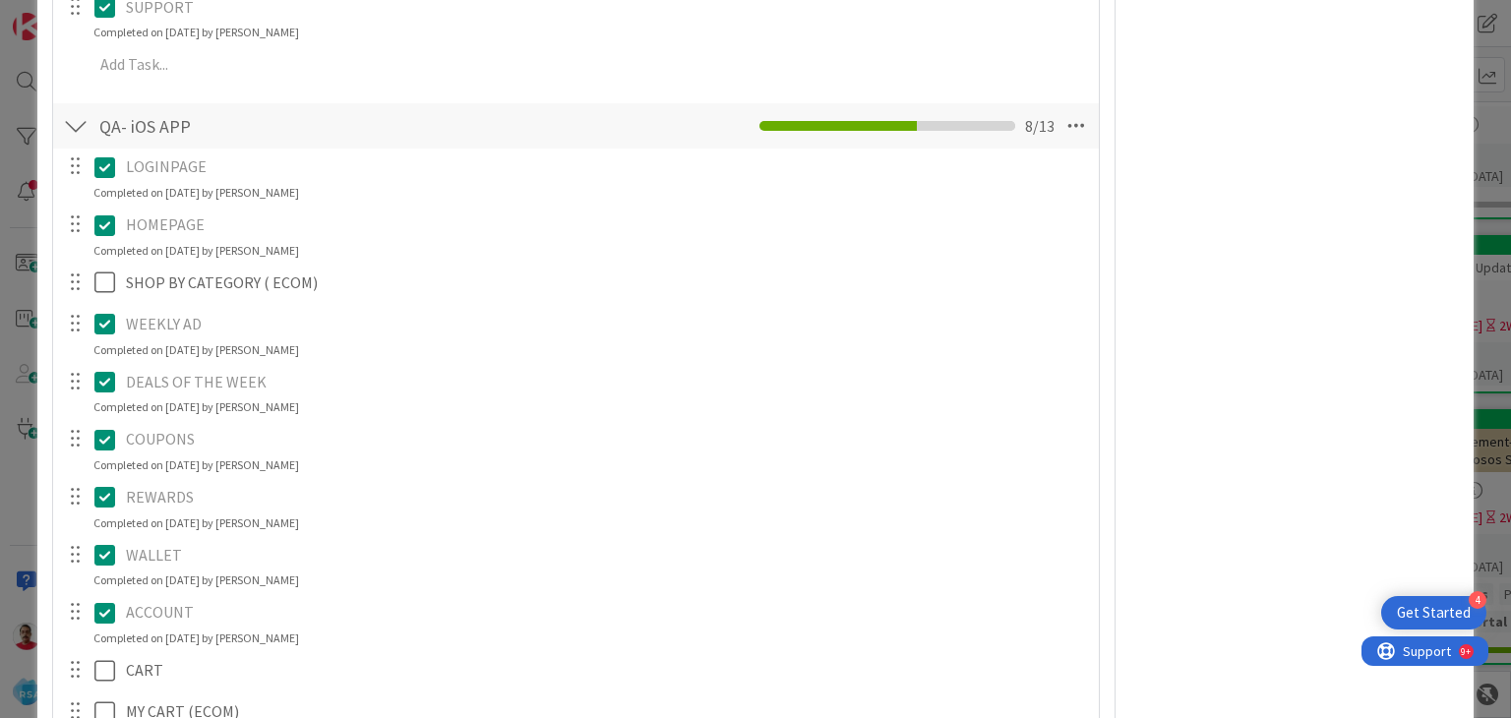
scroll to position [7903, 0]
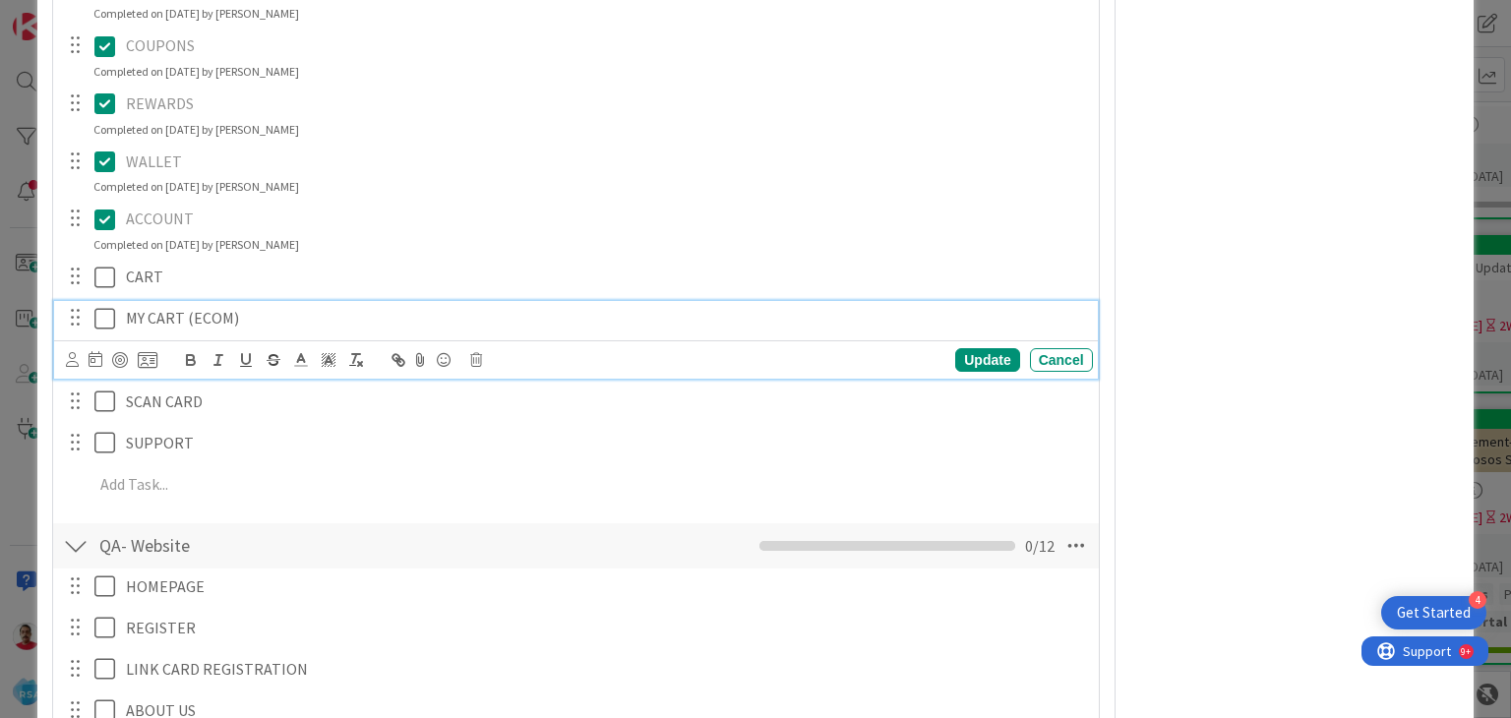
click at [105, 320] on icon at bounding box center [109, 319] width 30 height 24
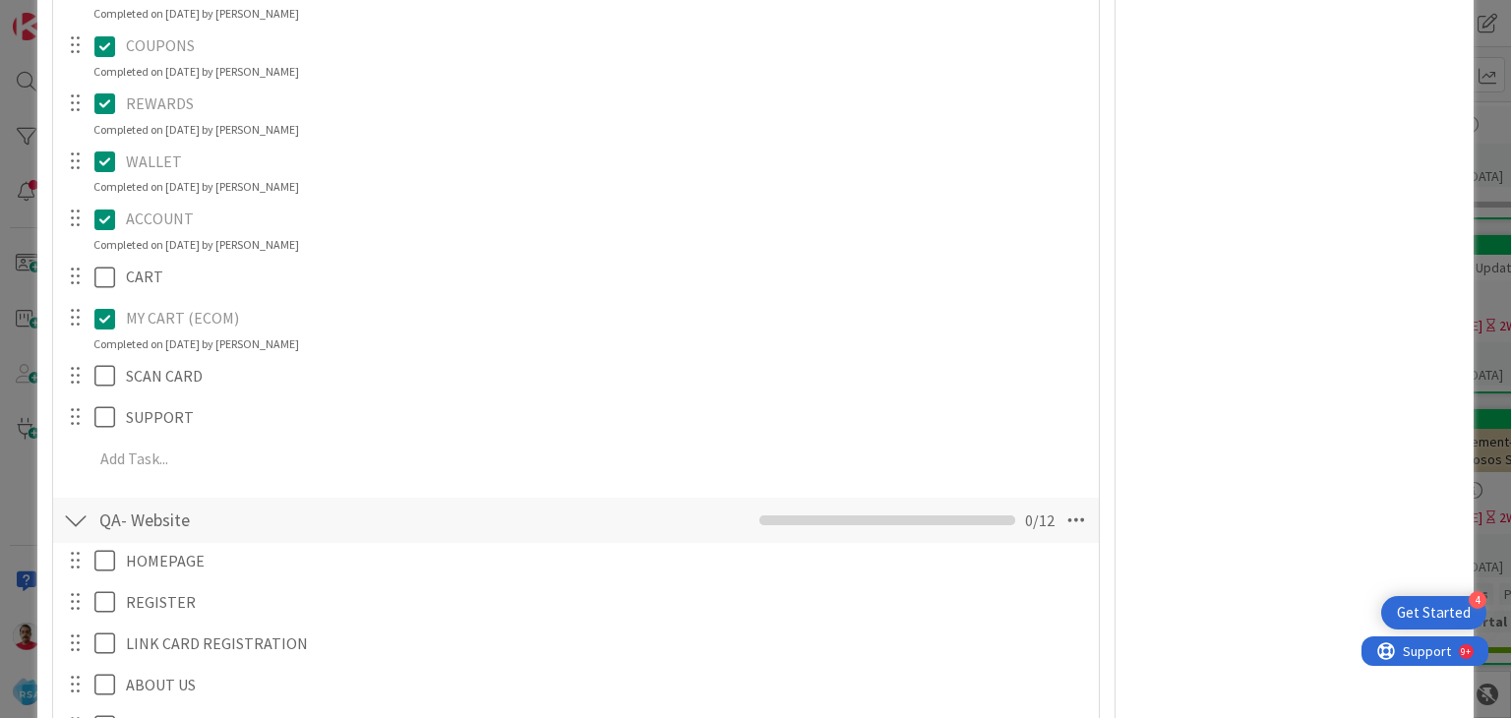
click at [106, 319] on icon at bounding box center [109, 319] width 30 height 24
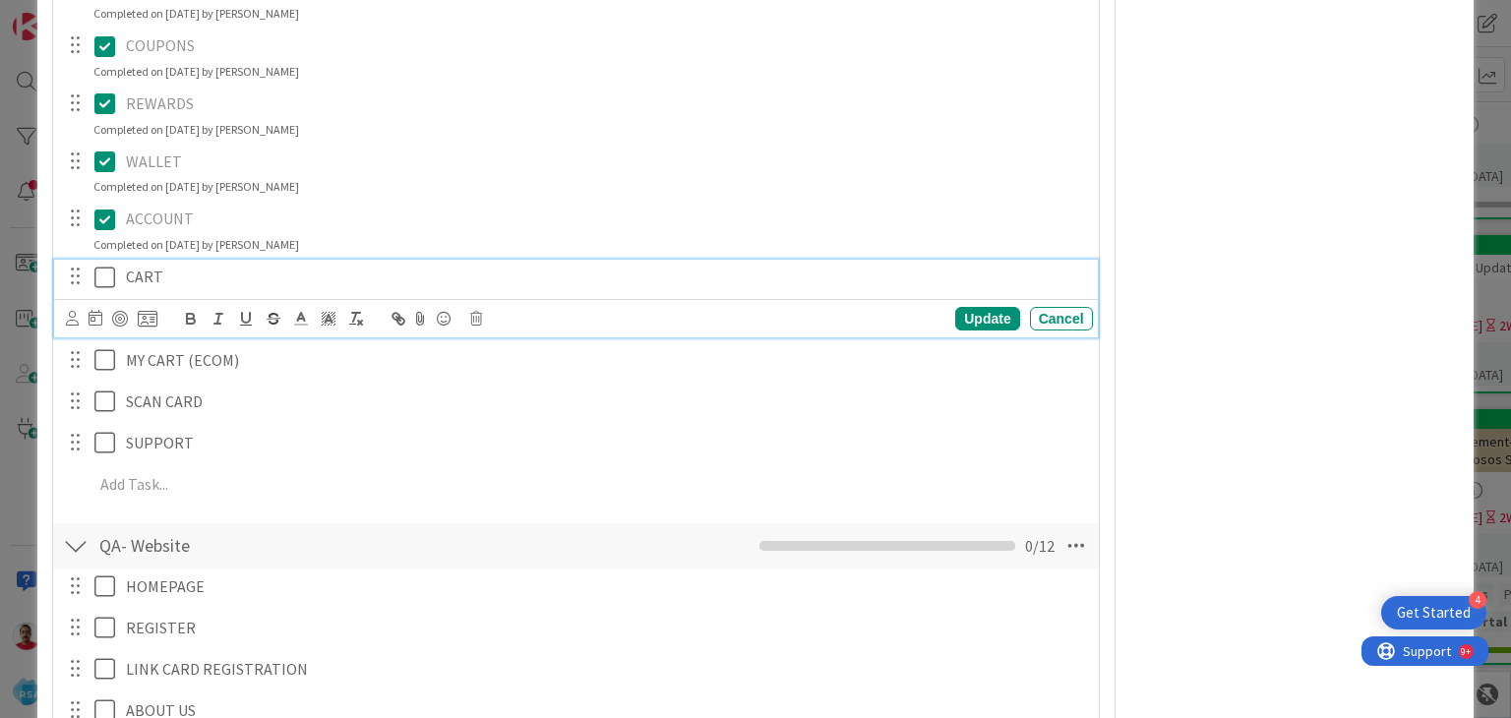
click at [115, 280] on icon at bounding box center [109, 278] width 30 height 24
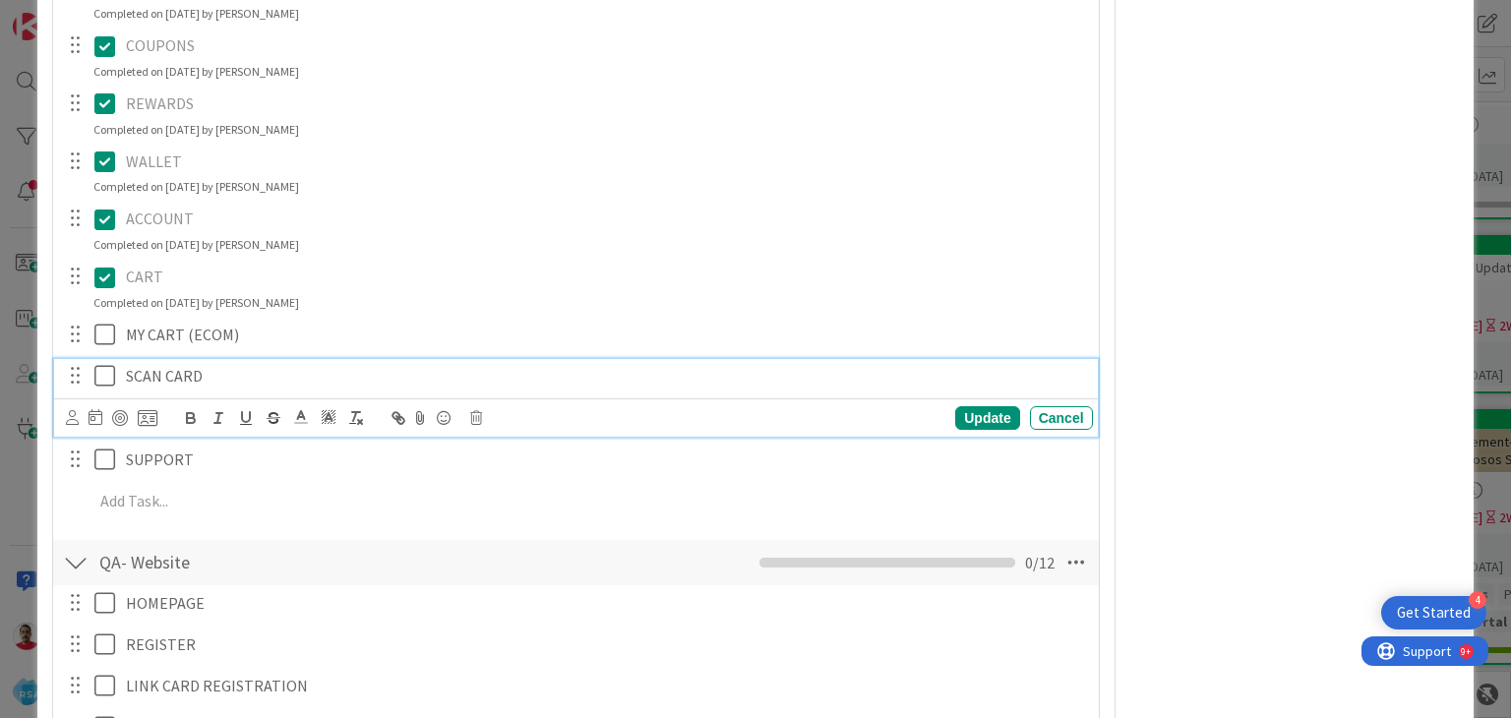
click at [98, 372] on icon at bounding box center [109, 376] width 30 height 24
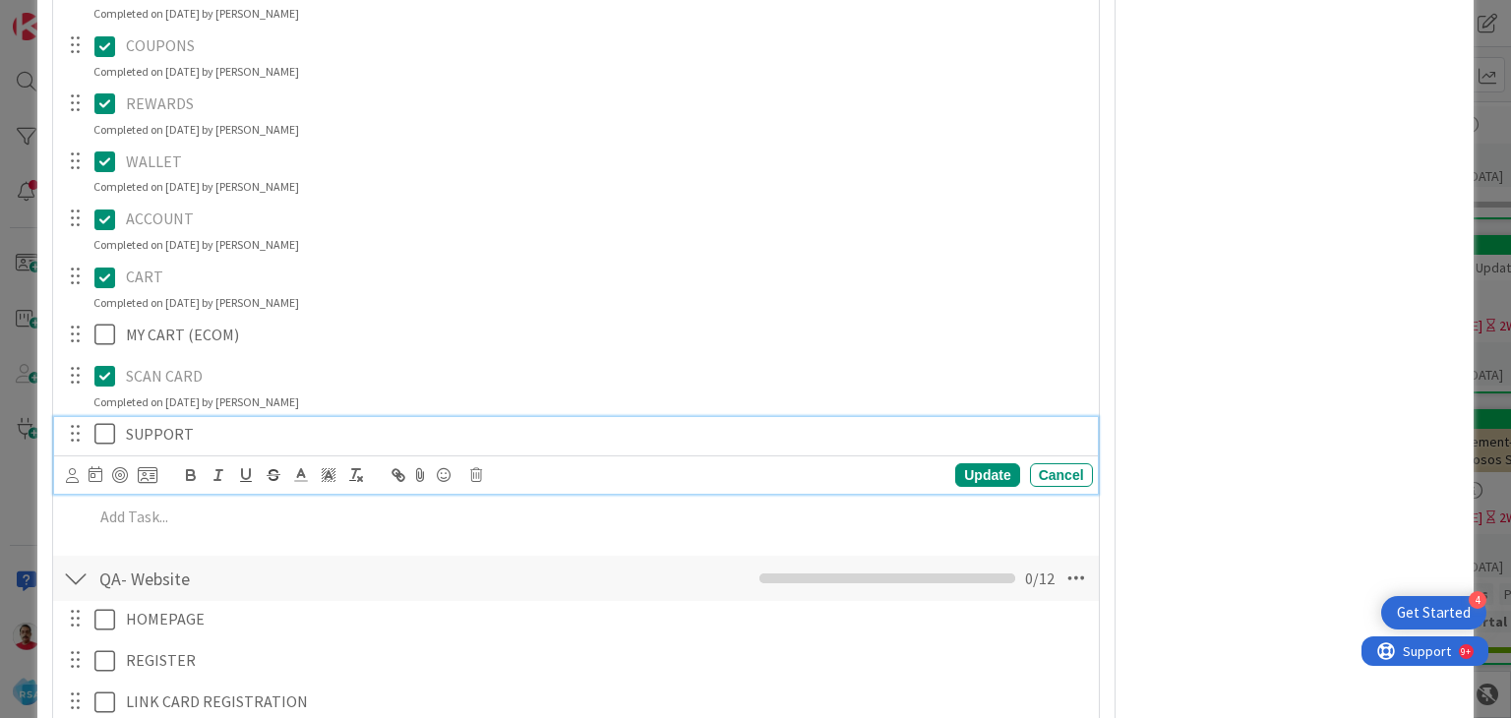
click at [94, 430] on icon at bounding box center [109, 434] width 30 height 24
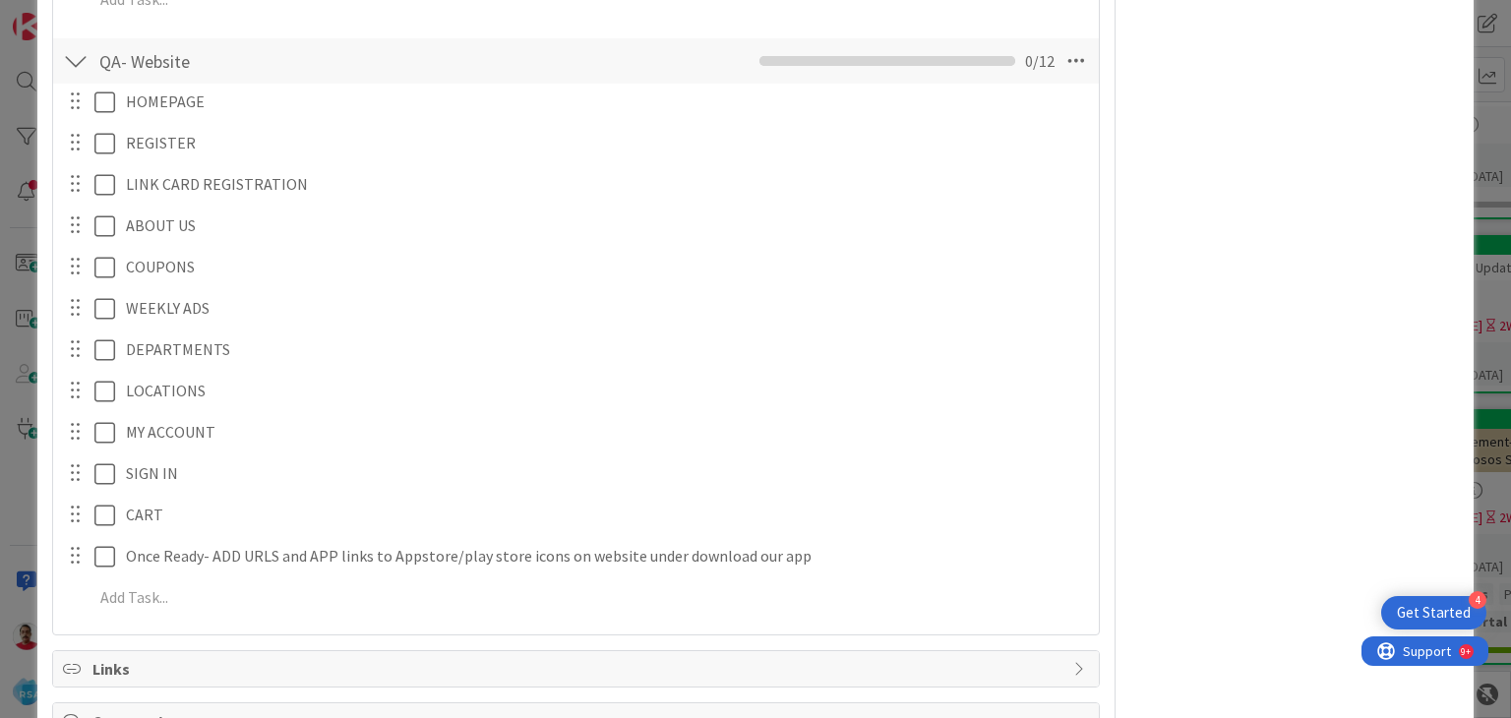
scroll to position [8789, 0]
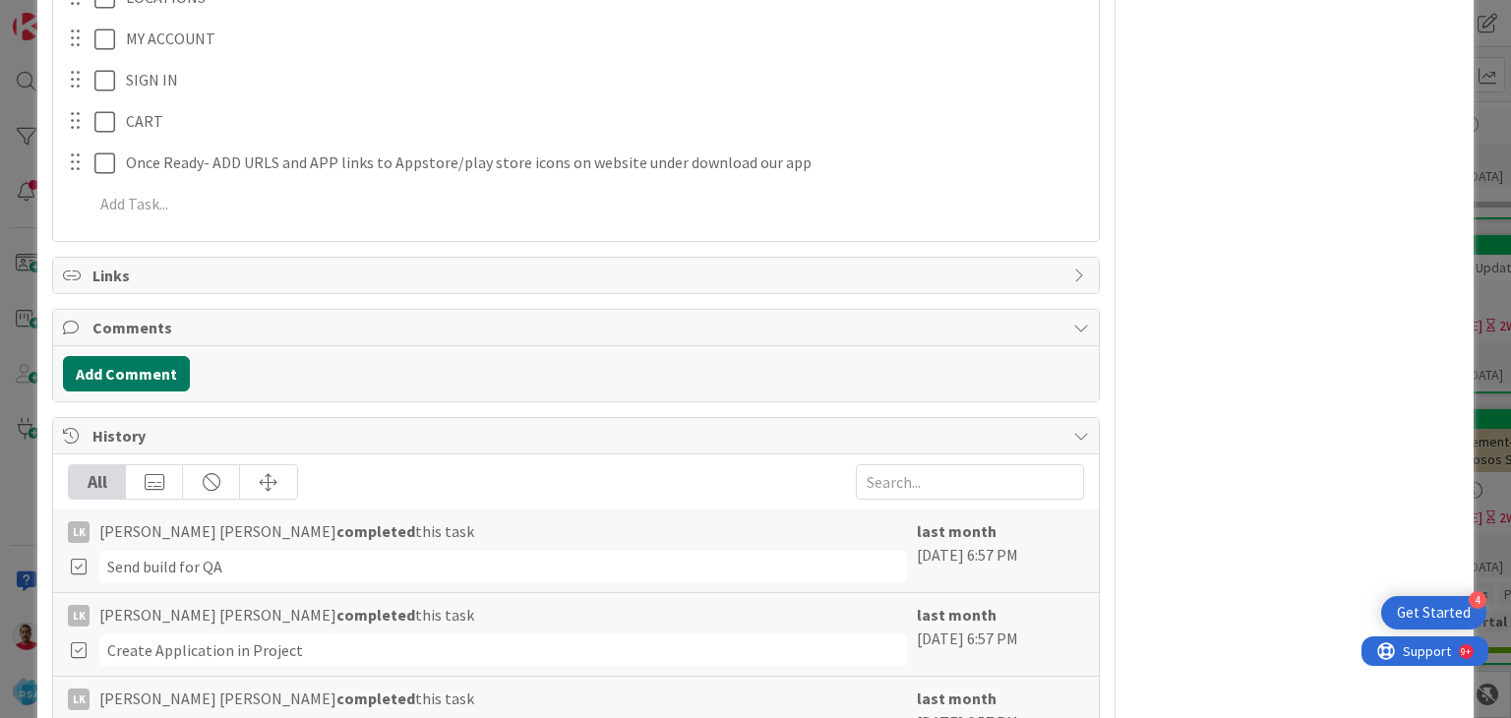
click at [121, 368] on button "Add Comment" at bounding box center [126, 373] width 127 height 35
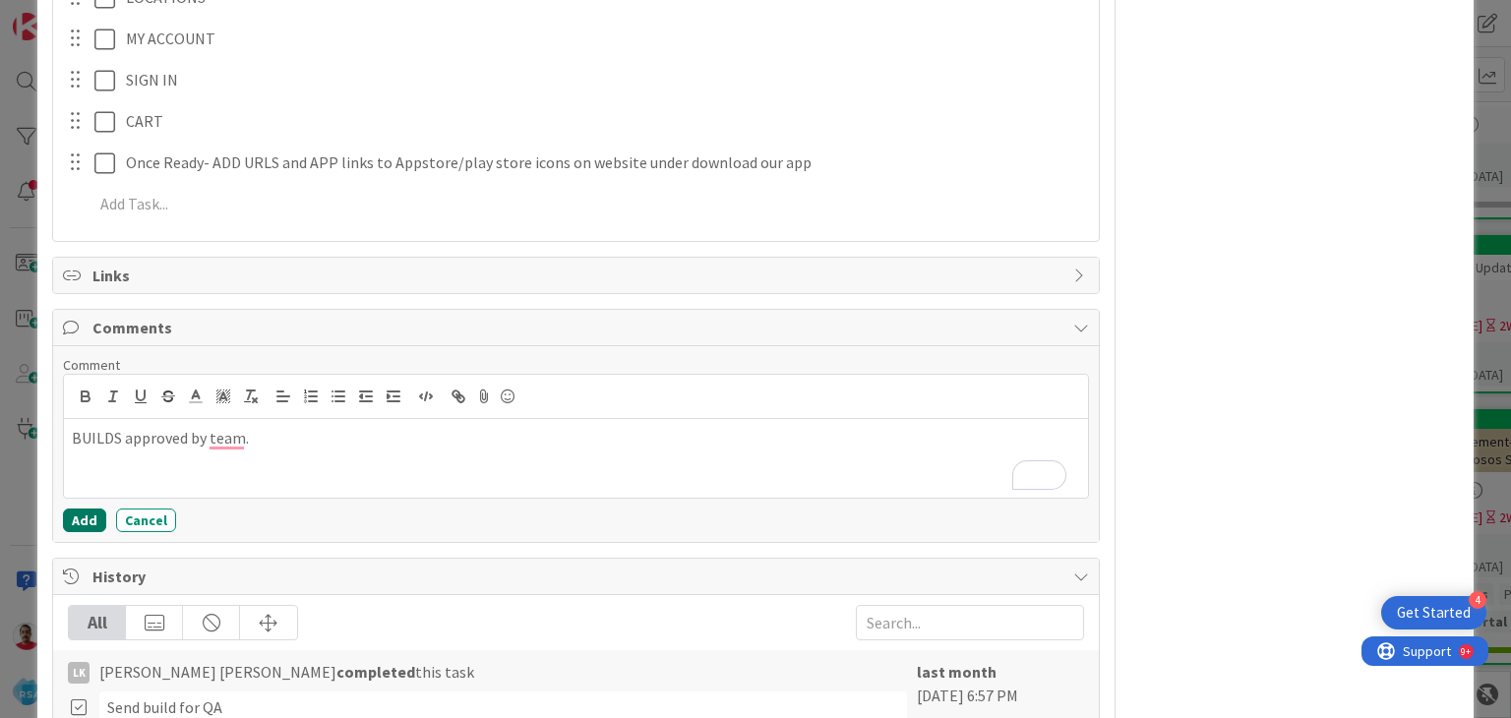
click at [91, 521] on button "Add" at bounding box center [84, 521] width 43 height 24
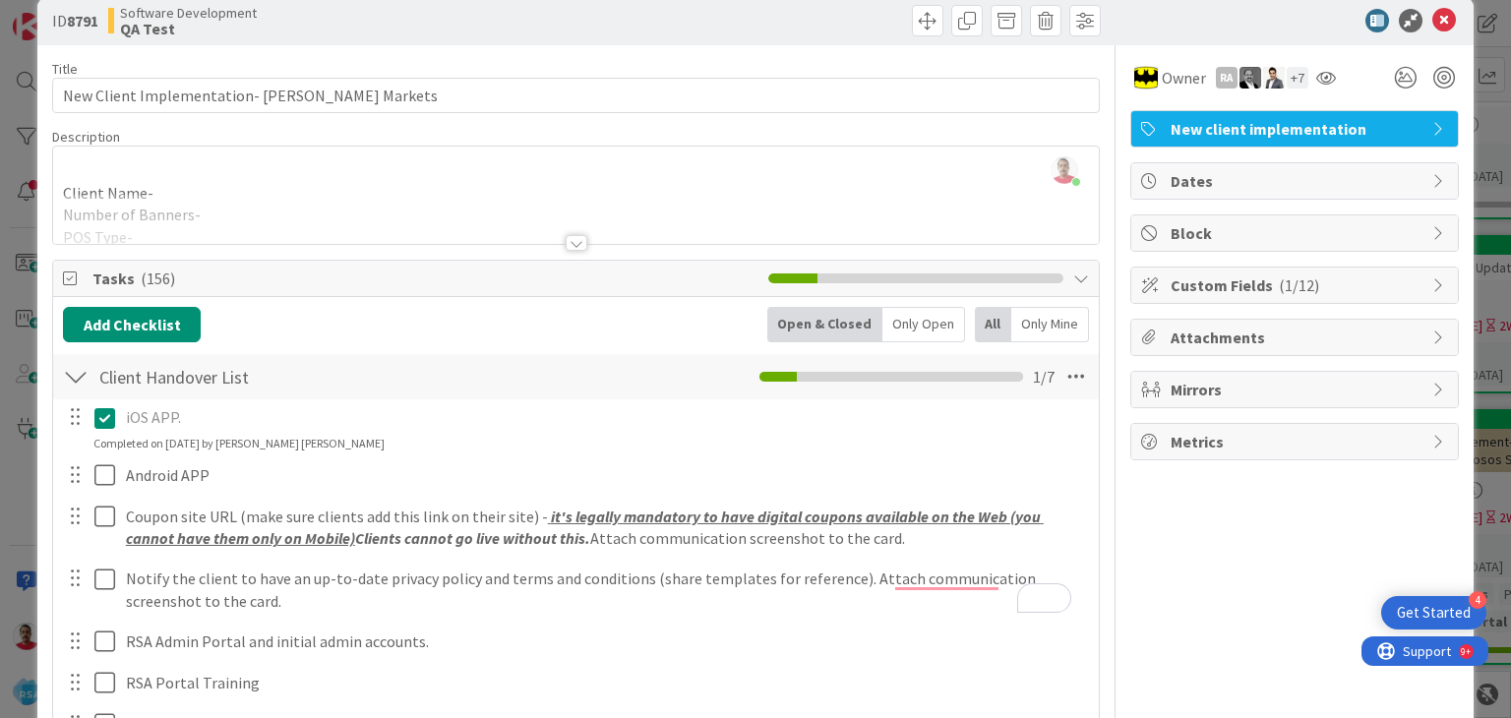
scroll to position [0, 0]
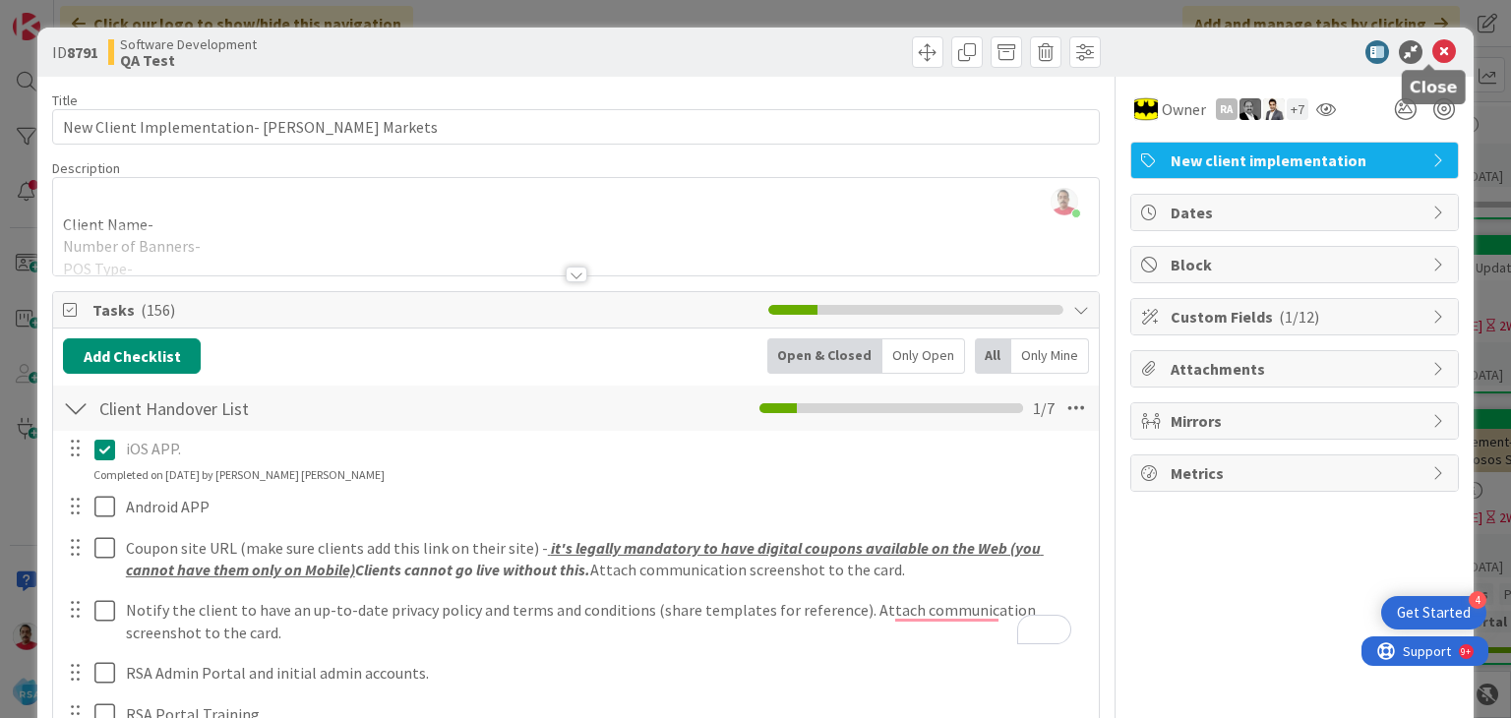
click at [1433, 49] on icon at bounding box center [1445, 52] width 24 height 24
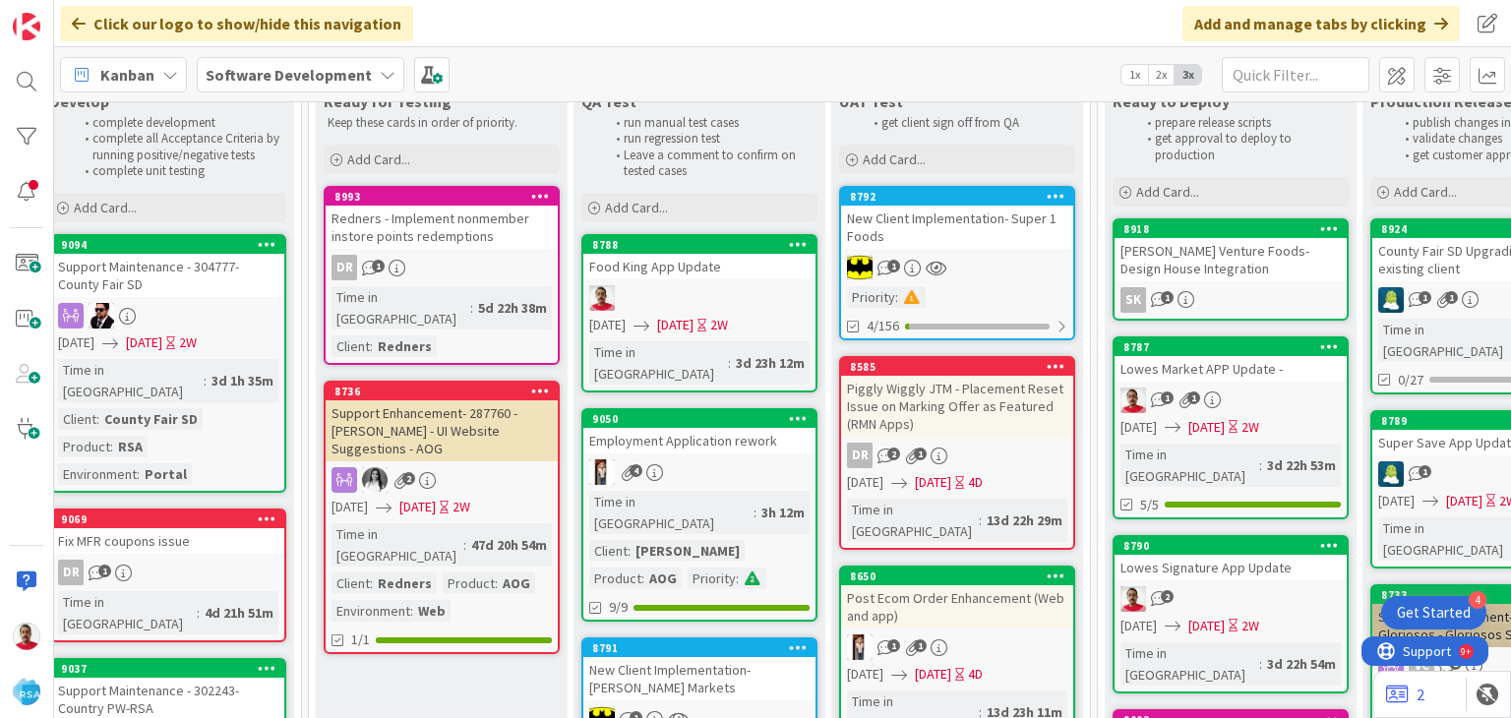
scroll to position [0, 2910]
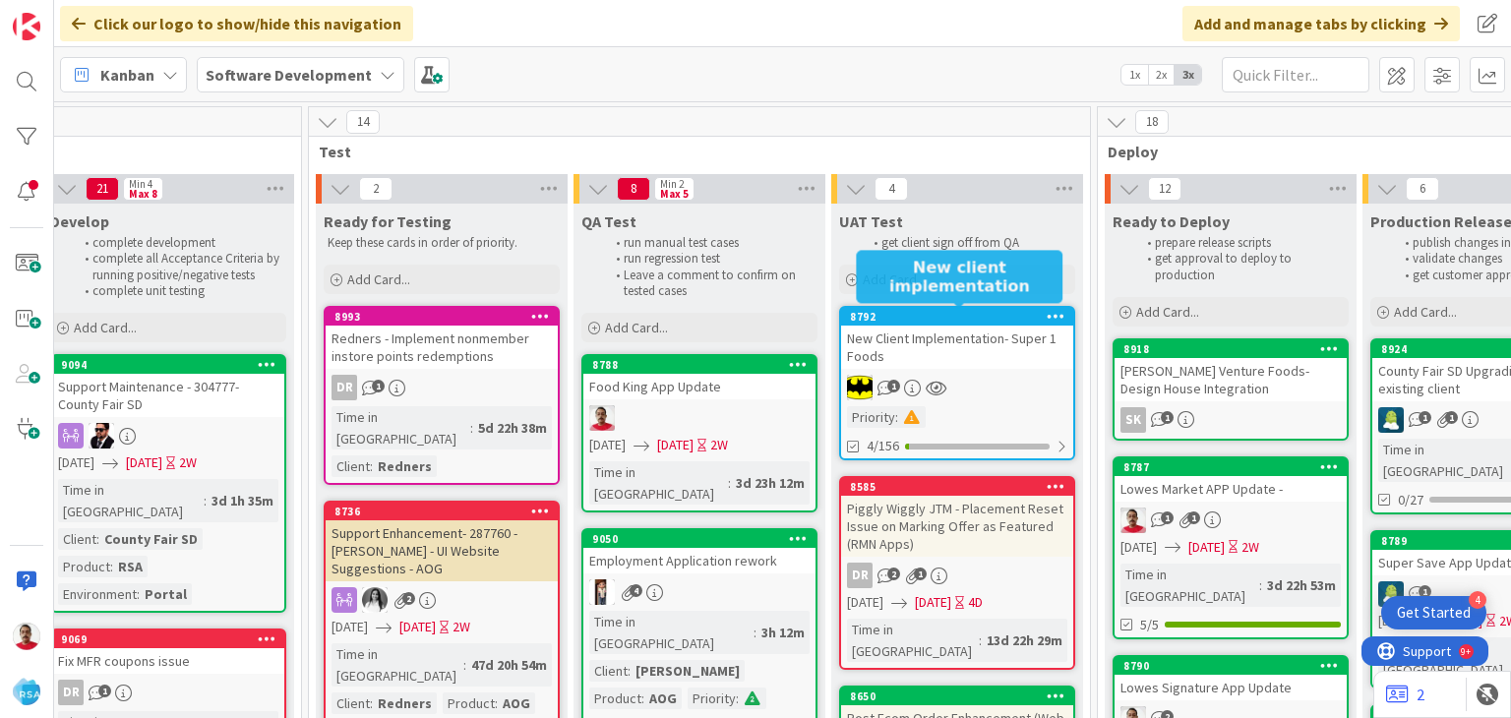
click at [954, 317] on div "8792" at bounding box center [961, 317] width 223 height 14
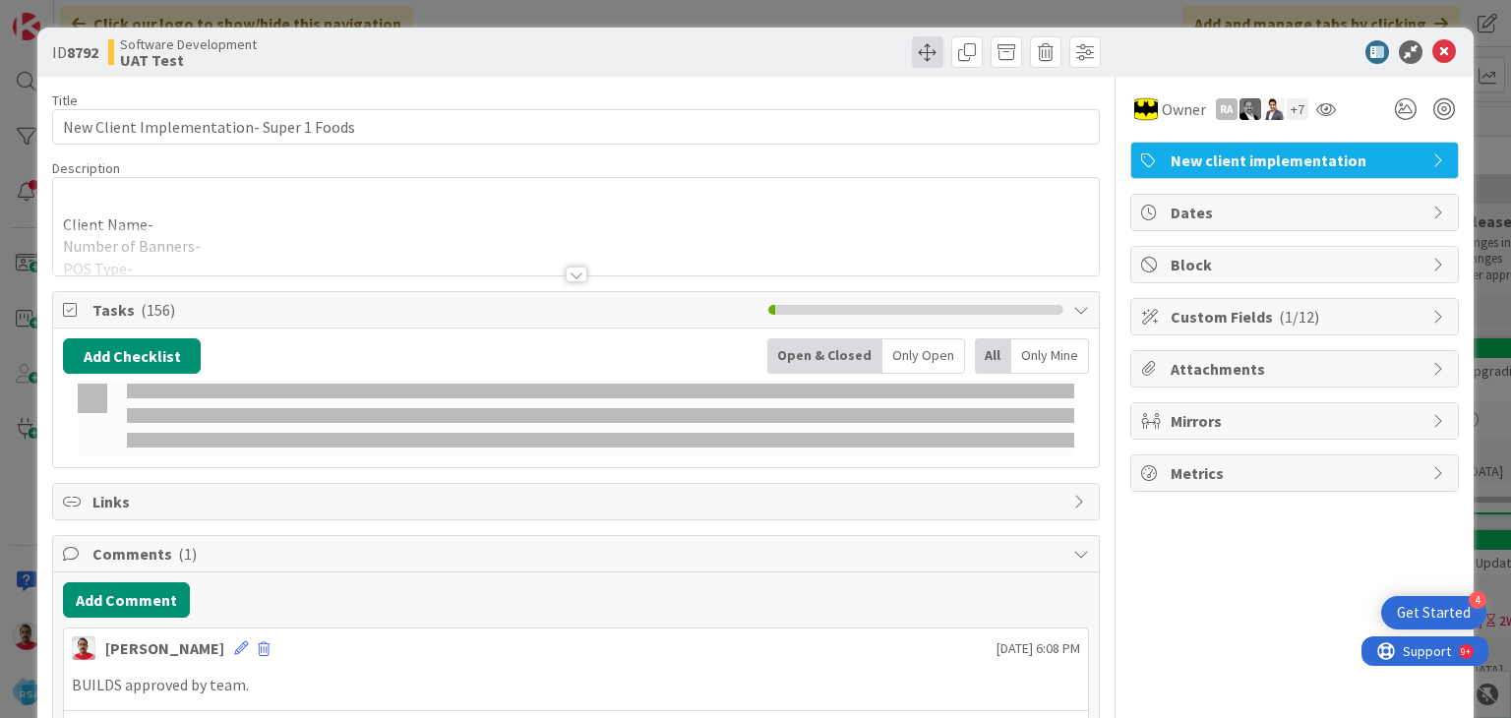
click at [912, 52] on span at bounding box center [927, 51] width 31 height 31
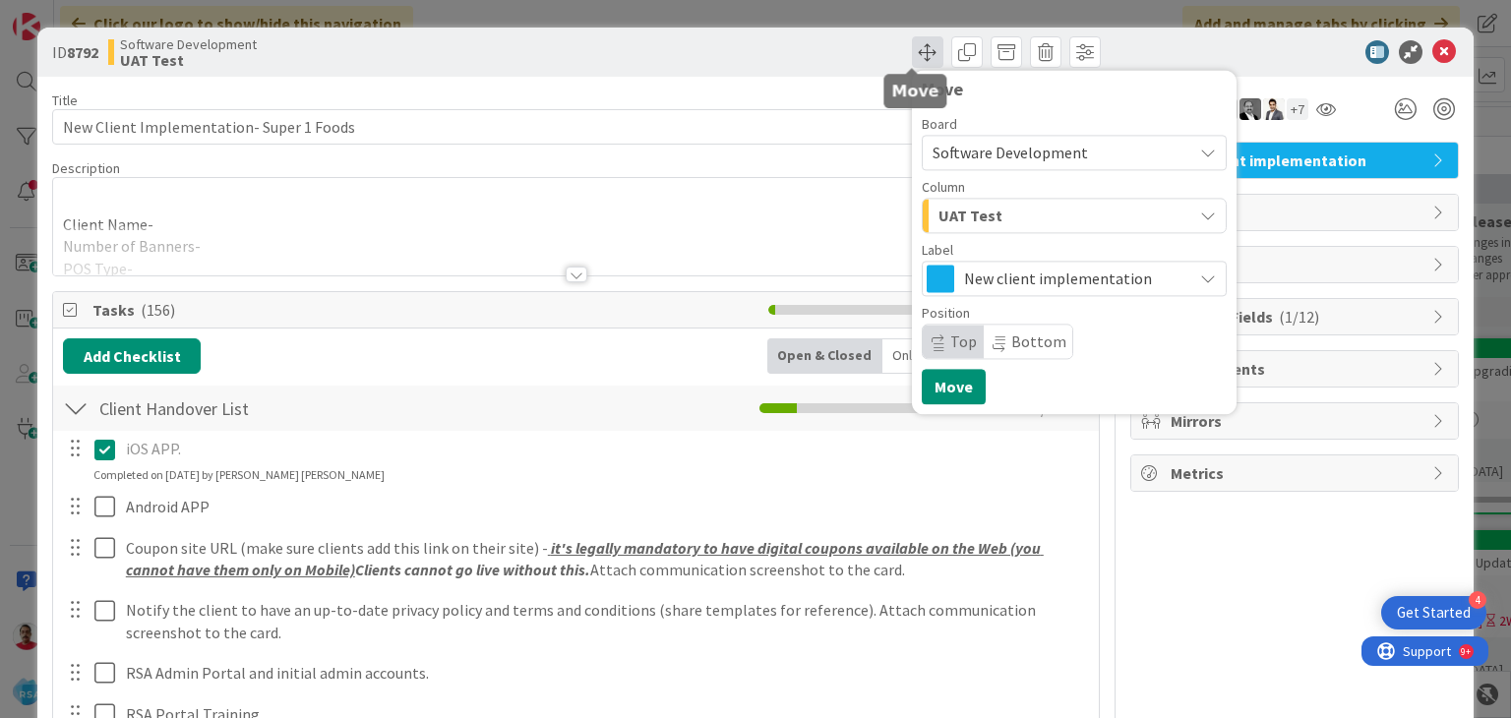
click at [912, 56] on span at bounding box center [927, 51] width 31 height 31
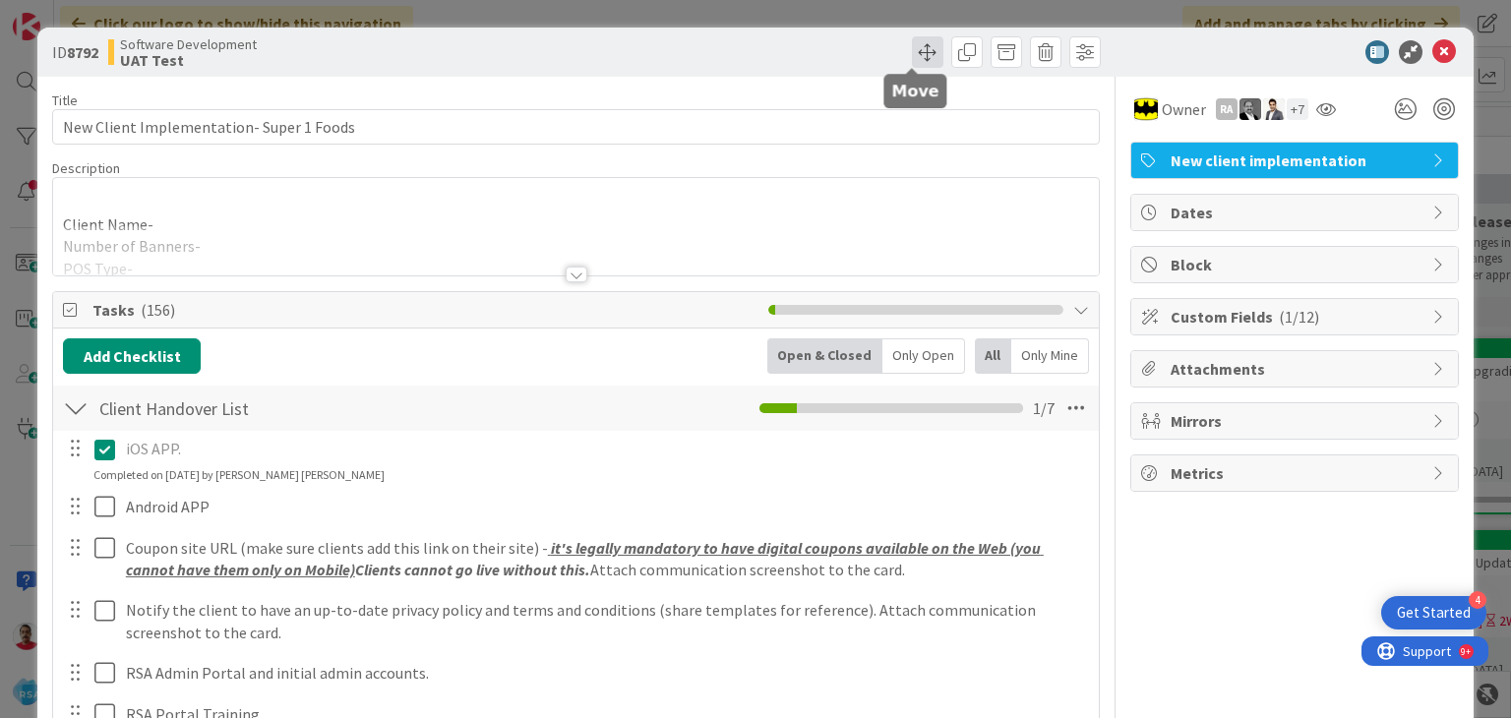
click at [918, 54] on span at bounding box center [927, 51] width 31 height 31
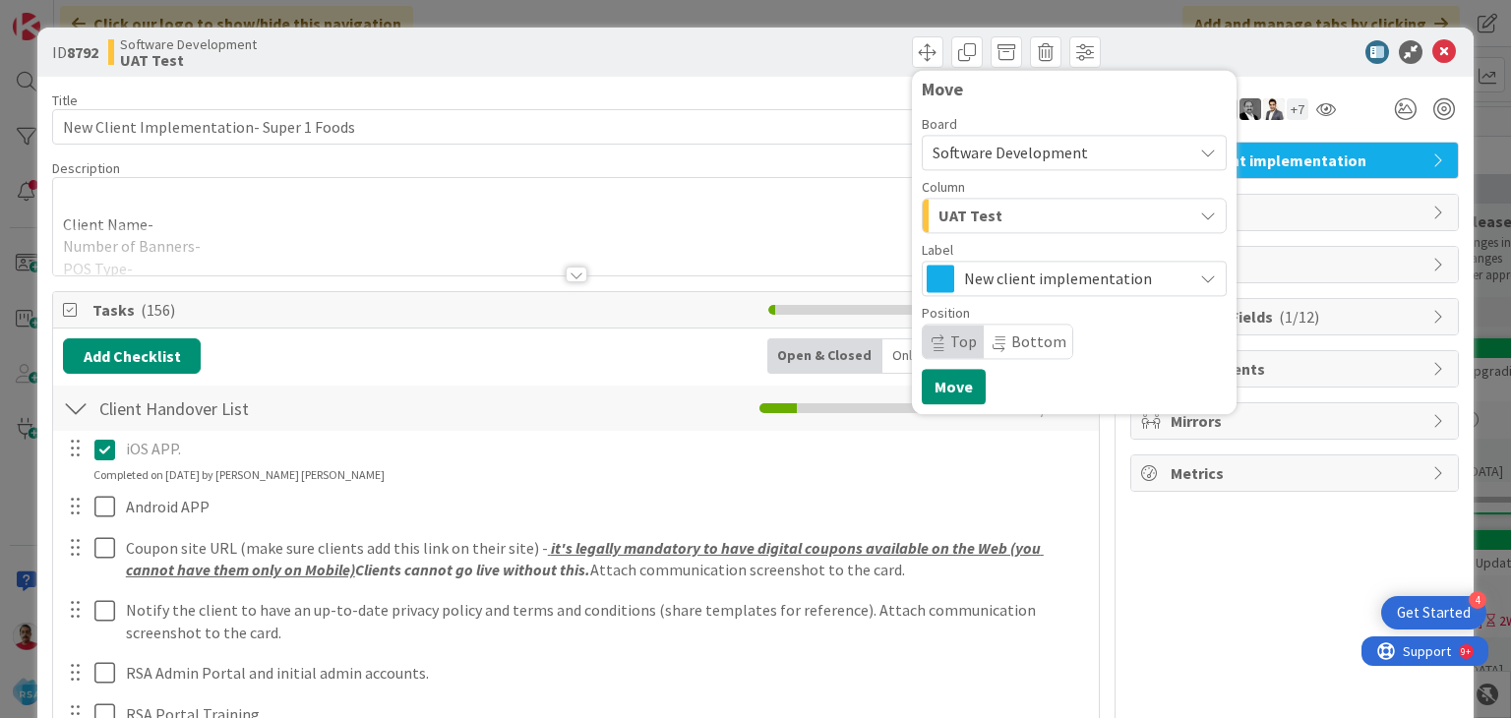
click at [960, 218] on span "UAT Test" at bounding box center [971, 216] width 64 height 26
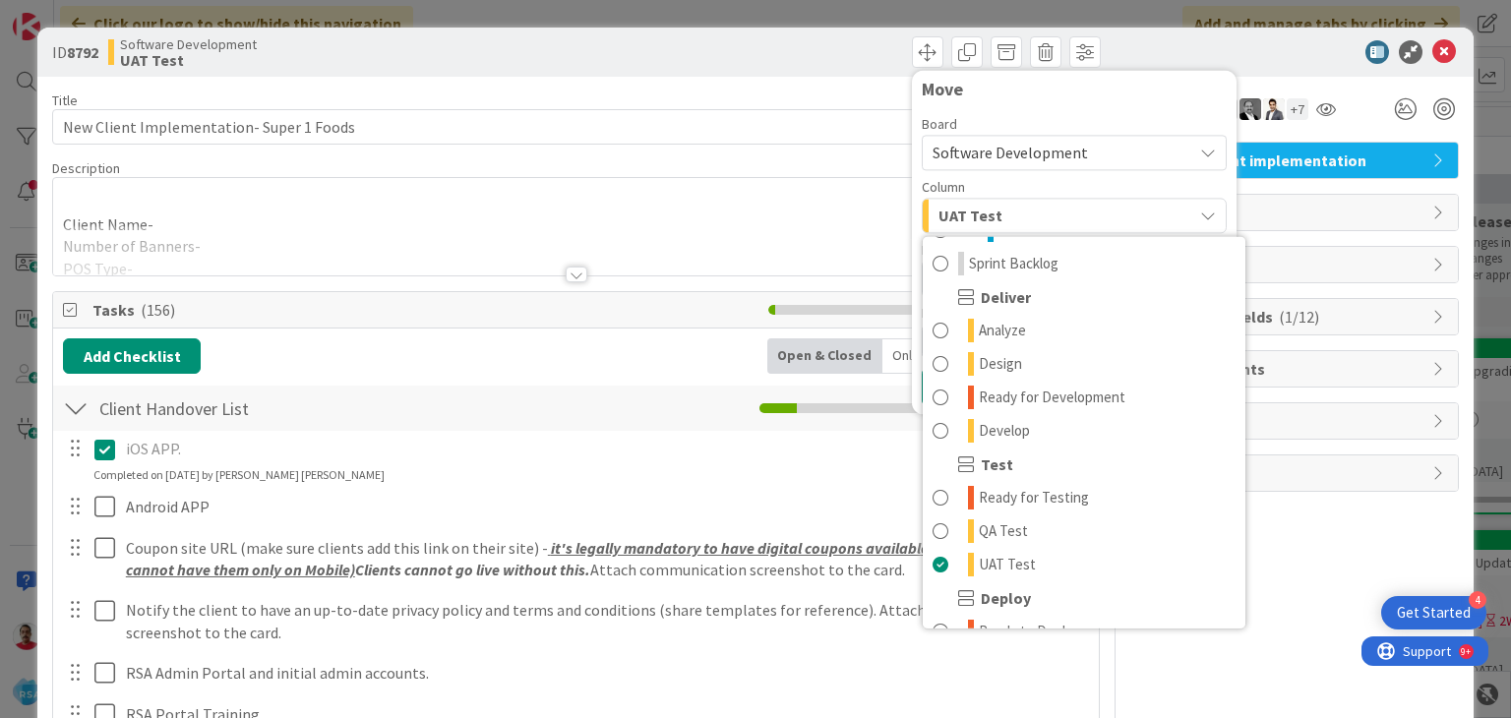
scroll to position [394, 0]
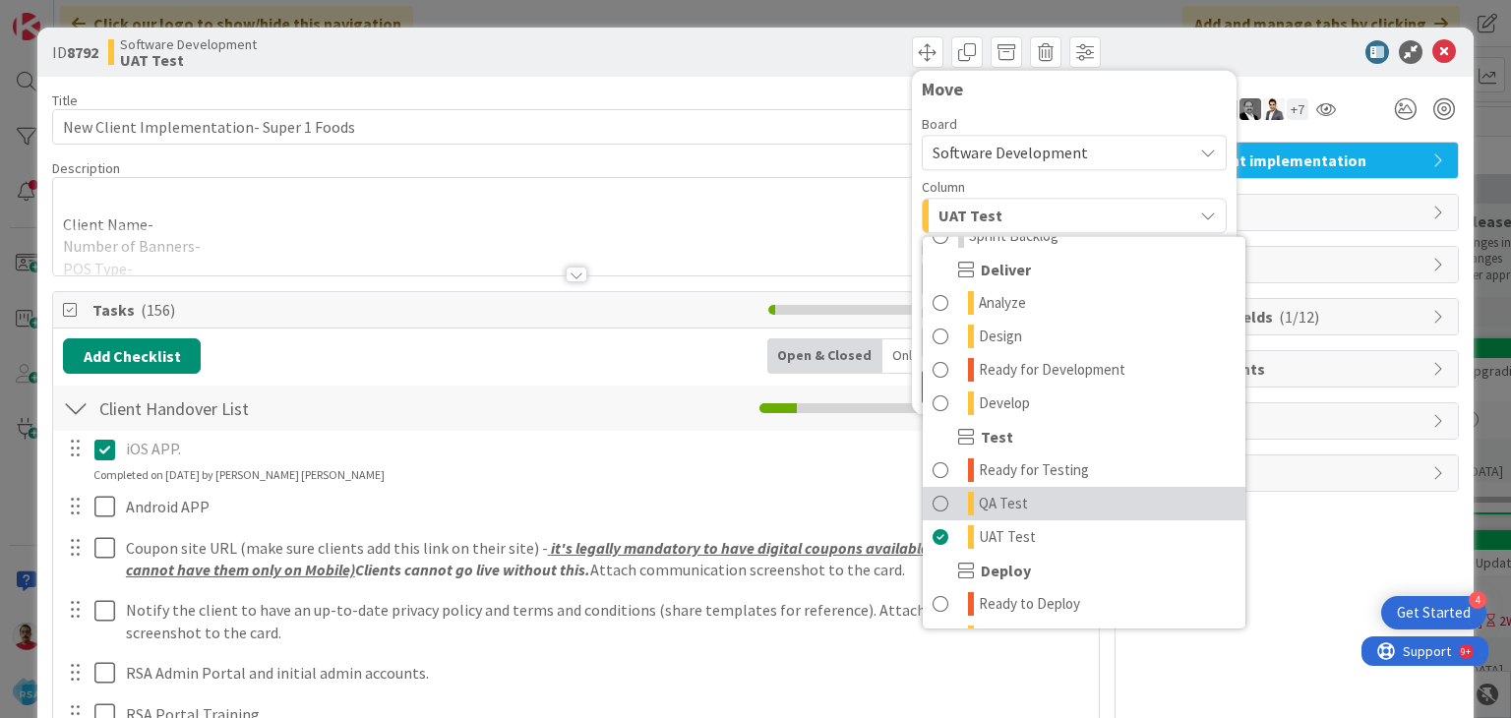
click at [923, 504] on link "QA Test" at bounding box center [1084, 503] width 323 height 33
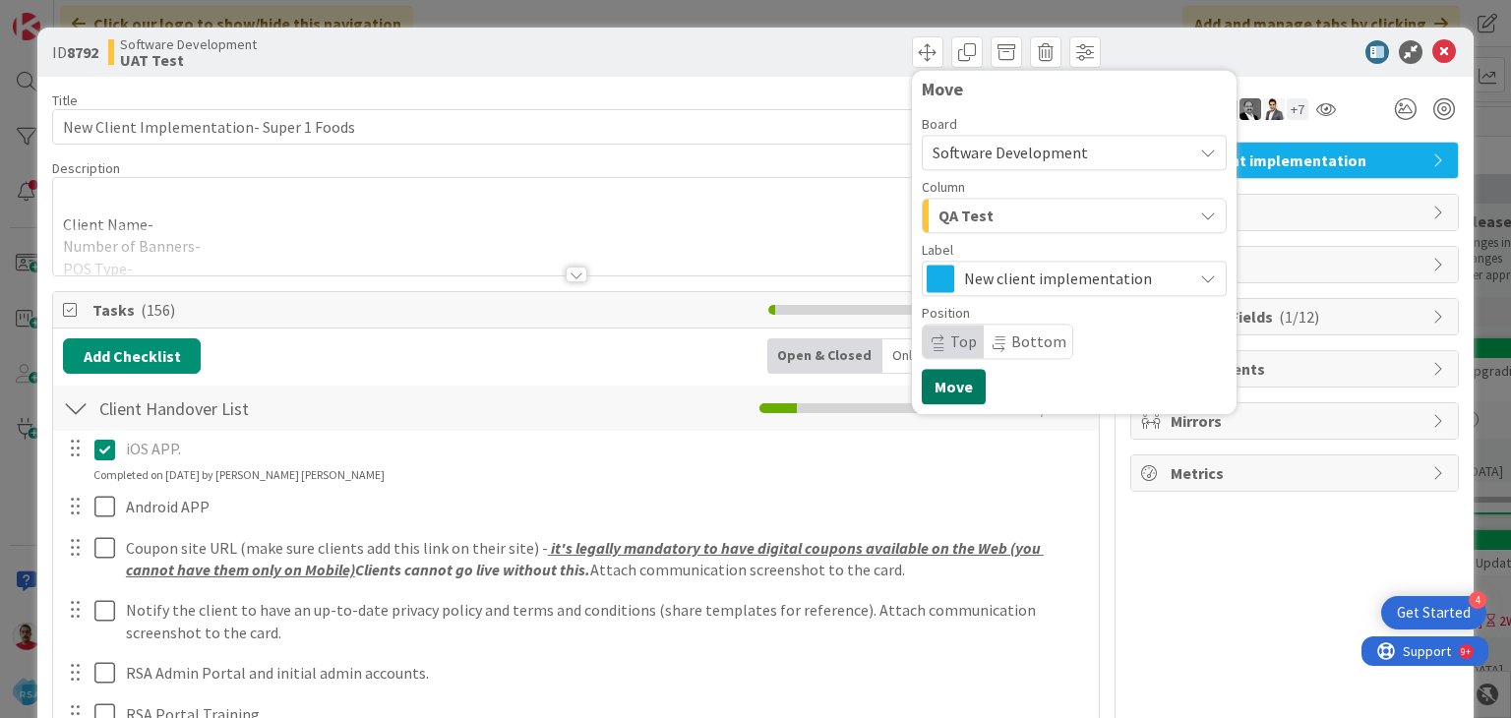
click at [943, 377] on button "Move" at bounding box center [954, 386] width 64 height 35
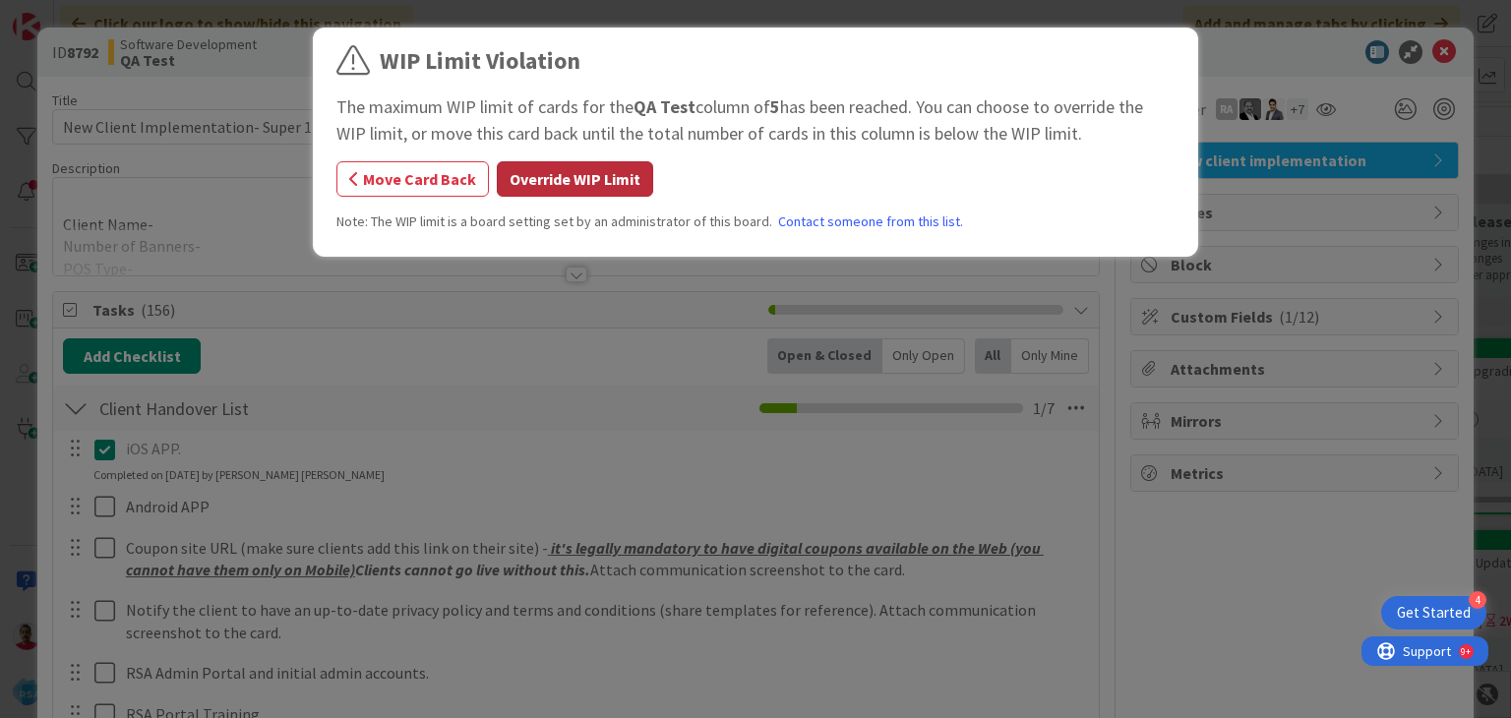
click at [621, 178] on button "Override WIP Limit" at bounding box center [575, 178] width 156 height 35
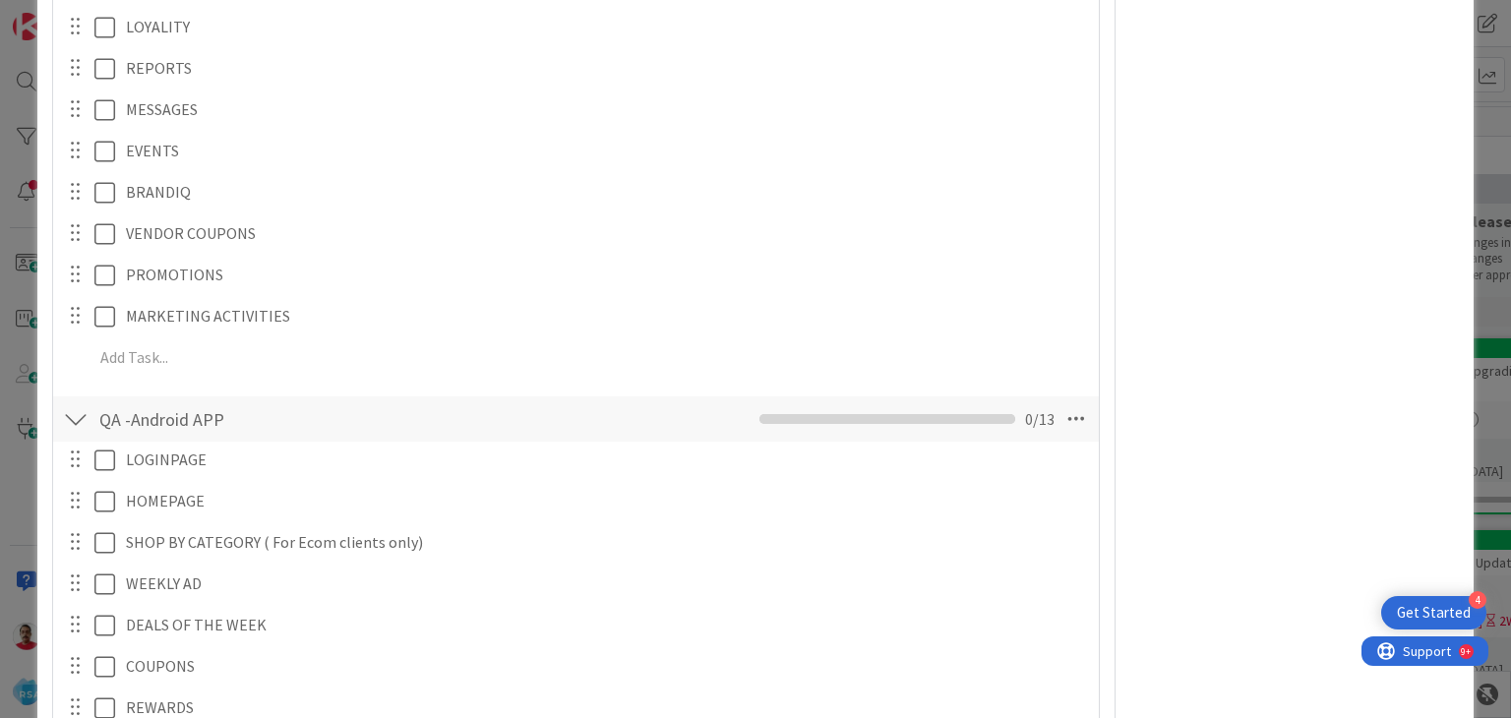
scroll to position [6789, 0]
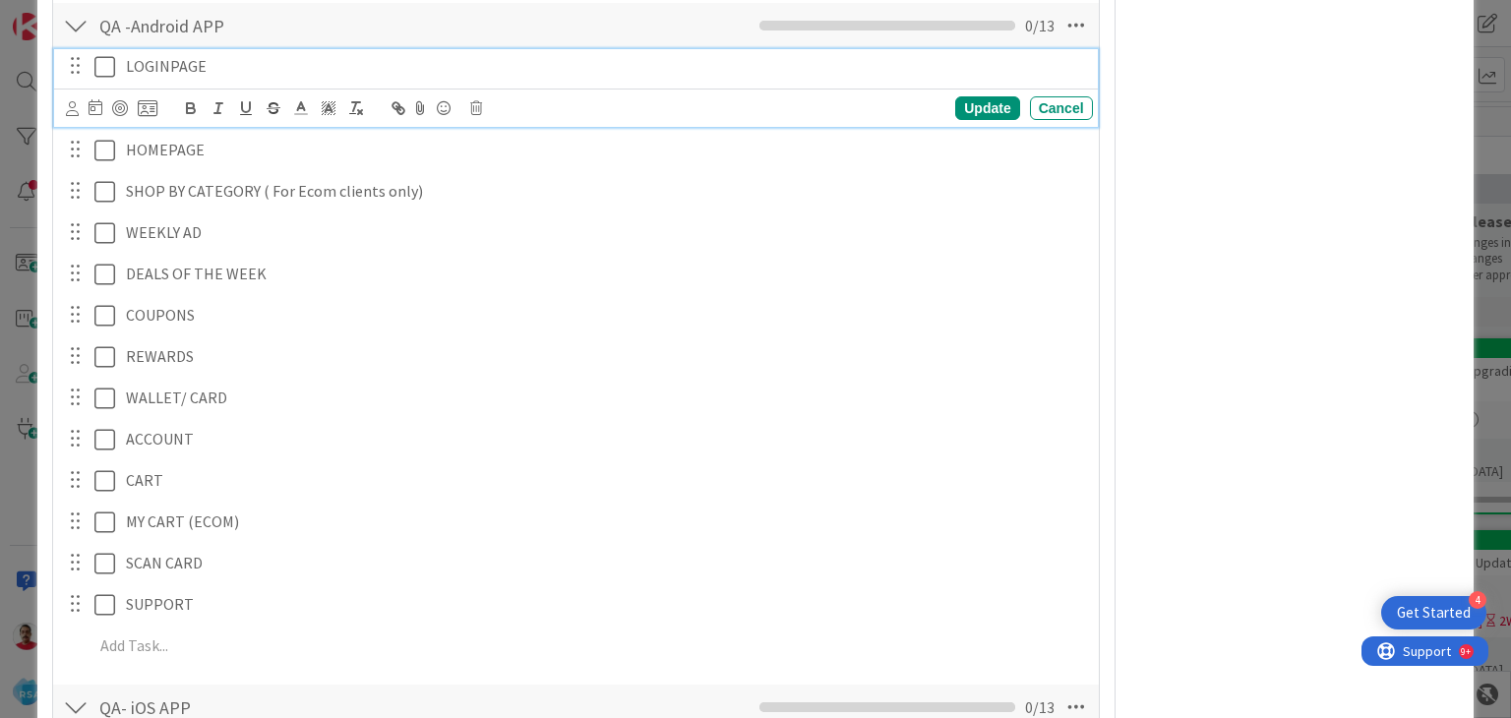
click at [99, 66] on icon at bounding box center [109, 67] width 30 height 24
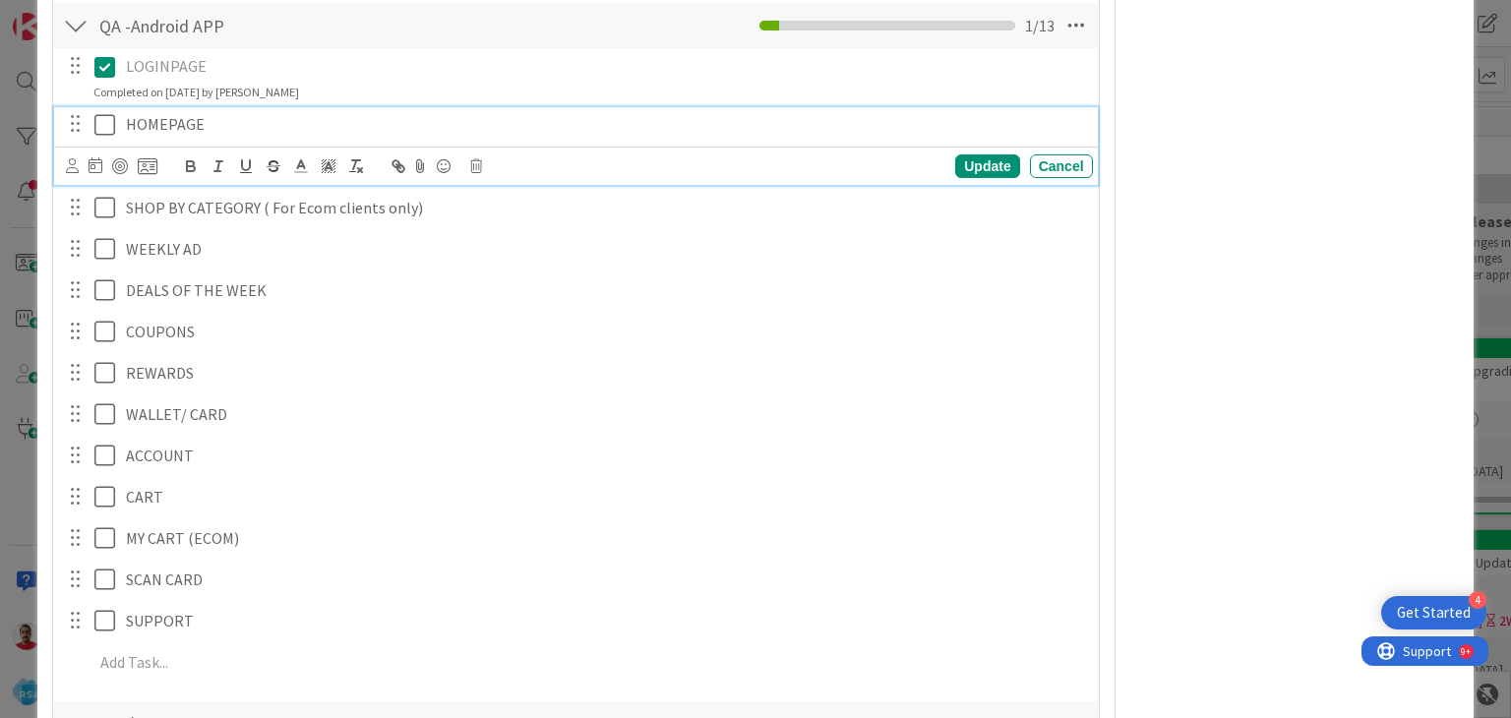
click at [106, 119] on icon at bounding box center [109, 125] width 30 height 24
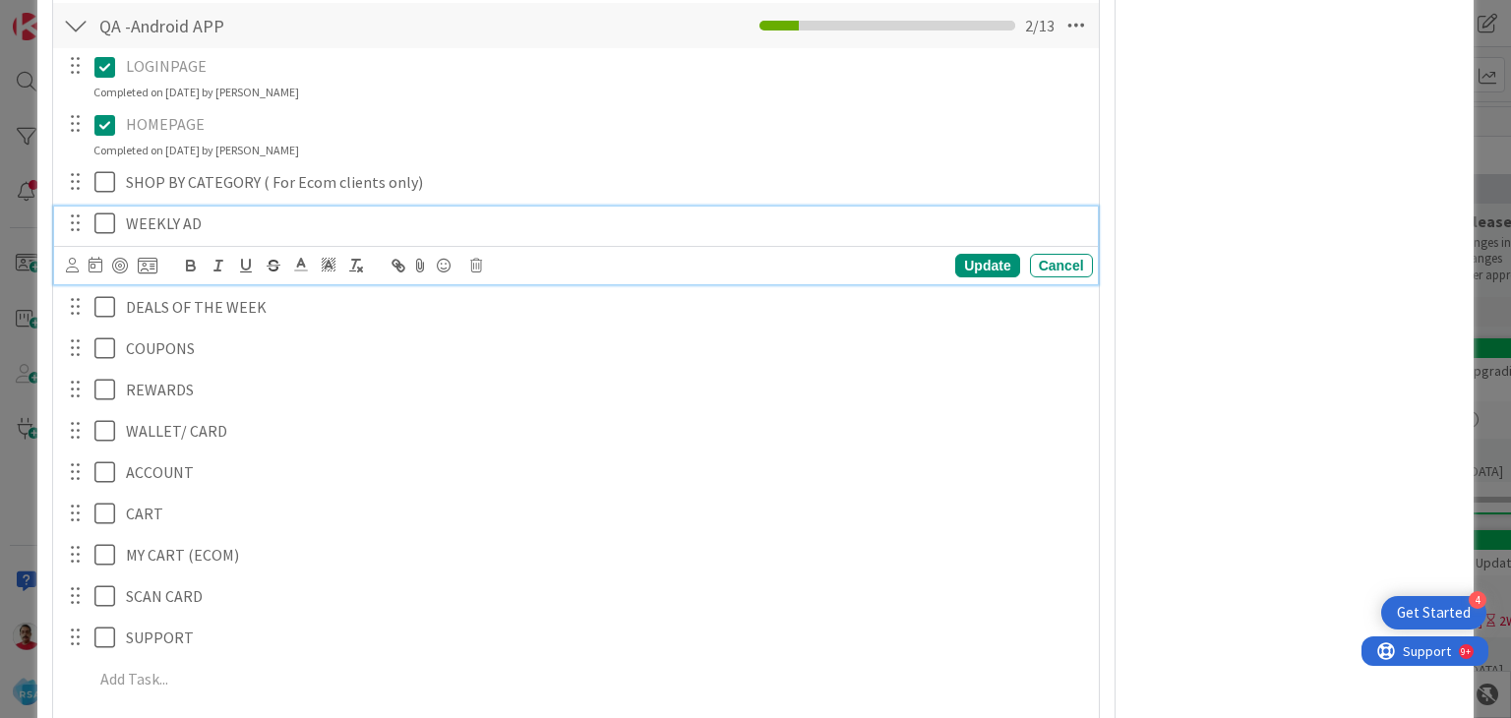
click at [95, 218] on icon at bounding box center [109, 224] width 30 height 24
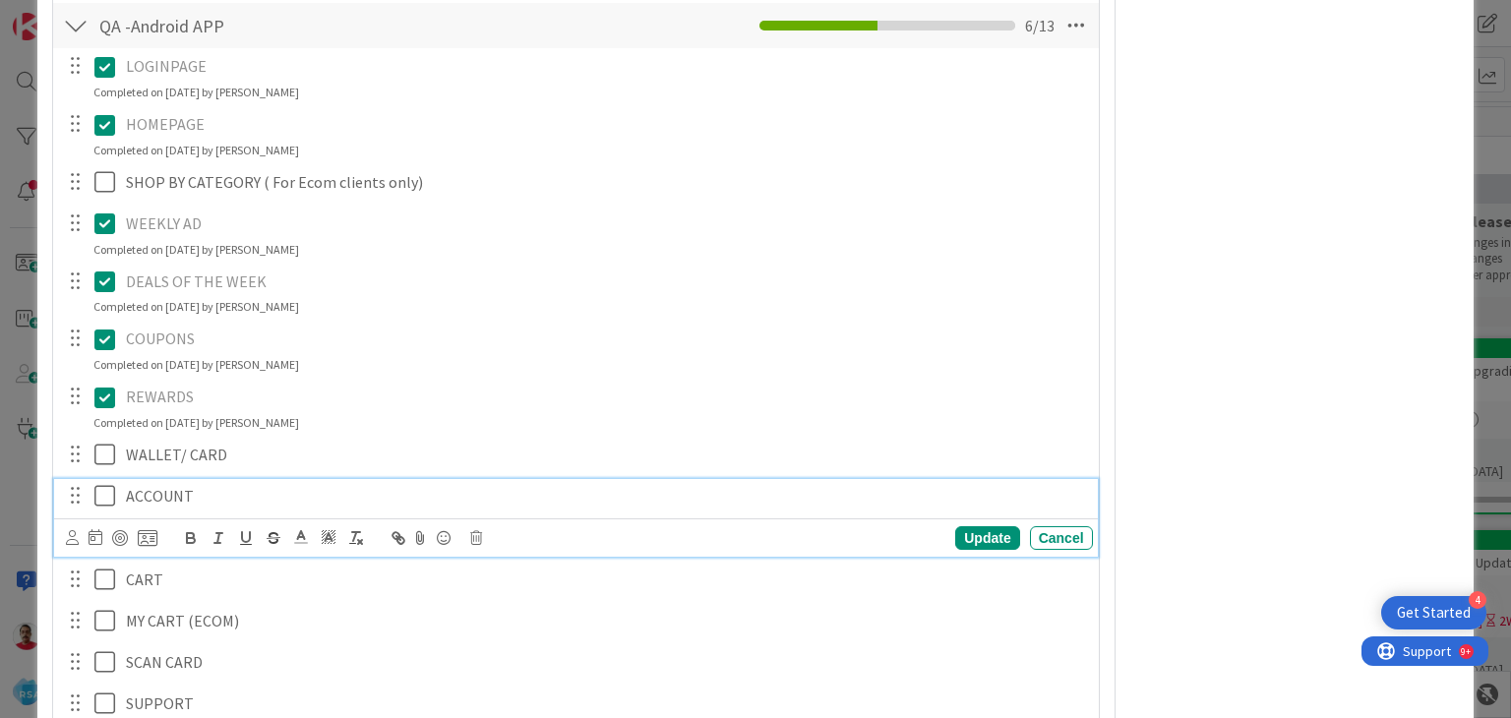
click at [96, 493] on icon at bounding box center [109, 496] width 30 height 24
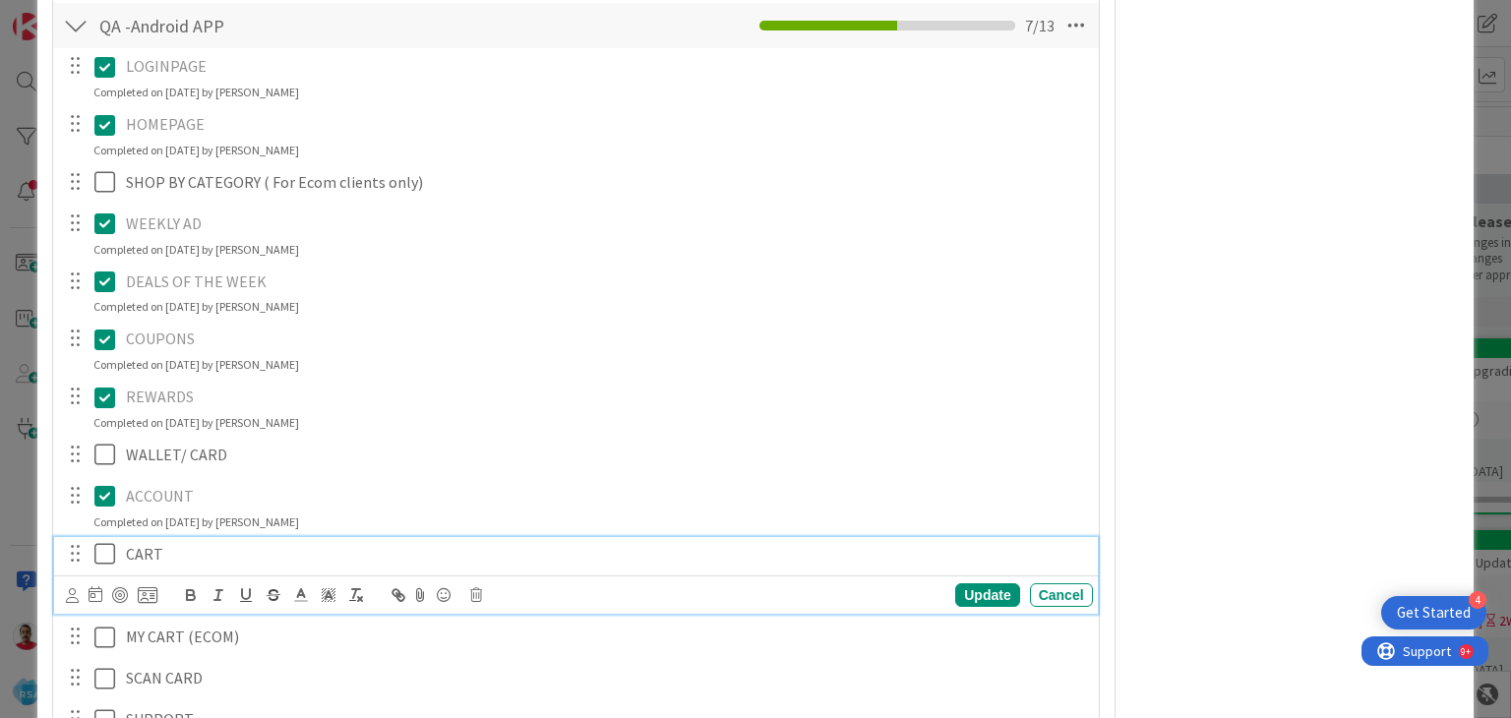
click at [102, 553] on icon at bounding box center [109, 554] width 30 height 24
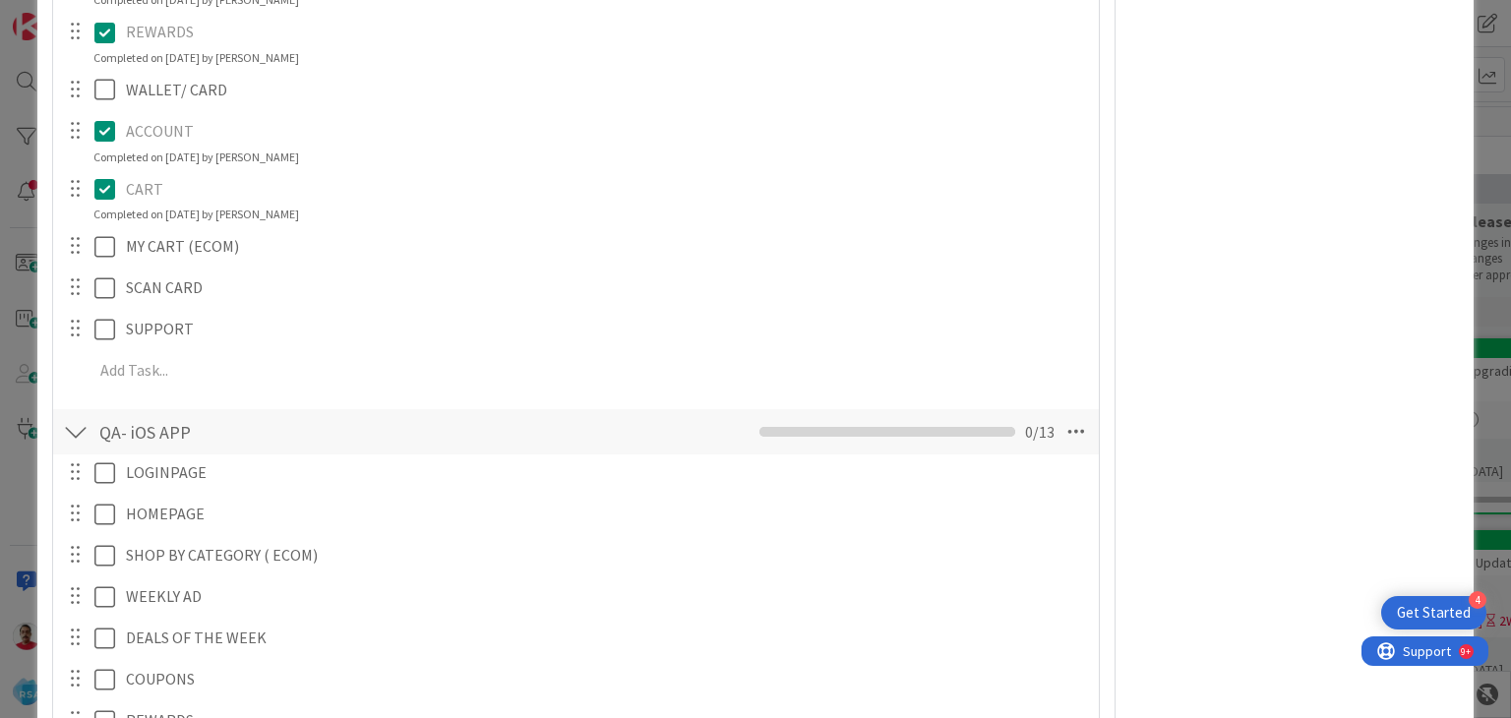
scroll to position [7183, 0]
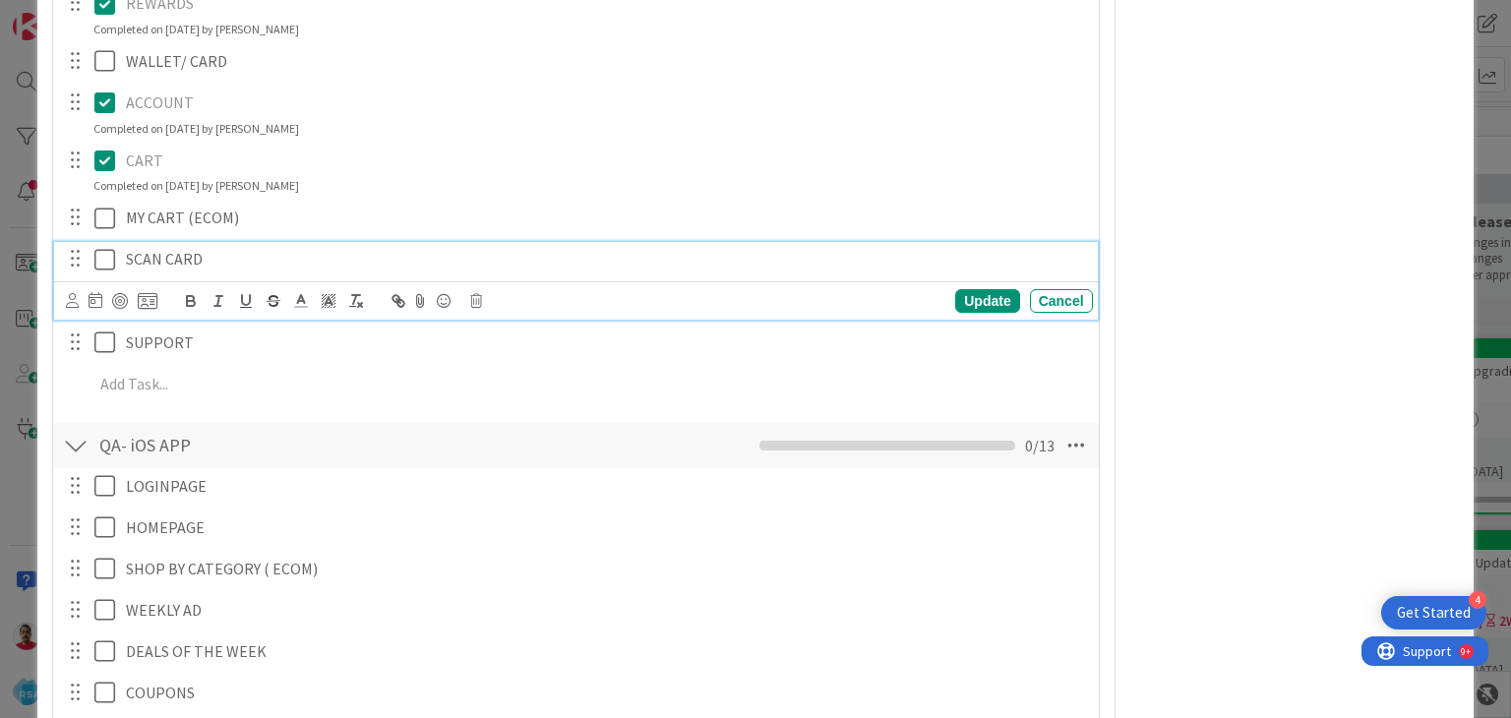
click at [106, 267] on icon at bounding box center [109, 260] width 30 height 24
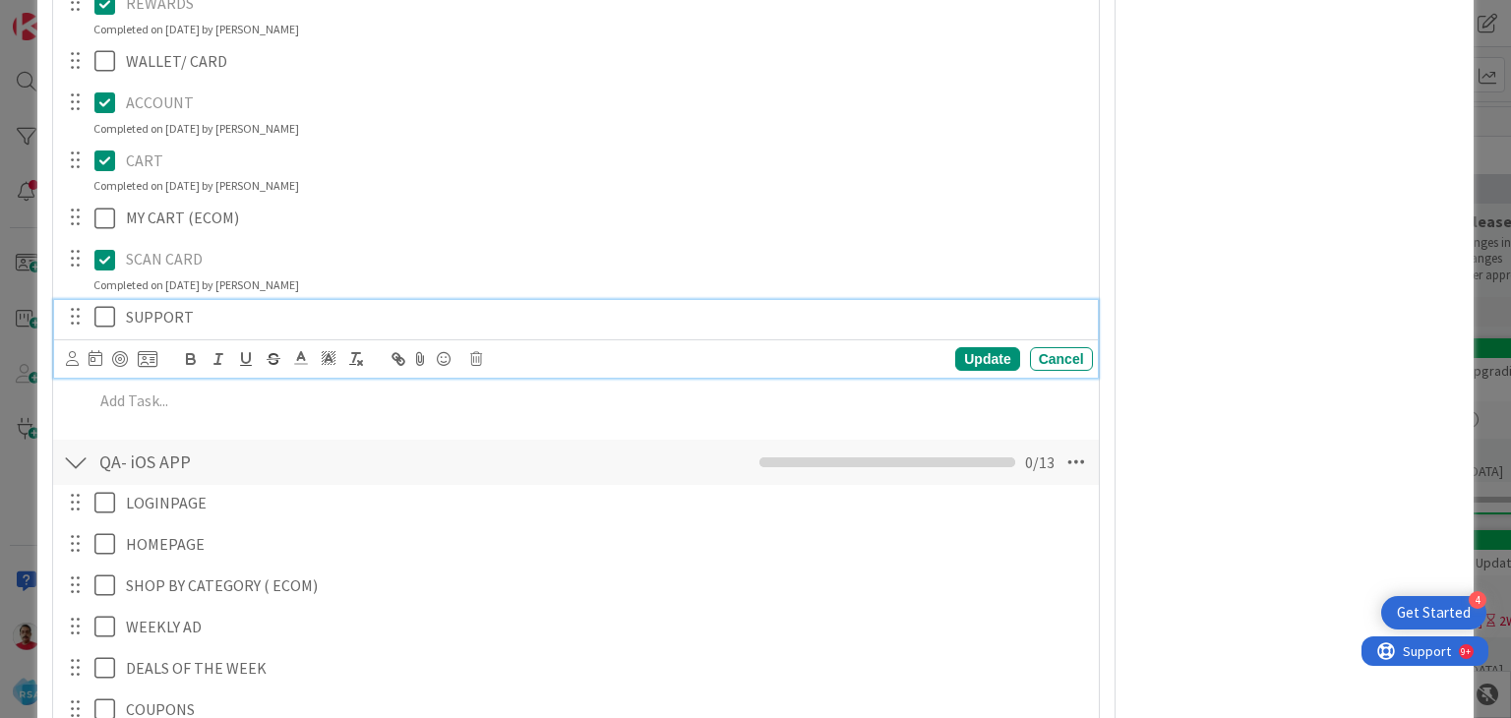
click at [102, 314] on icon at bounding box center [109, 317] width 30 height 24
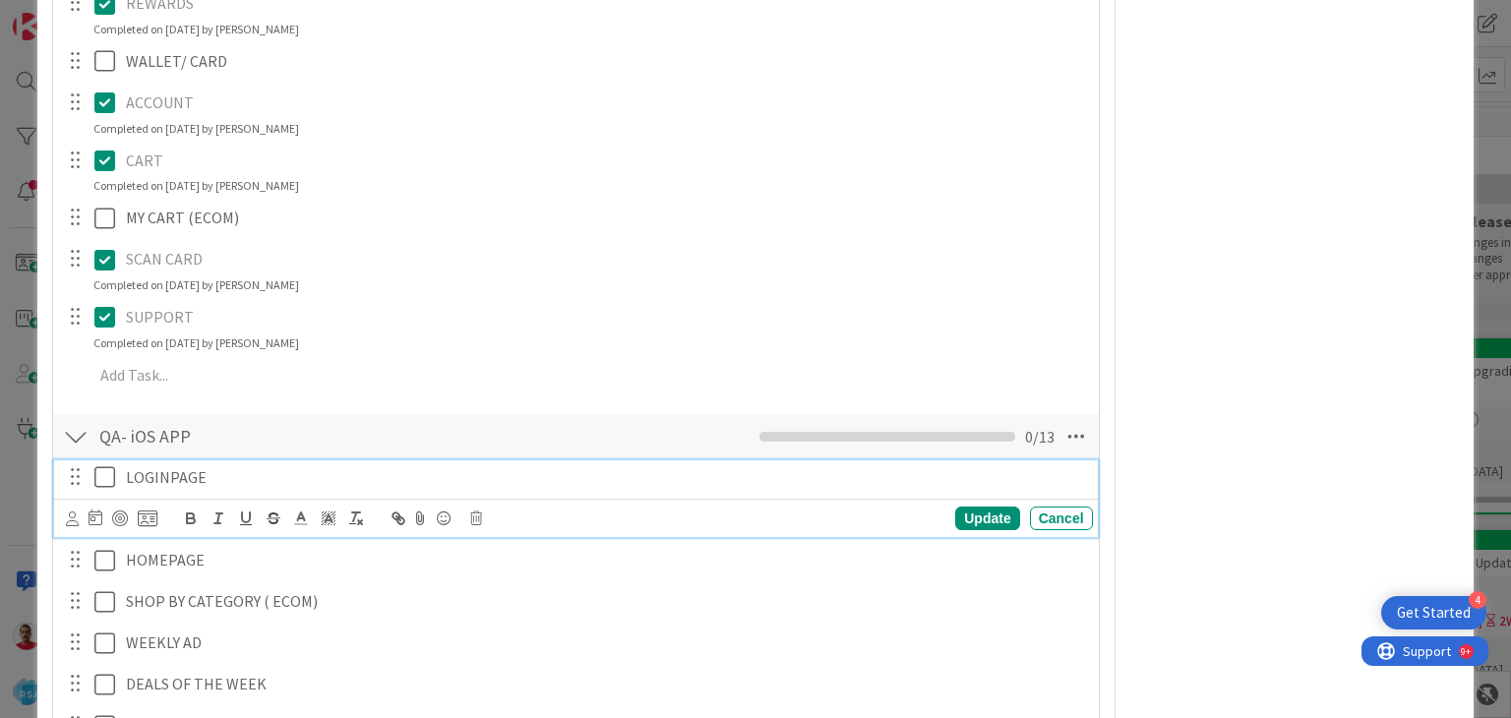
click at [102, 478] on icon at bounding box center [109, 477] width 30 height 24
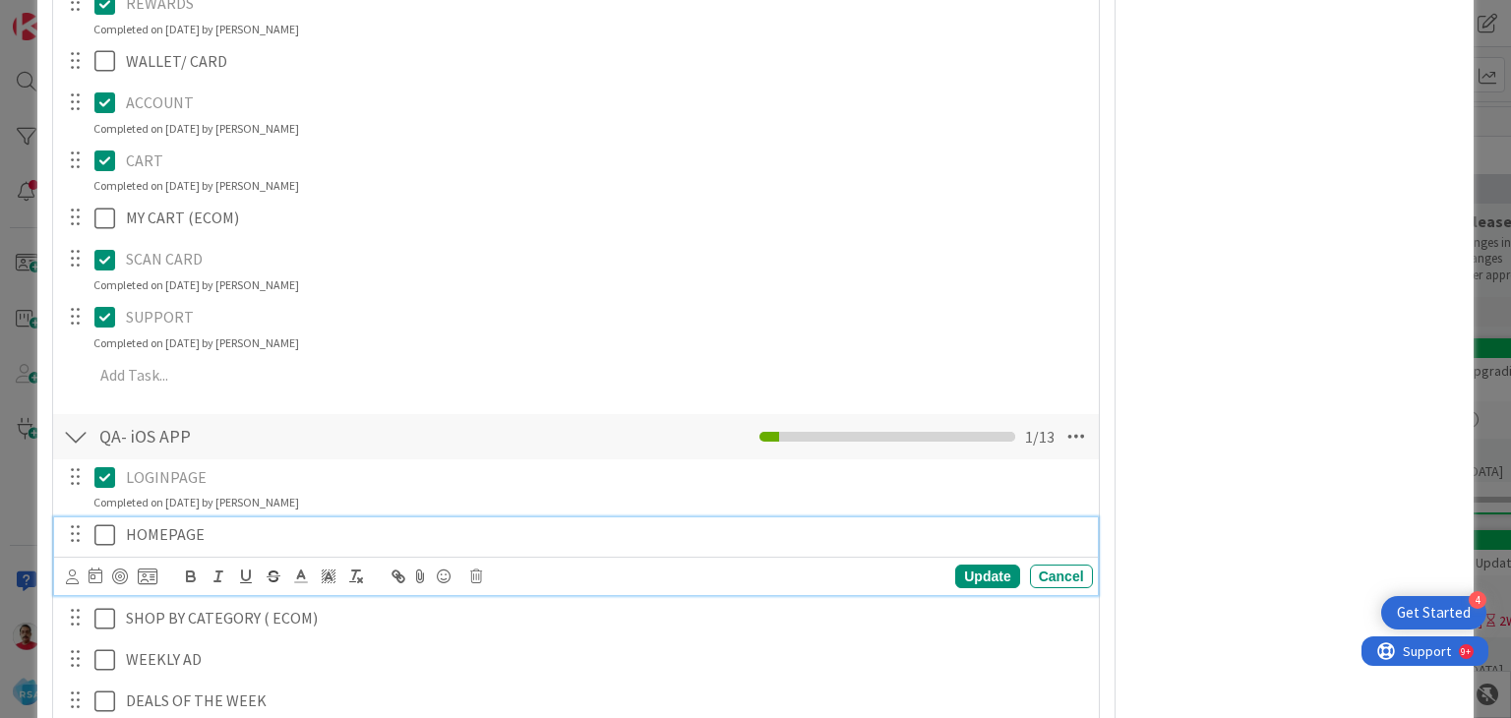
click at [102, 531] on icon at bounding box center [109, 535] width 30 height 24
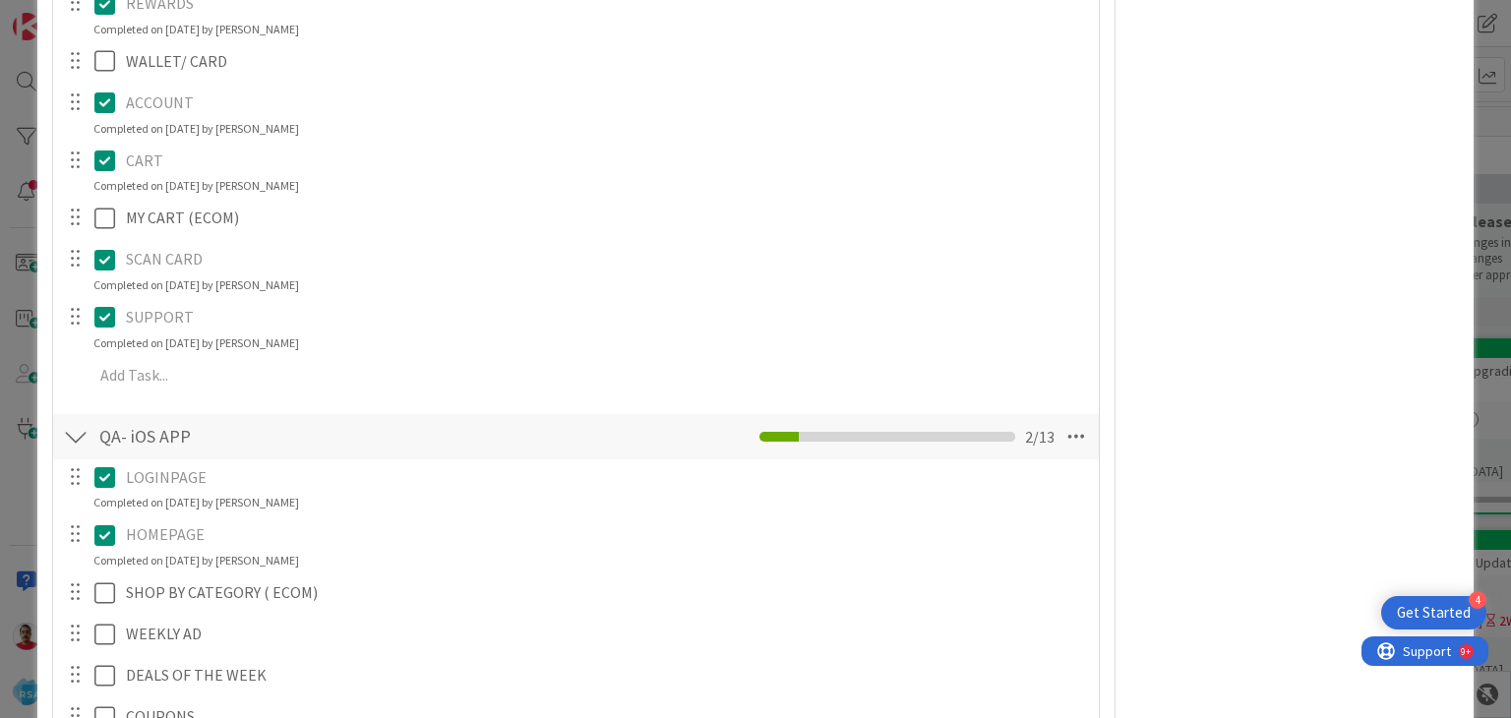
scroll to position [7478, 0]
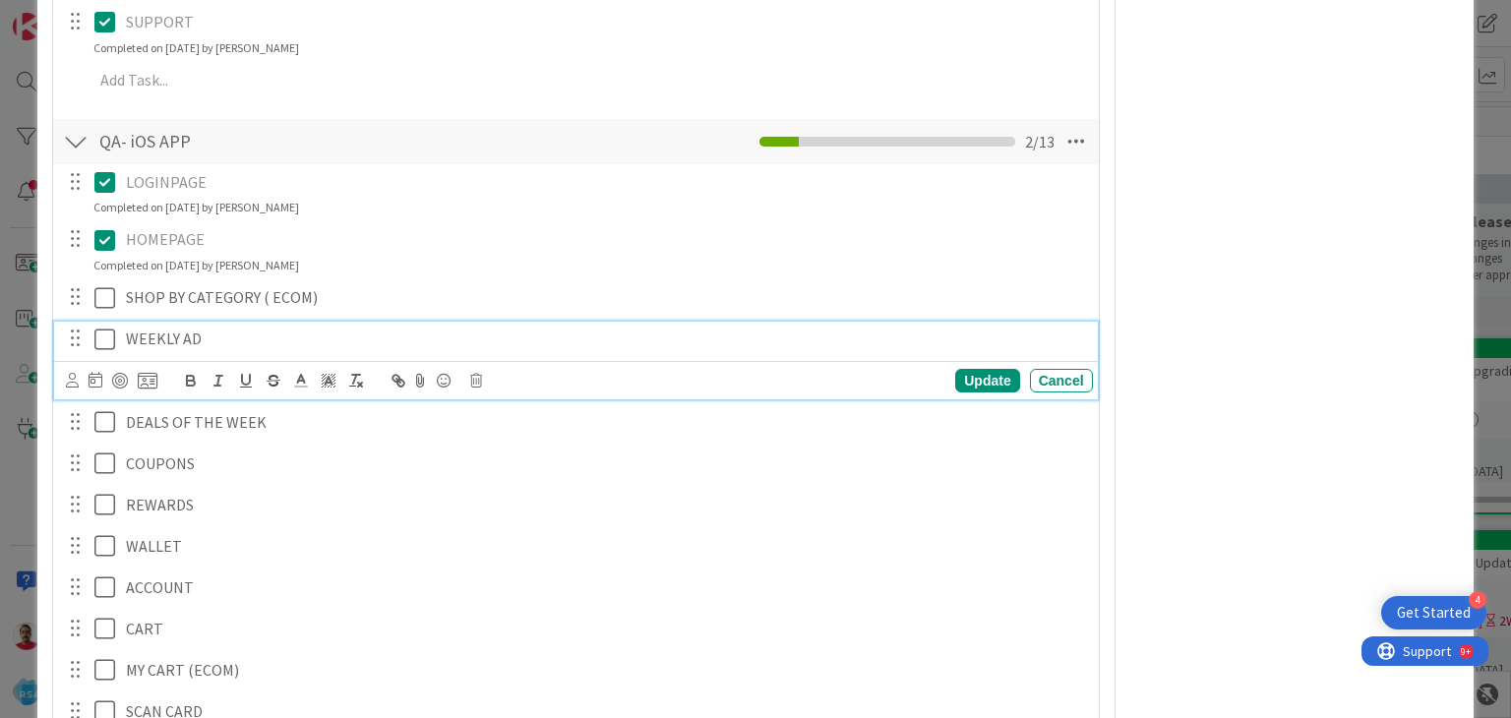
click at [107, 342] on icon at bounding box center [109, 340] width 30 height 24
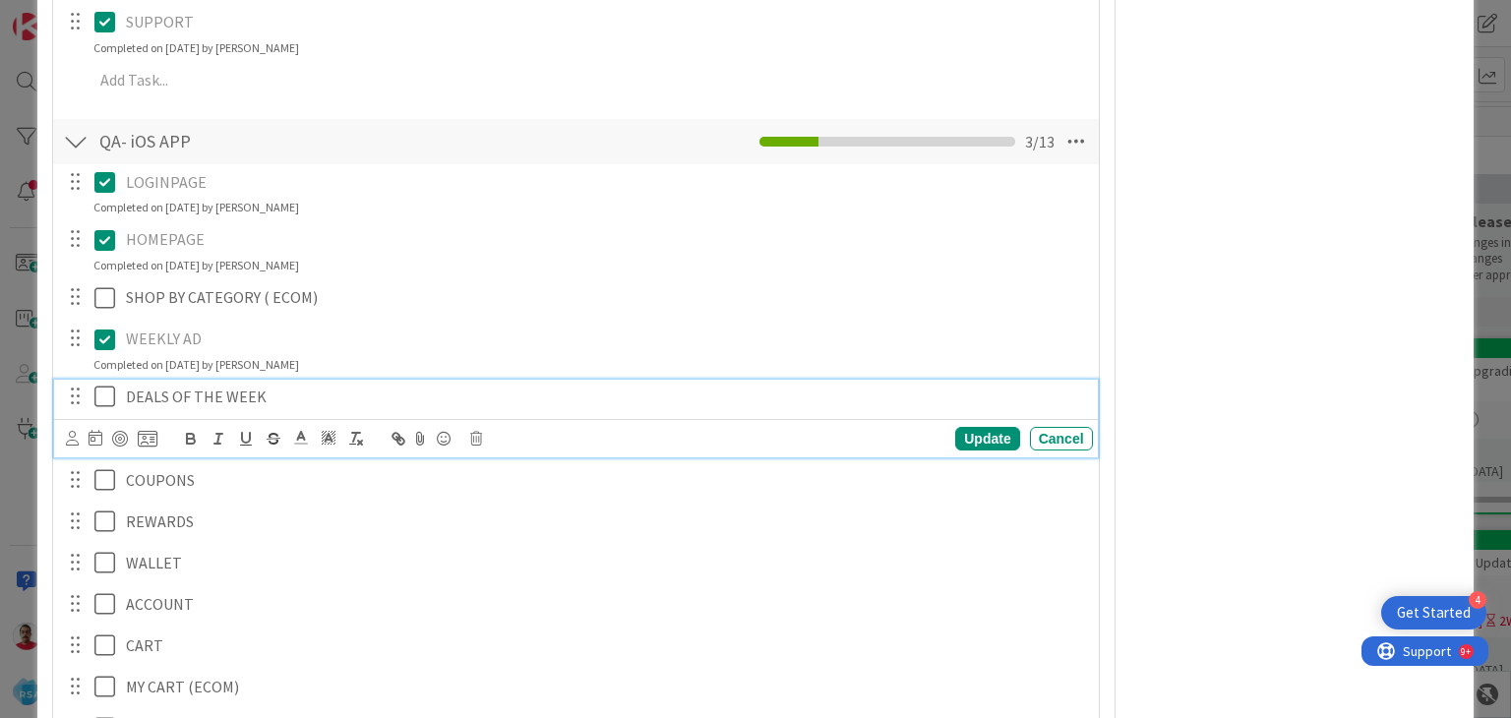
click at [111, 406] on icon at bounding box center [109, 397] width 30 height 24
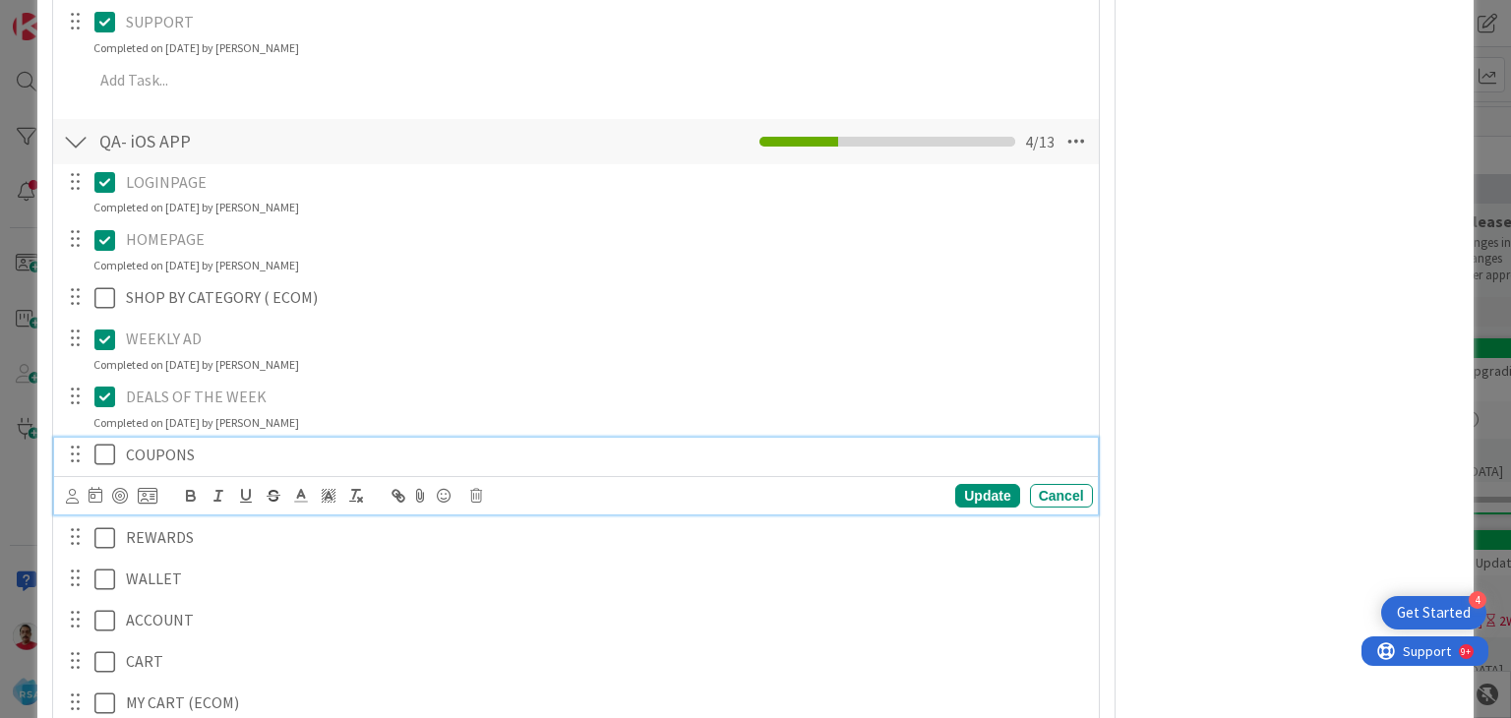
click at [106, 454] on icon at bounding box center [109, 455] width 30 height 24
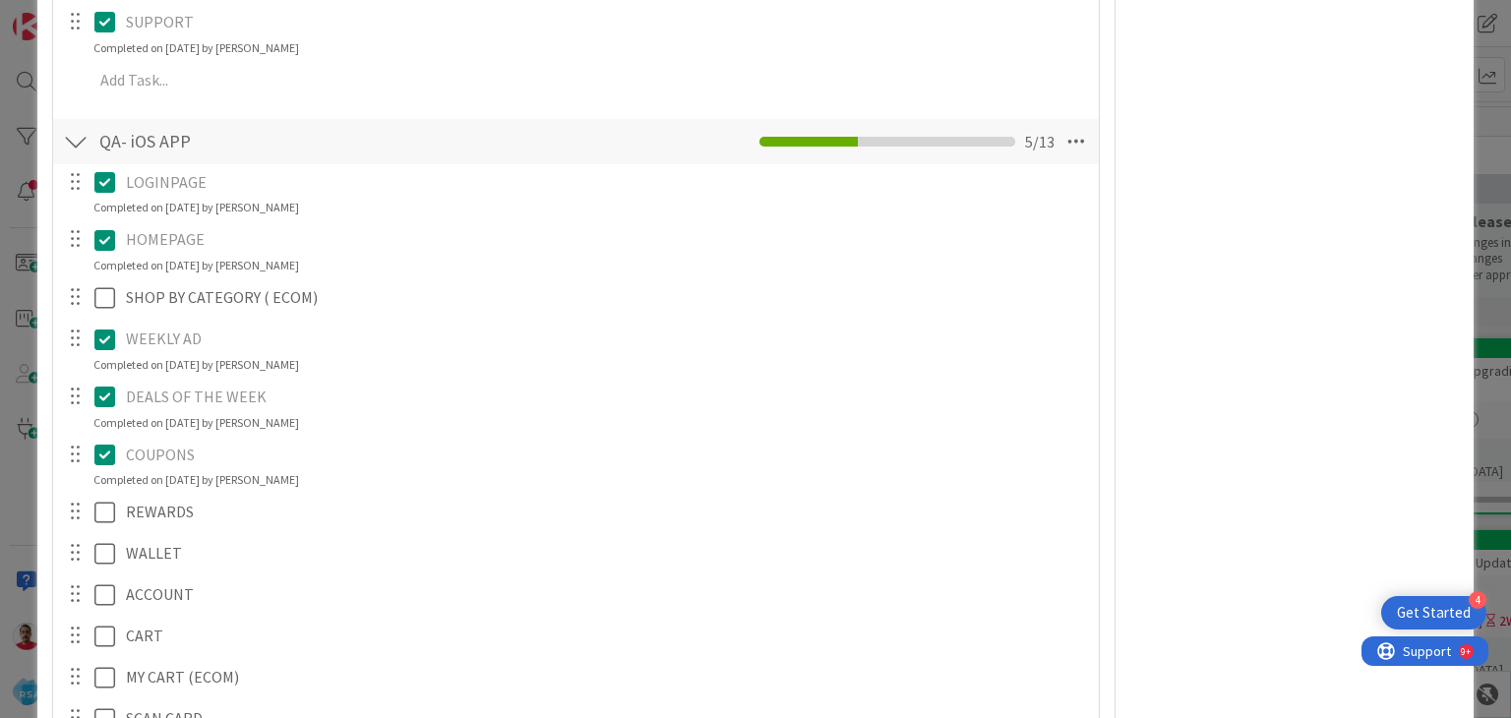
scroll to position [7773, 0]
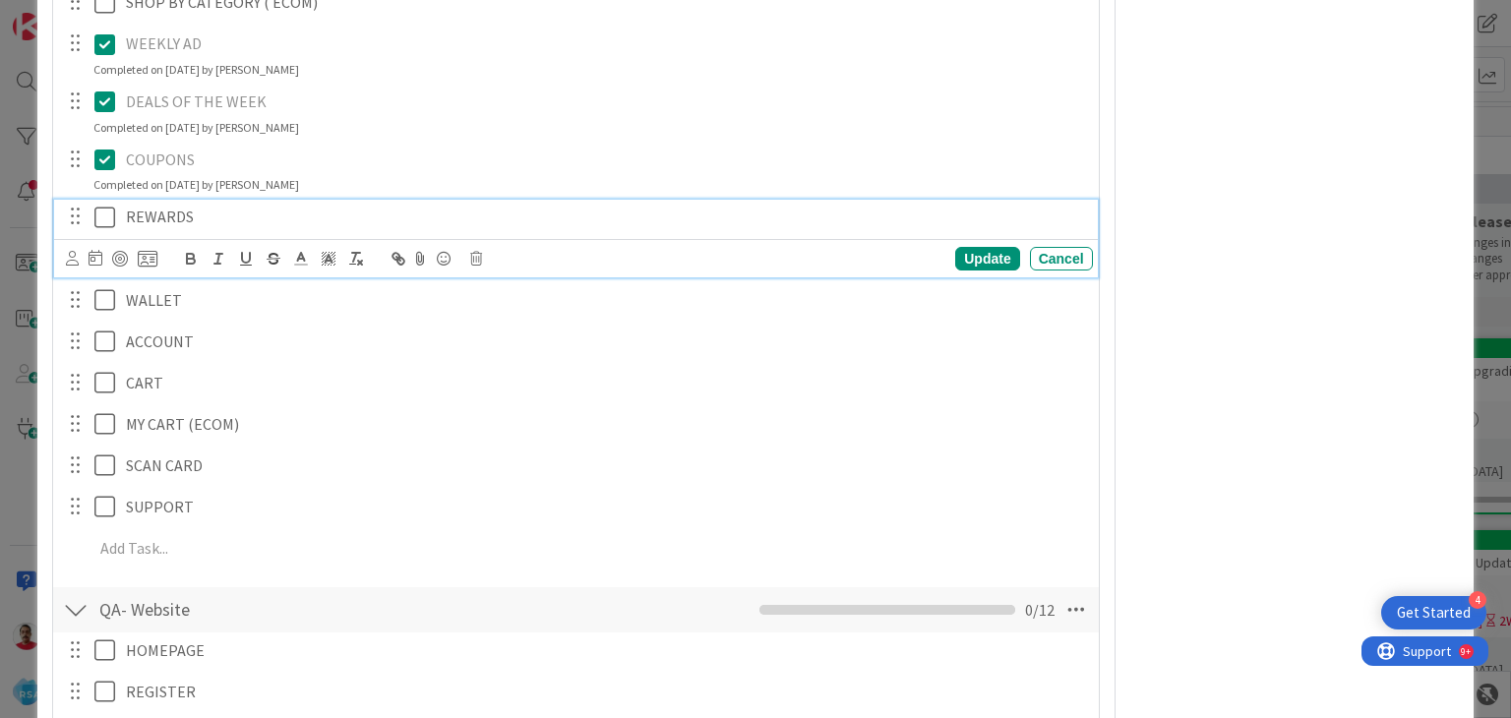
click at [99, 212] on icon at bounding box center [109, 218] width 30 height 24
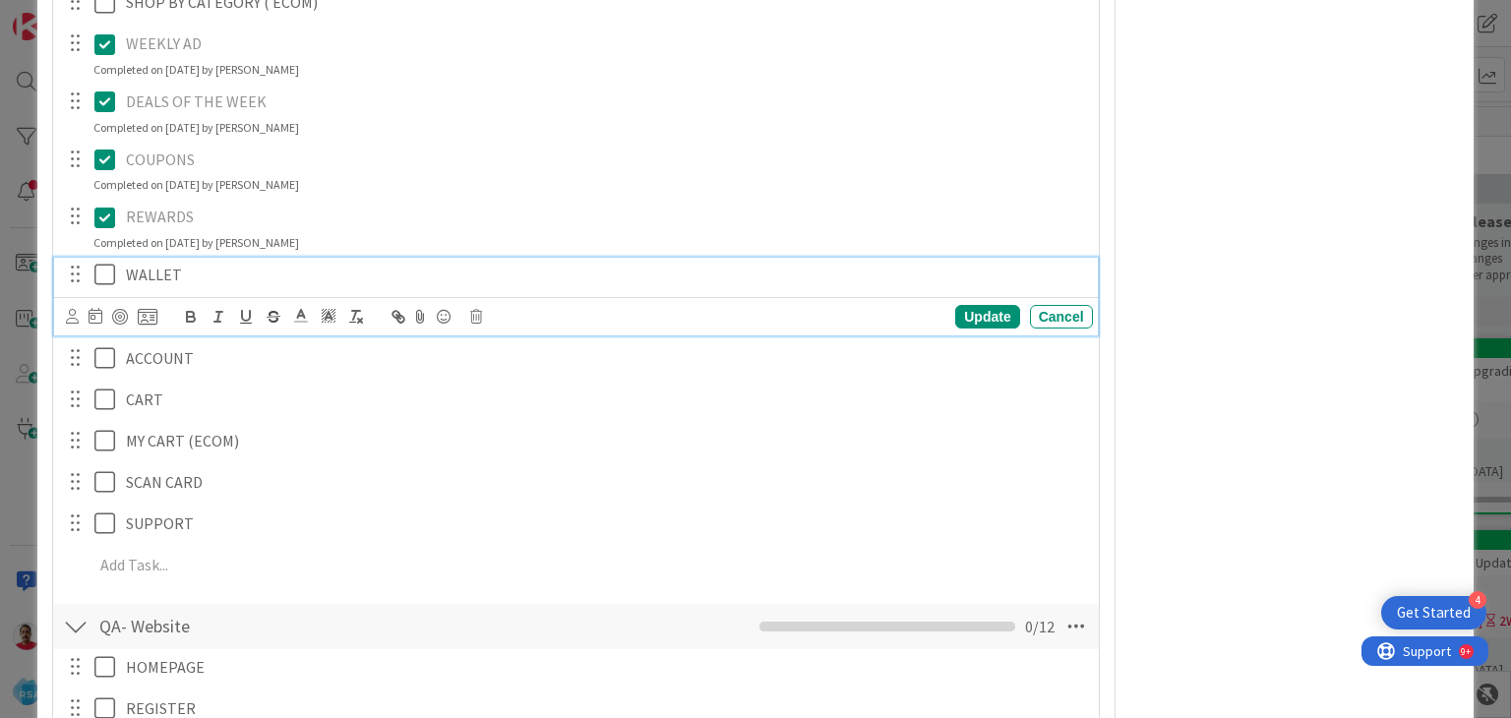
click at [98, 273] on icon at bounding box center [109, 275] width 30 height 24
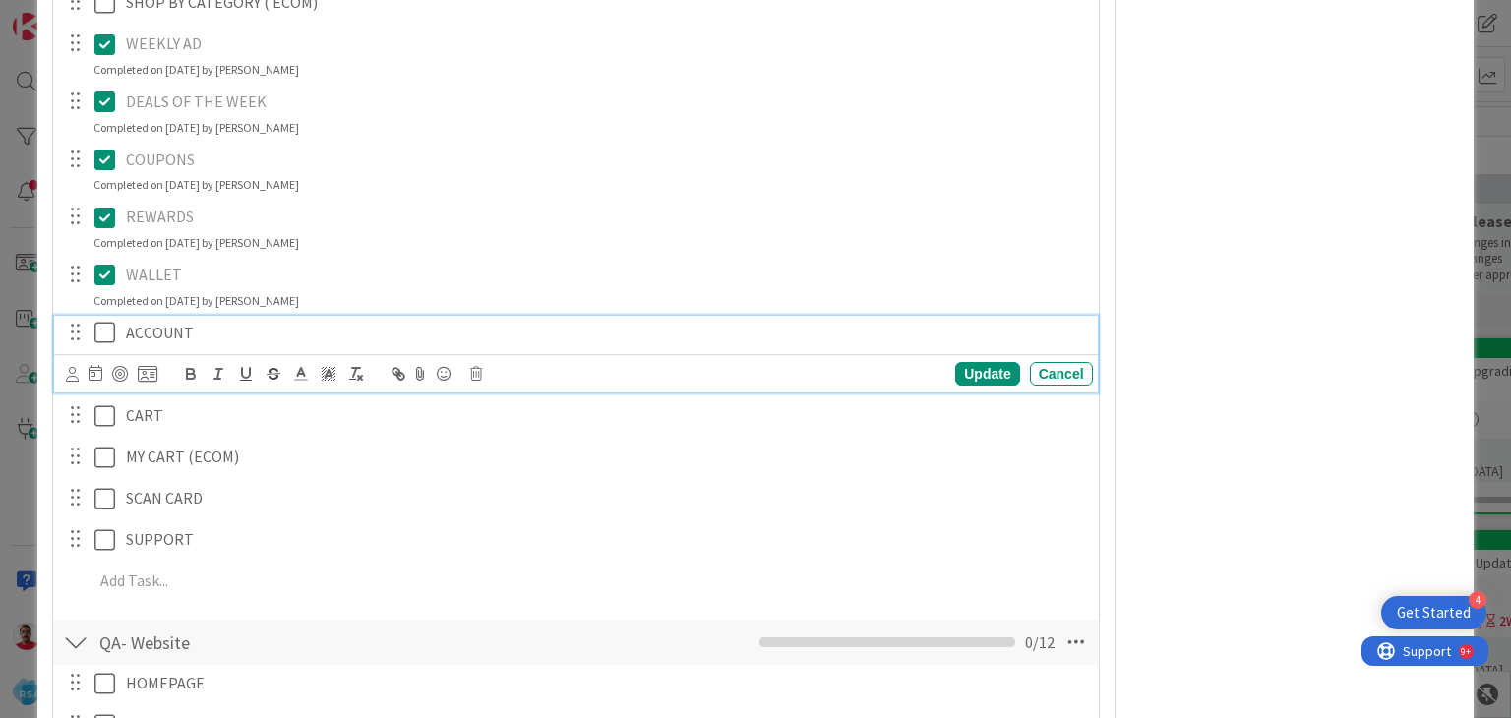
click at [106, 337] on icon at bounding box center [109, 333] width 30 height 24
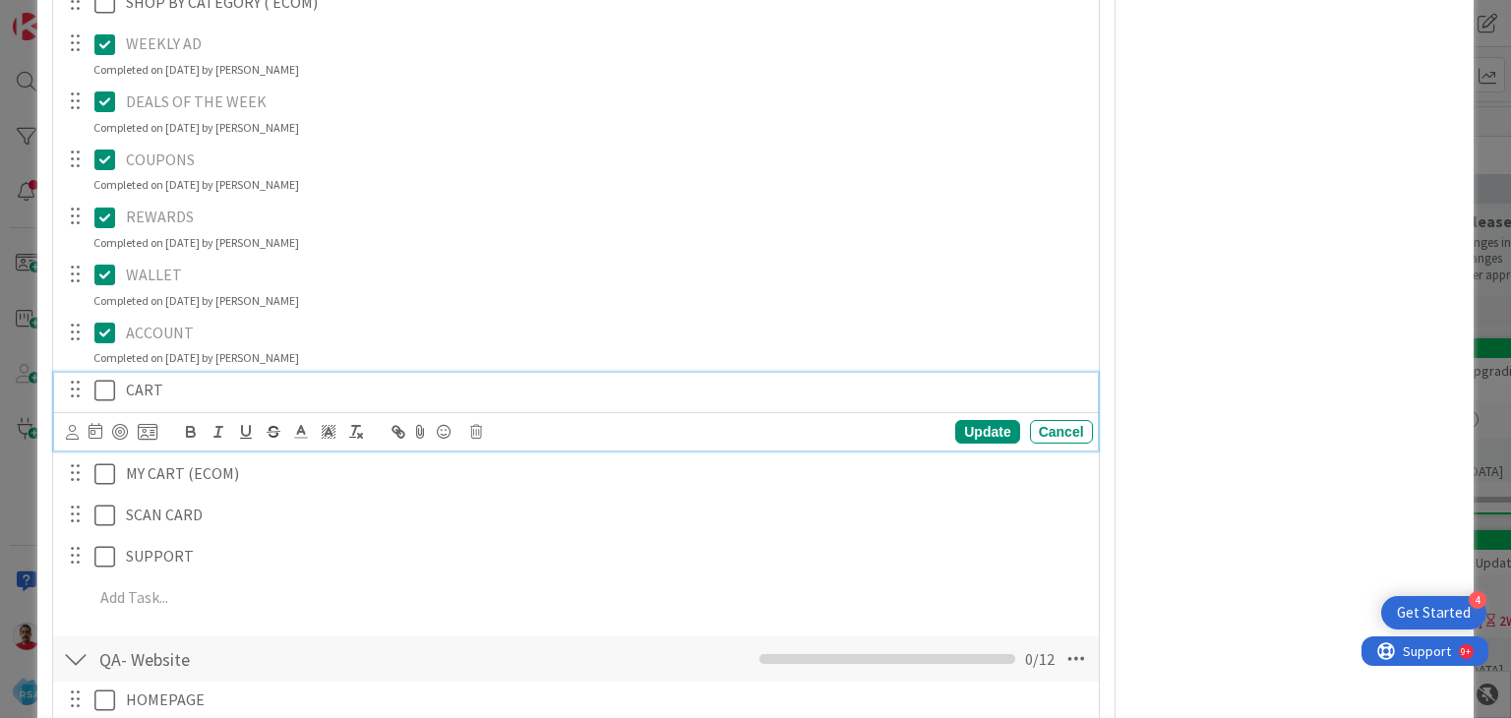
click at [101, 390] on icon at bounding box center [109, 391] width 30 height 24
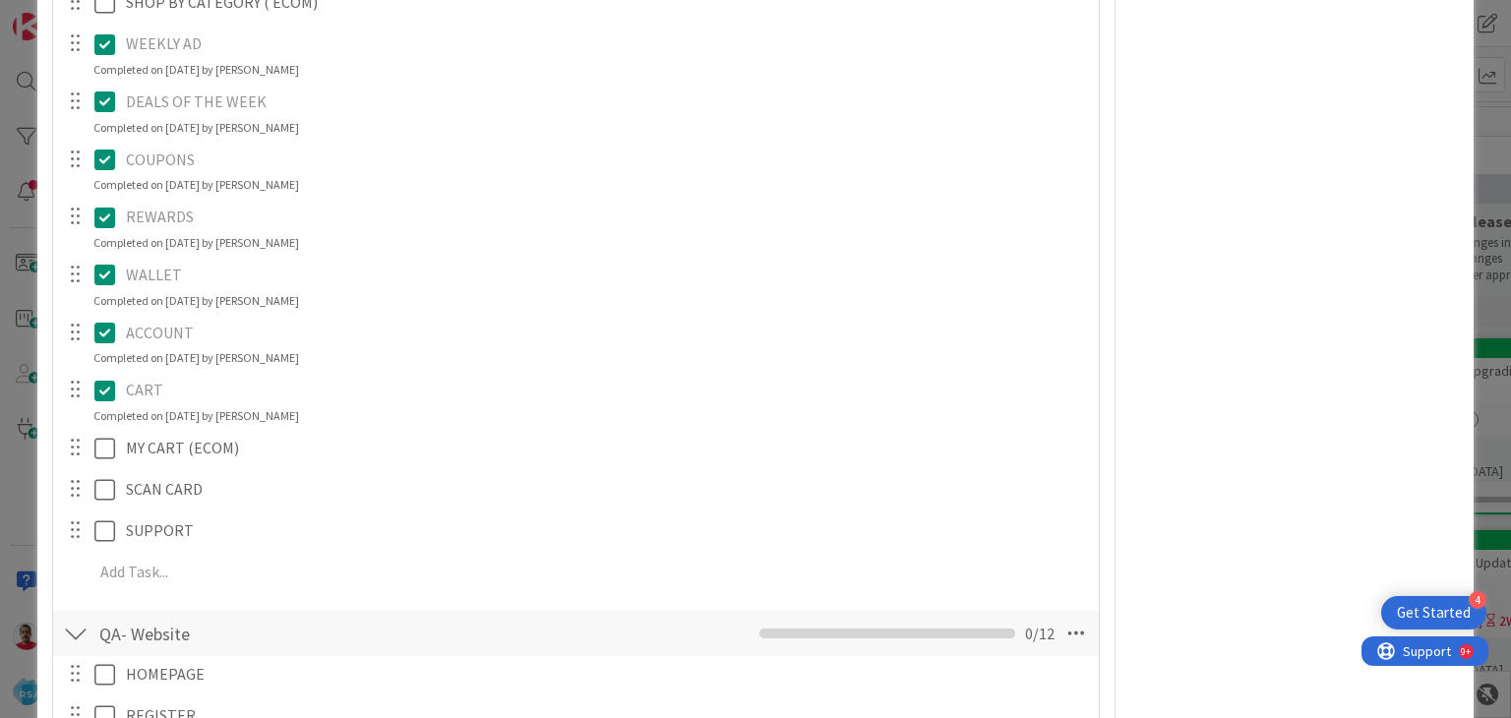
click at [107, 391] on icon at bounding box center [109, 391] width 30 height 24
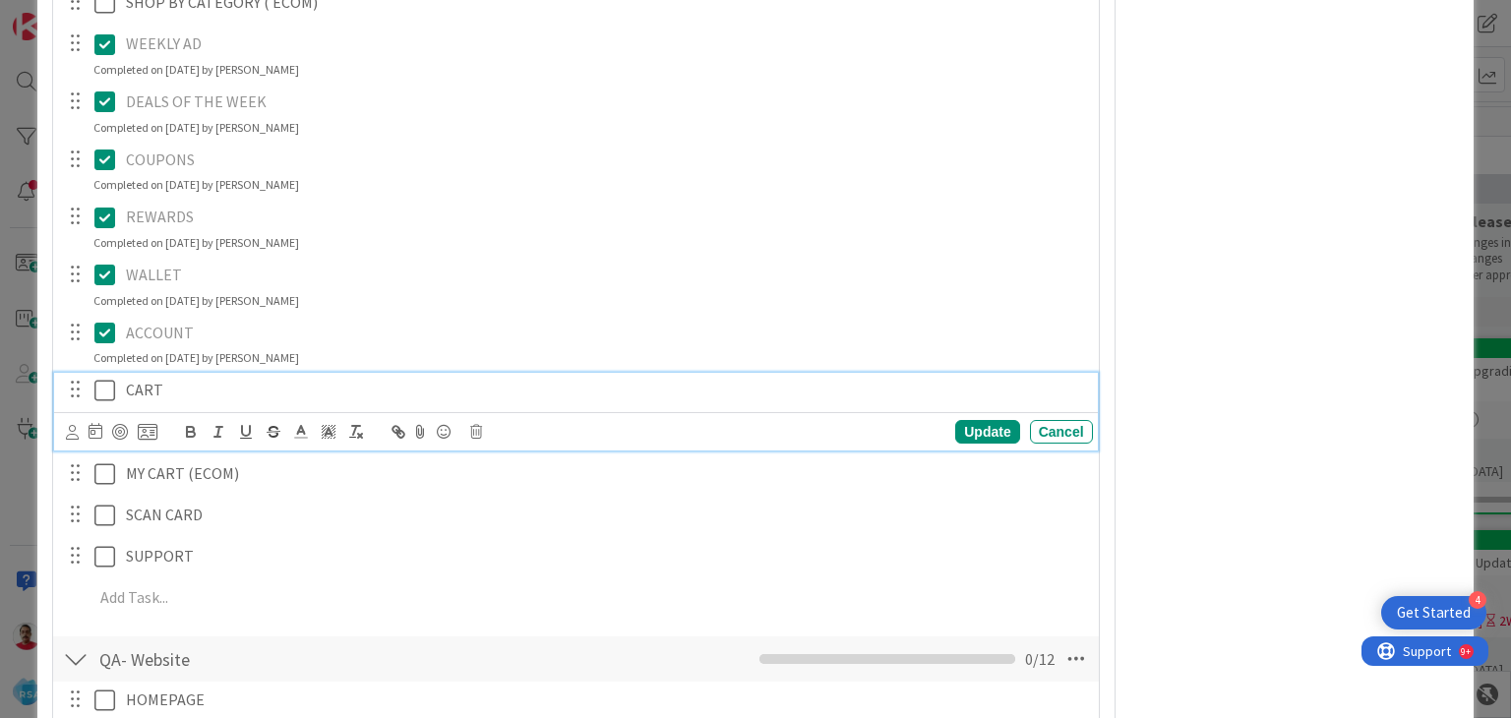
click at [107, 391] on icon at bounding box center [109, 391] width 30 height 24
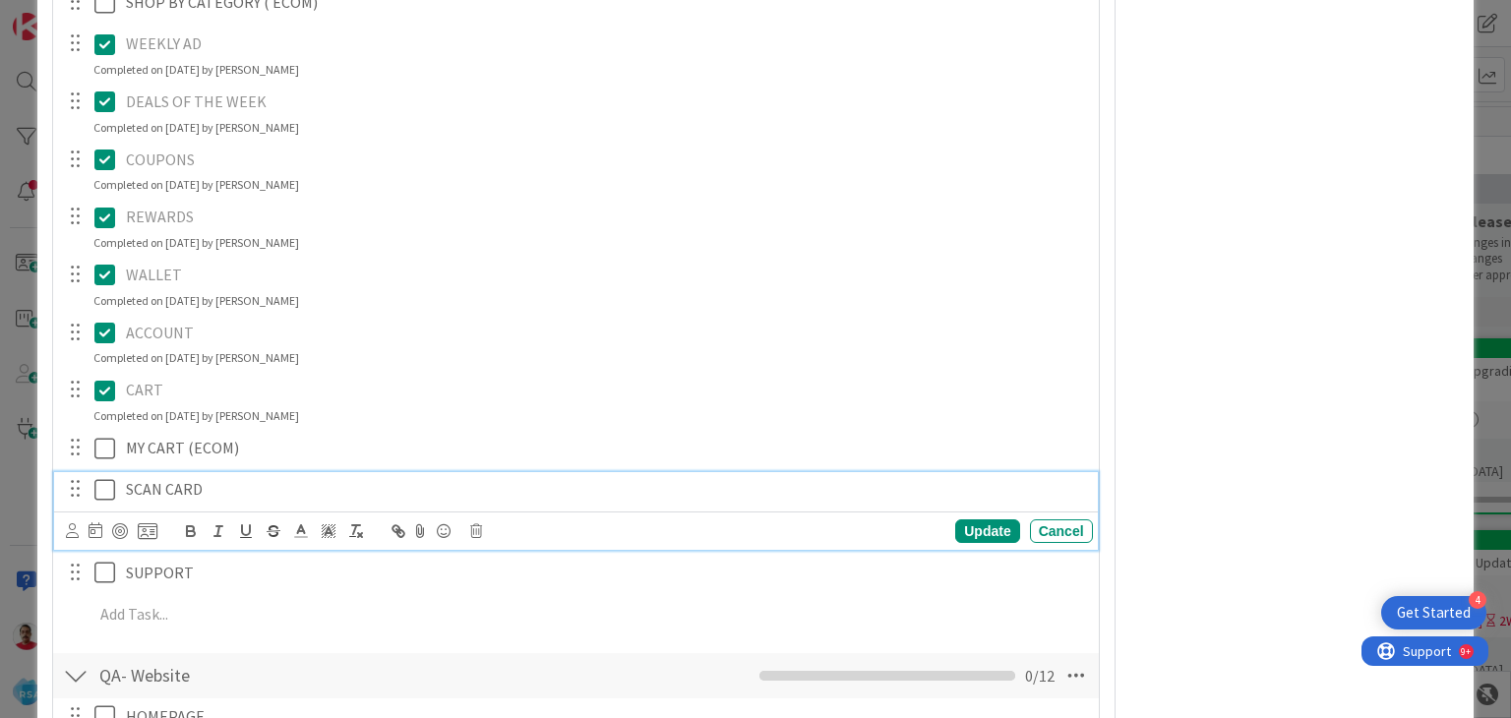
click at [103, 485] on icon at bounding box center [109, 490] width 30 height 24
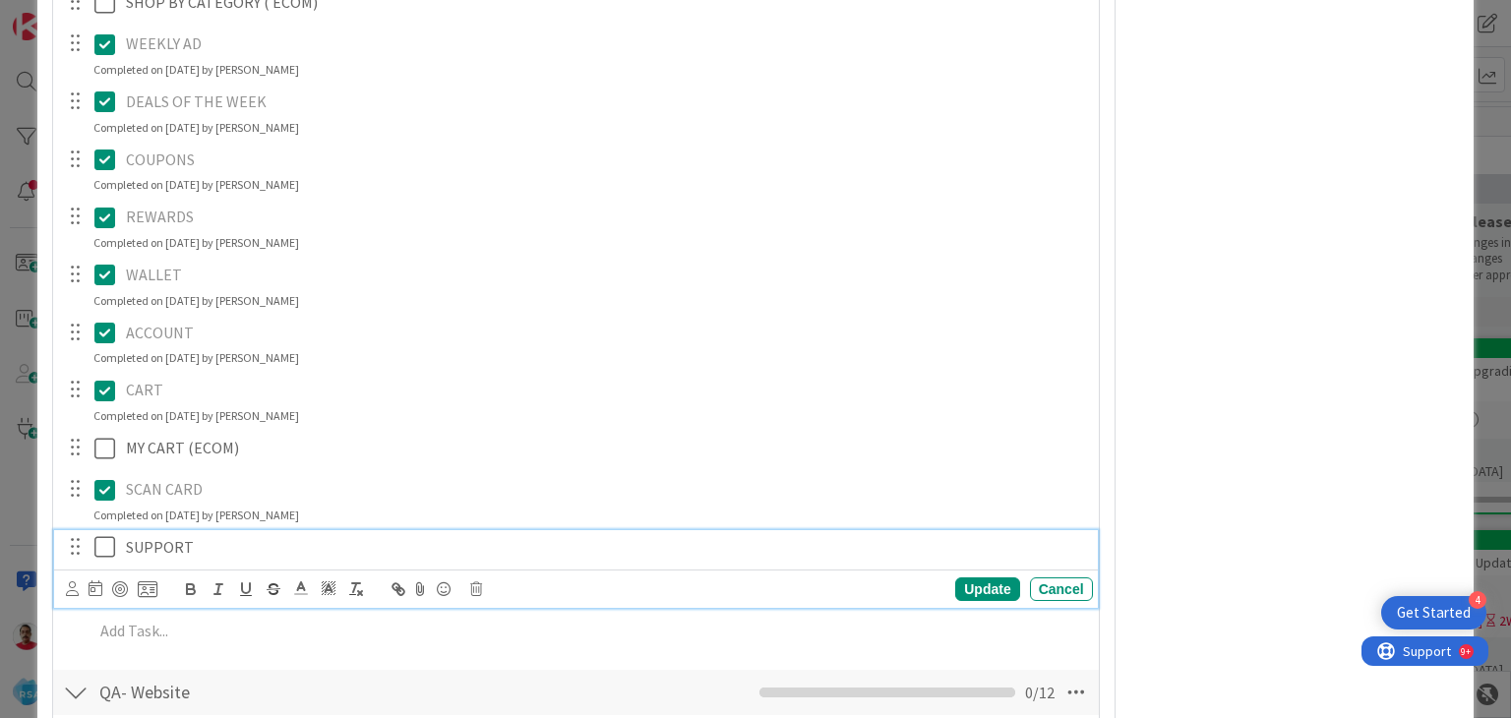
click at [109, 542] on icon at bounding box center [109, 547] width 30 height 24
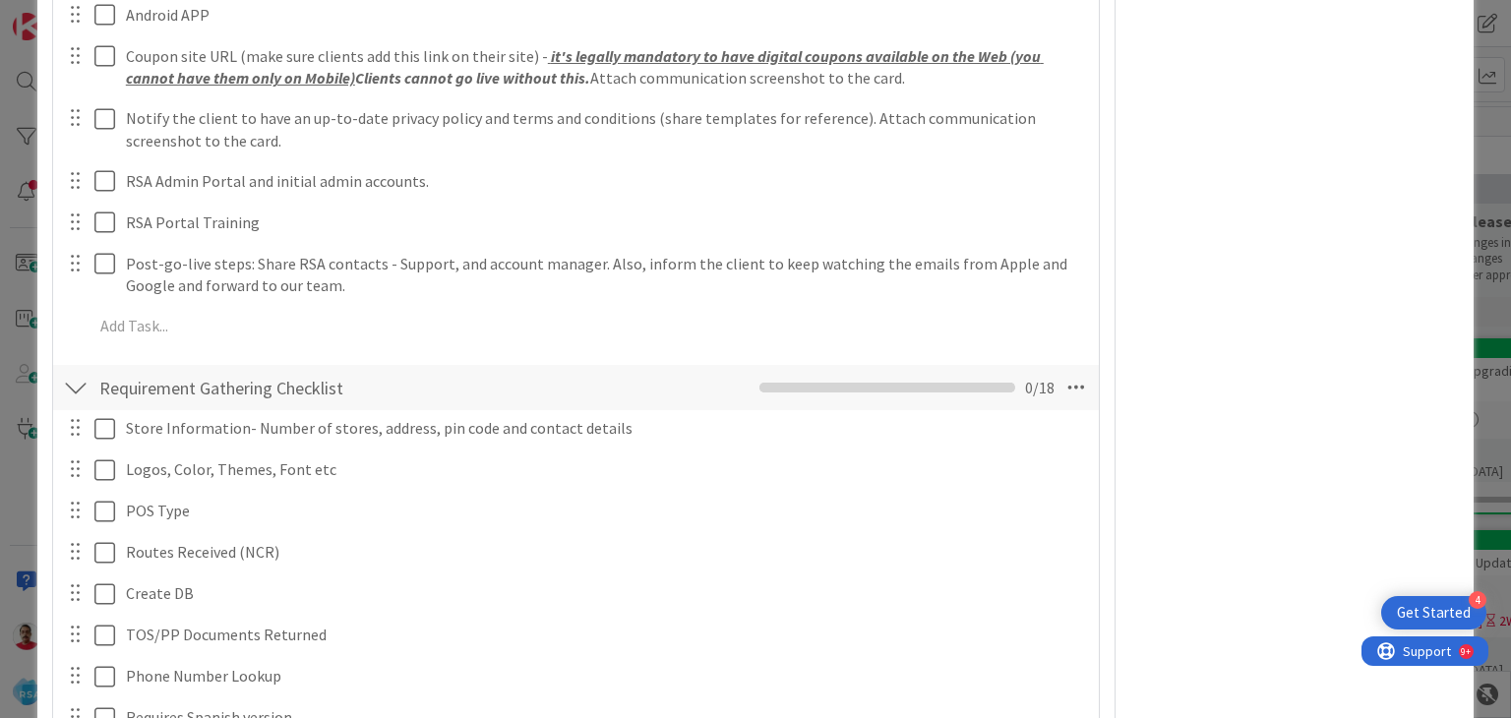
scroll to position [0, 0]
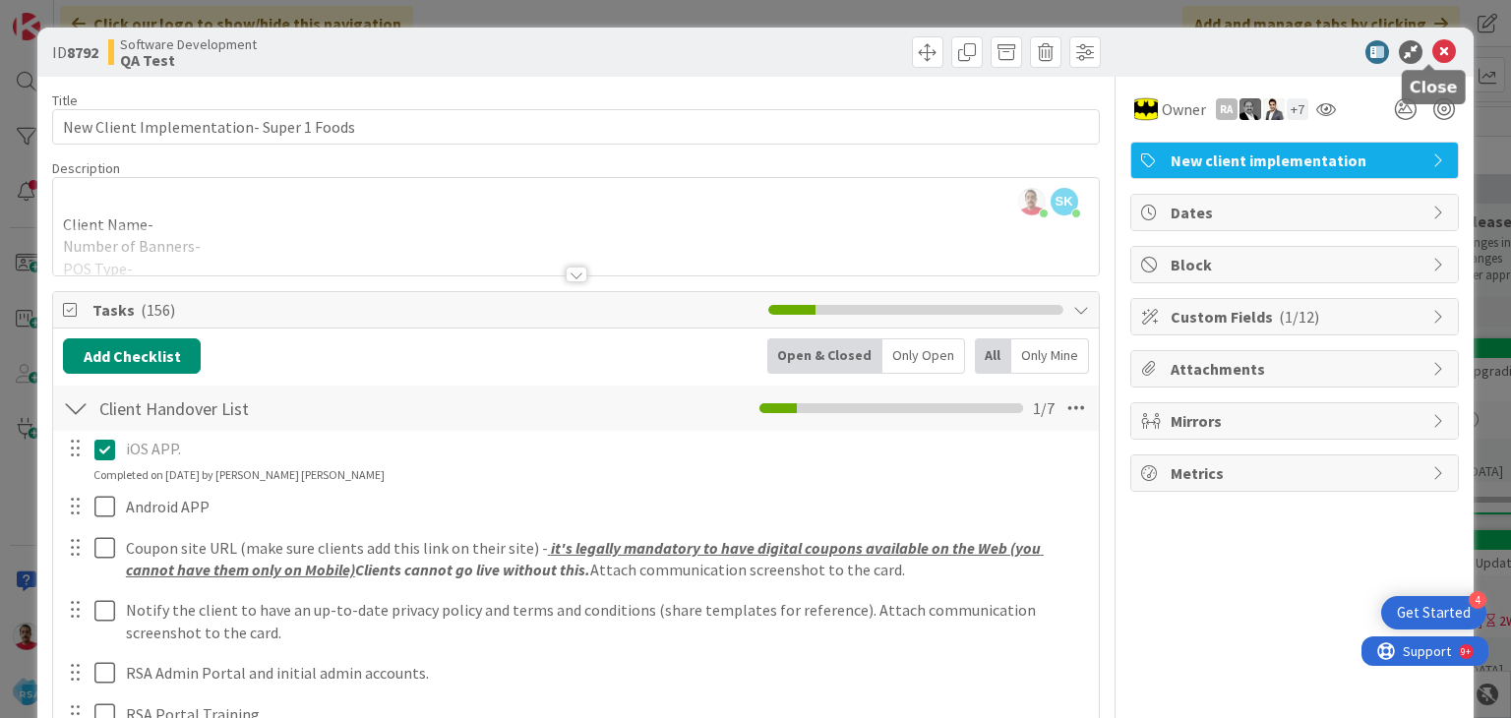
click at [1433, 46] on icon at bounding box center [1445, 52] width 24 height 24
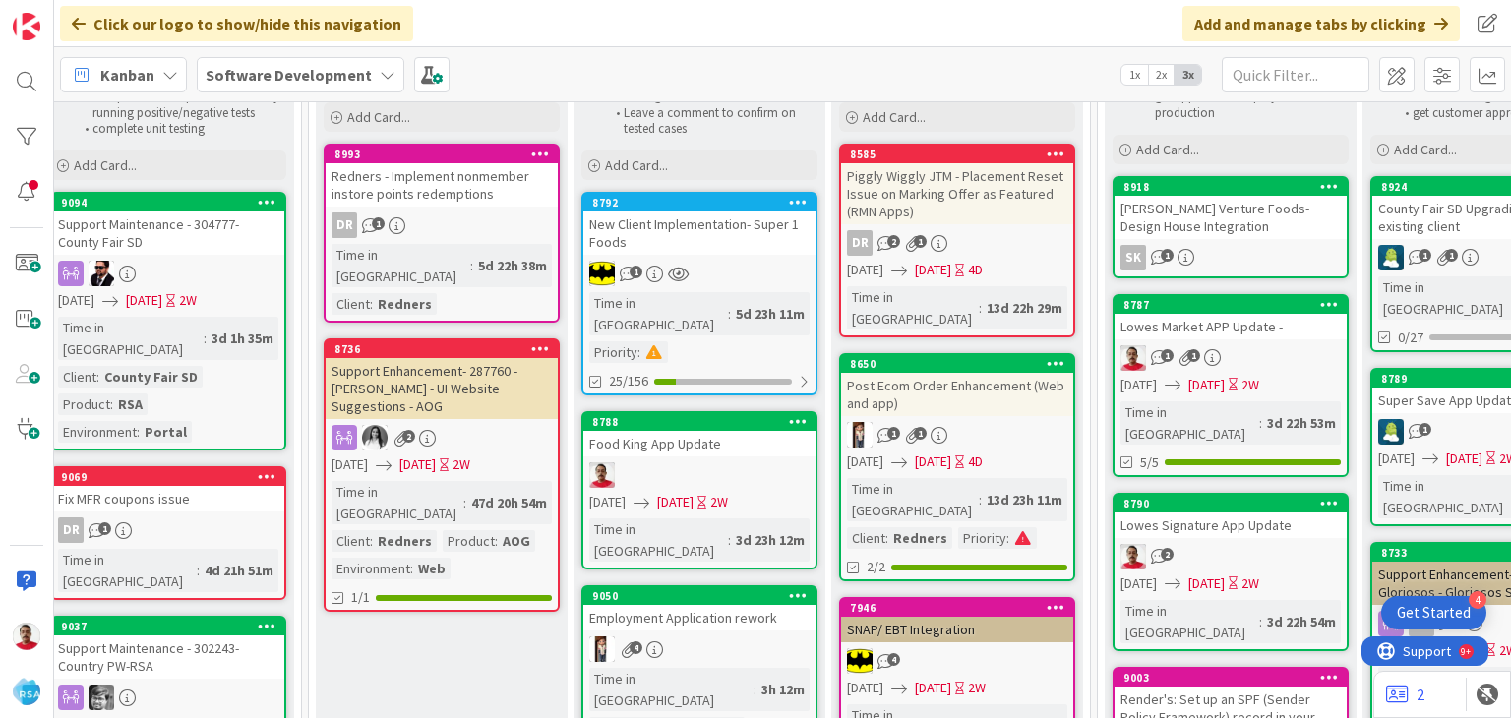
scroll to position [197, 2910]
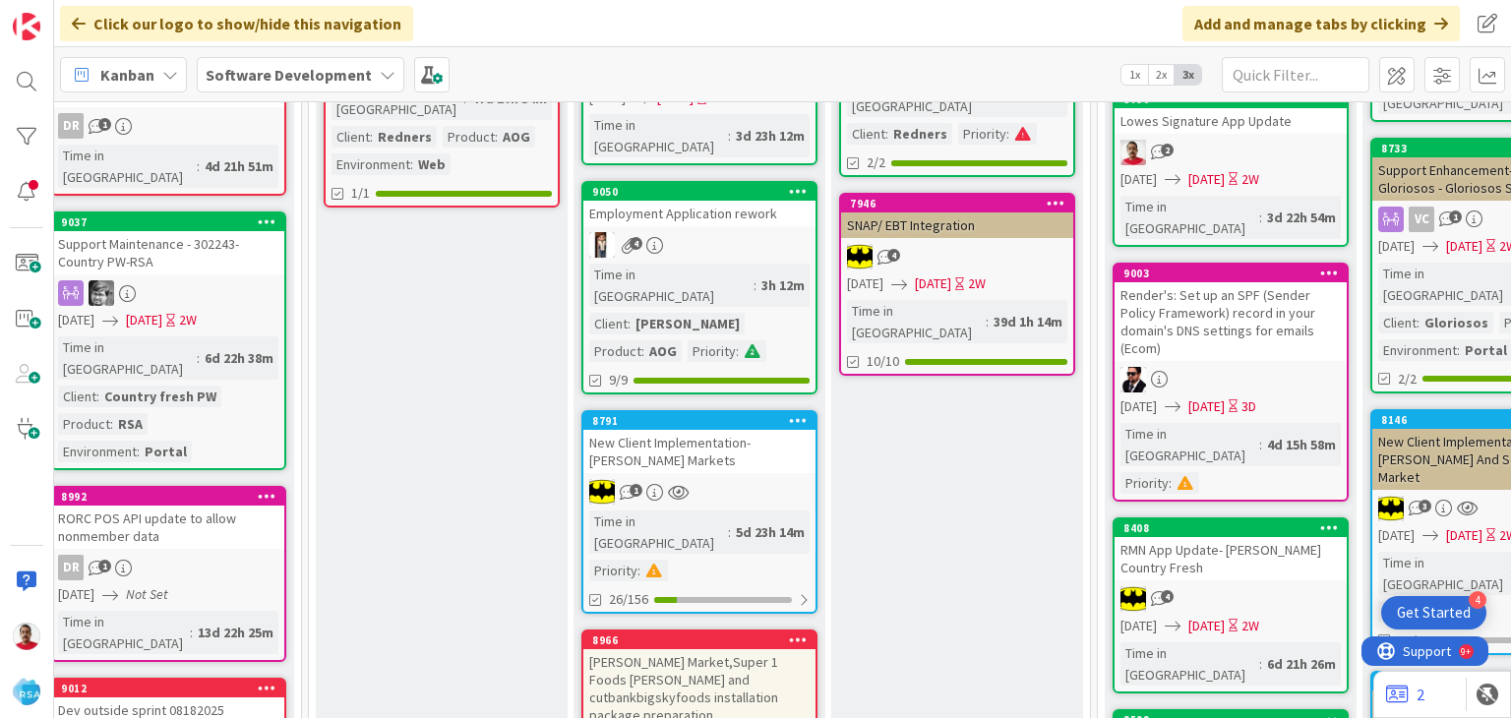
scroll to position [590, 2910]
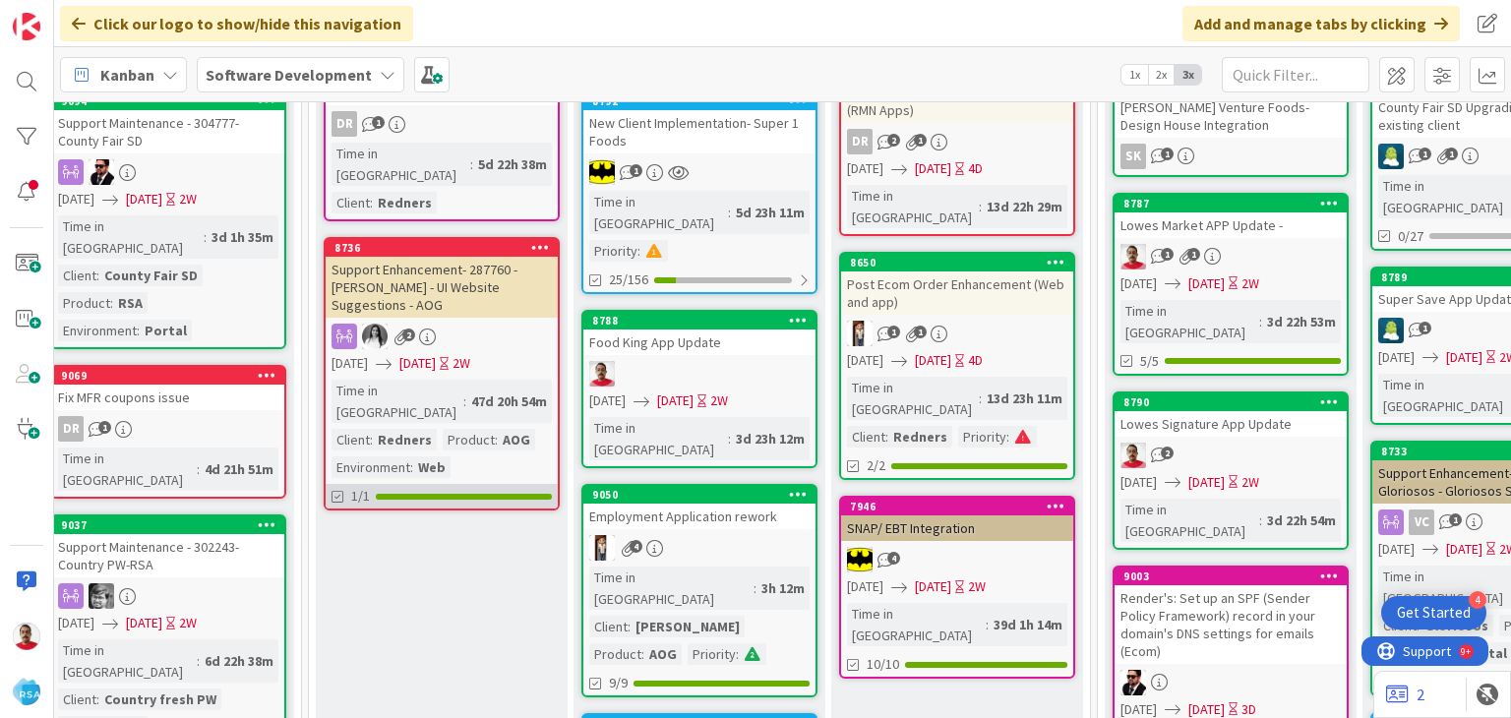
scroll to position [0, 2910]
